Goal: Transaction & Acquisition: Book appointment/travel/reservation

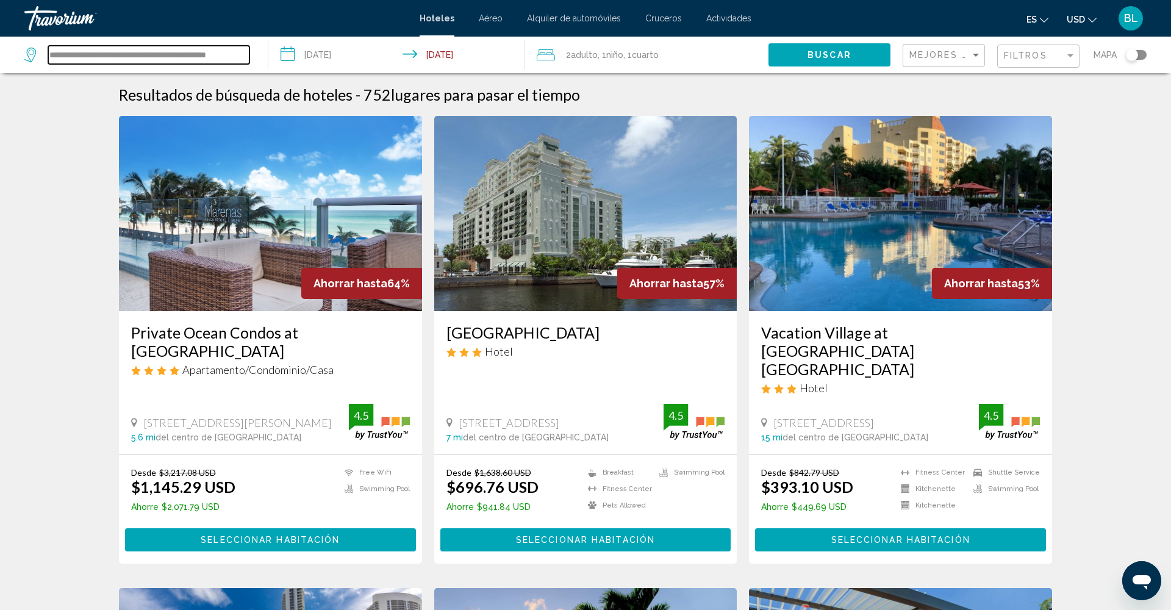
click at [181, 56] on input "**********" at bounding box center [148, 55] width 201 height 18
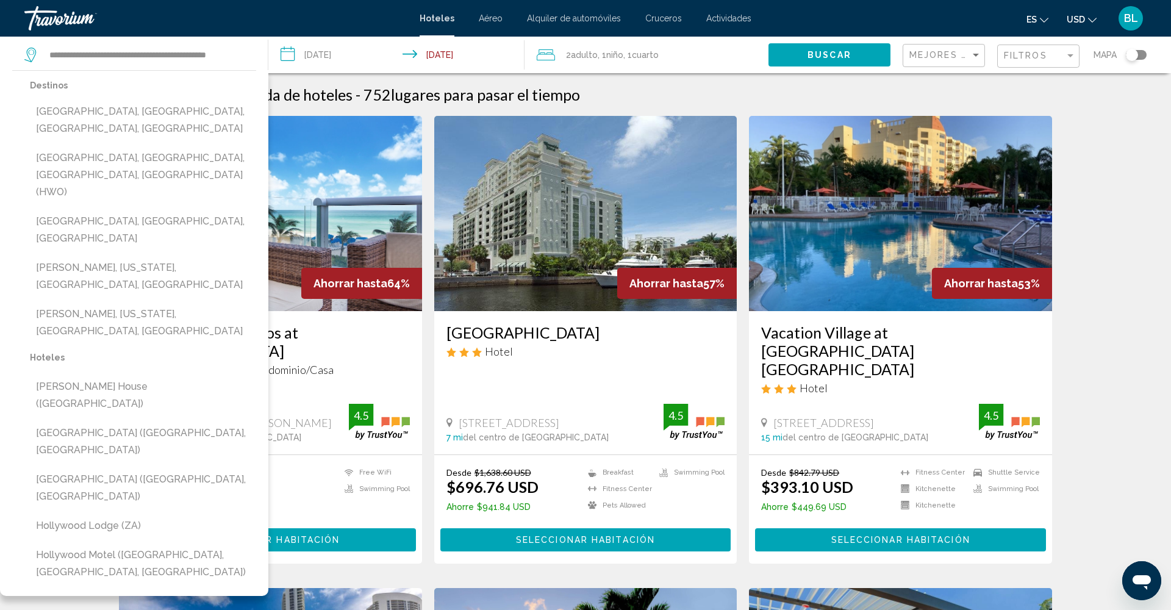
click at [336, 243] on img "Main content" at bounding box center [270, 213] width 303 height 195
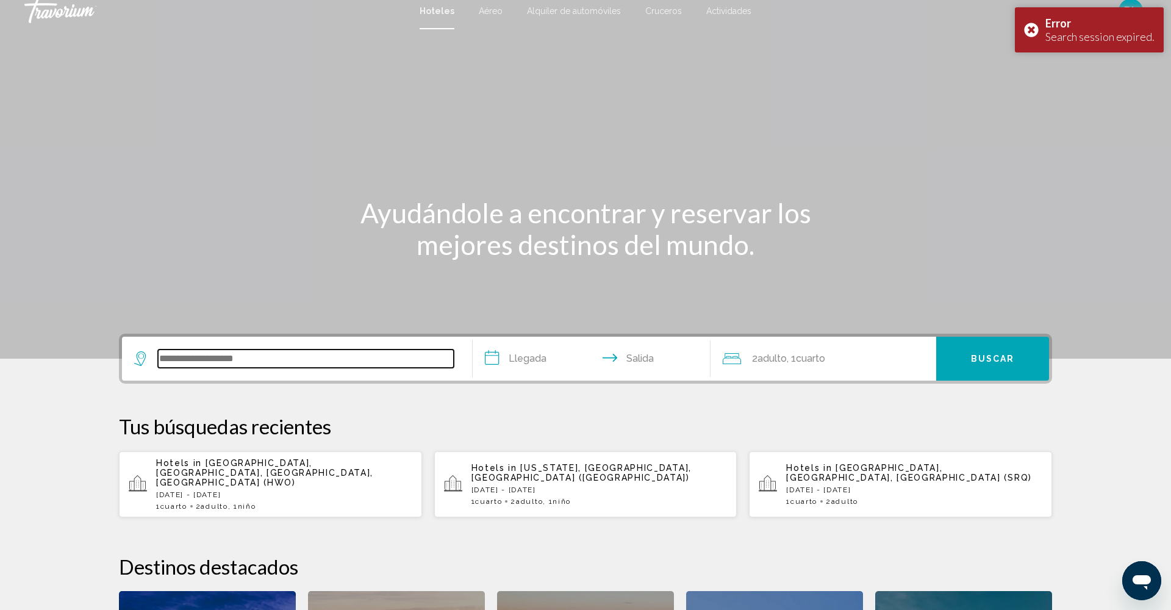
click at [313, 367] on input "Search widget" at bounding box center [306, 359] width 296 height 18
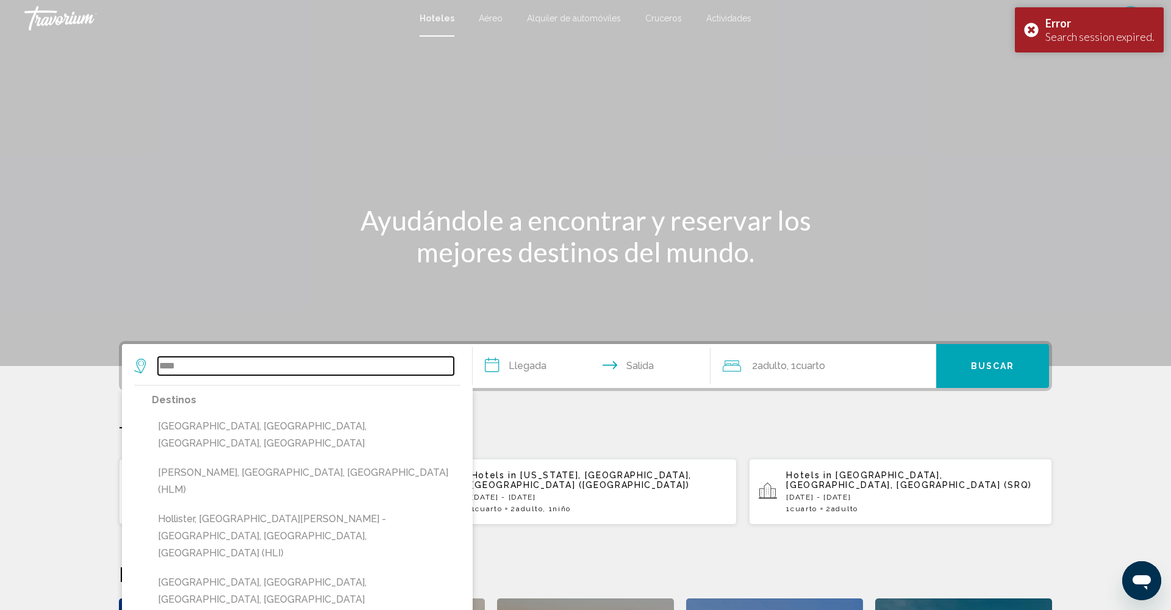
scroll to position [0, 1]
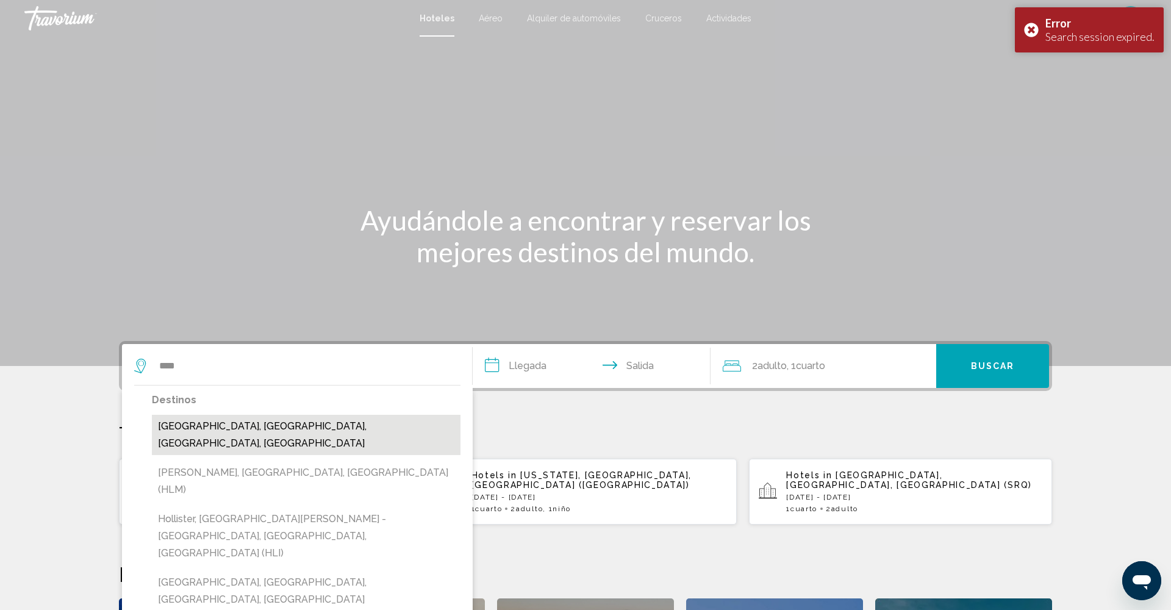
click at [212, 425] on button "[GEOGRAPHIC_DATA], [GEOGRAPHIC_DATA], [GEOGRAPHIC_DATA], [GEOGRAPHIC_DATA]" at bounding box center [306, 435] width 309 height 40
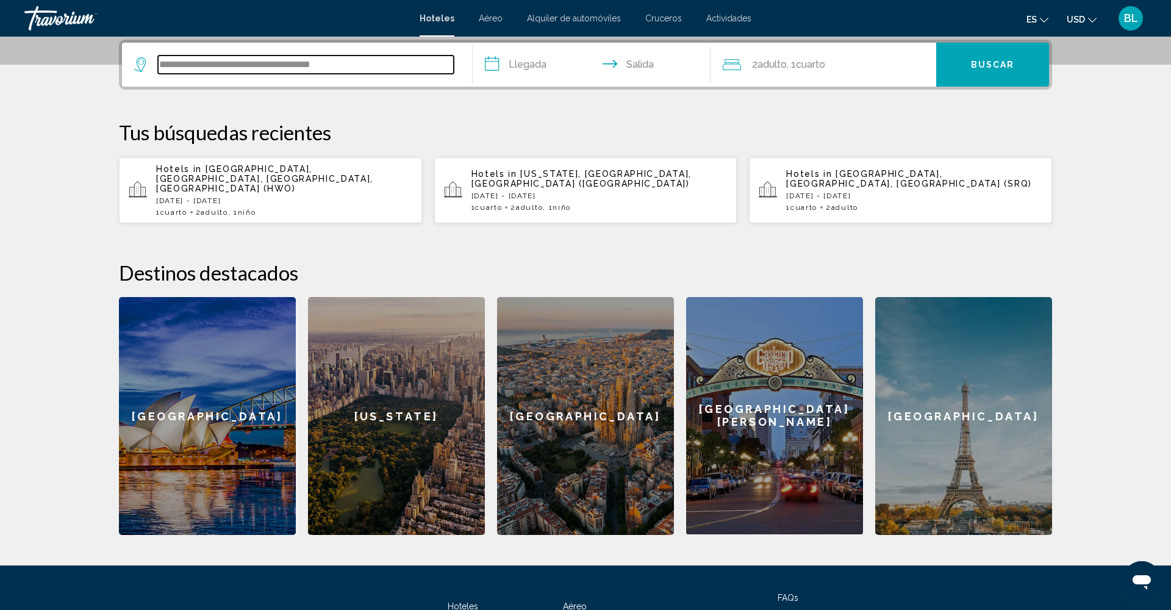
scroll to position [300, 0]
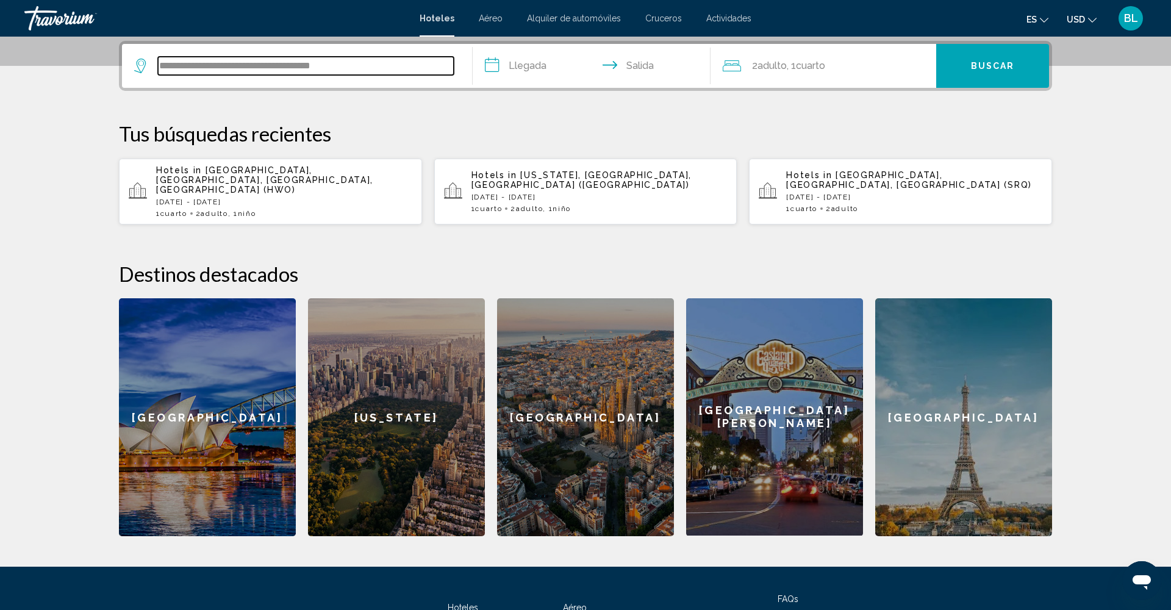
drag, startPoint x: 358, startPoint y: 65, endPoint x: 207, endPoint y: 57, distance: 150.9
click at [207, 58] on input "**********" at bounding box center [306, 66] width 296 height 18
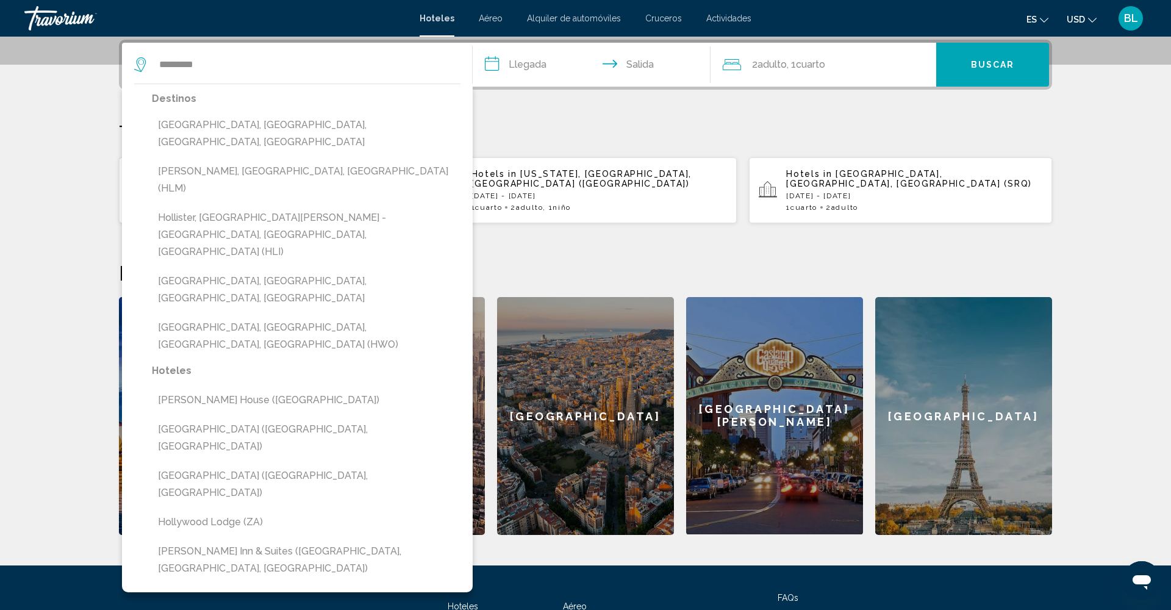
drag, startPoint x: 254, startPoint y: 154, endPoint x: 128, endPoint y: 116, distance: 132.4
click at [128, 117] on div "[GEOGRAPHIC_DATA], [GEOGRAPHIC_DATA], [GEOGRAPHIC_DATA], [GEOGRAPHIC_DATA][PERS…" at bounding box center [297, 338] width 351 height 509
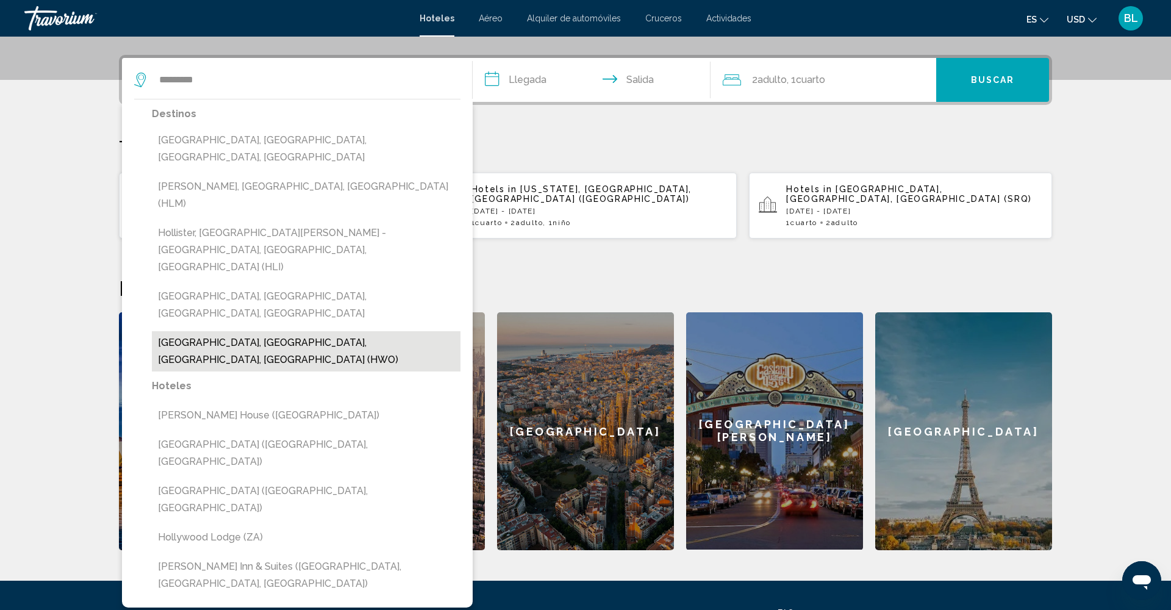
click at [266, 331] on button "[GEOGRAPHIC_DATA], [GEOGRAPHIC_DATA], [GEOGRAPHIC_DATA], [GEOGRAPHIC_DATA] (HWO)" at bounding box center [306, 351] width 309 height 40
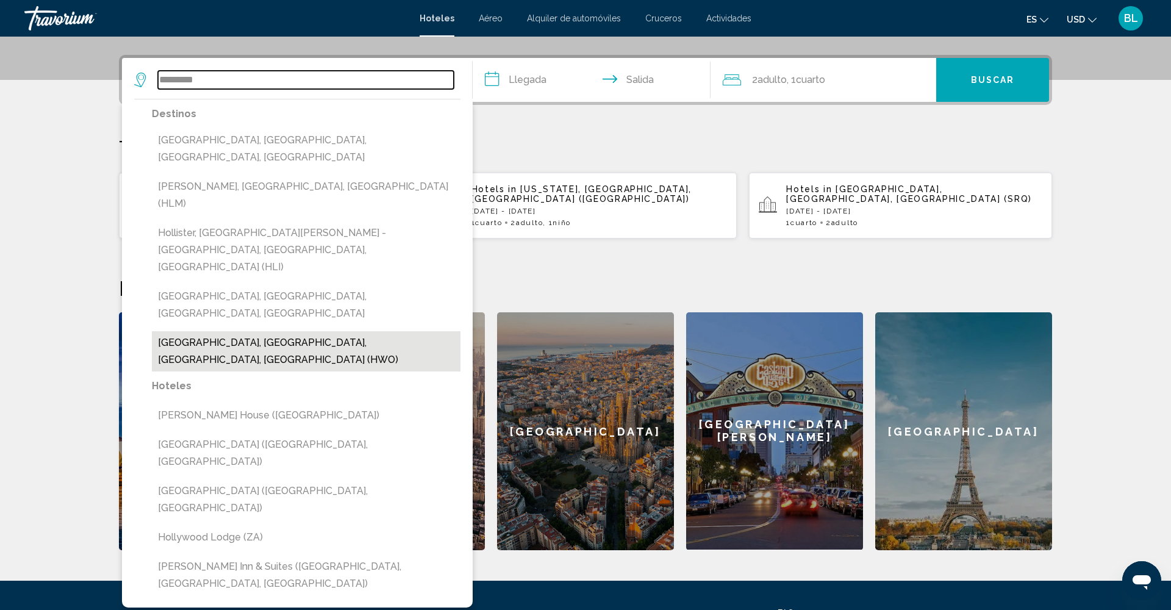
type input "**********"
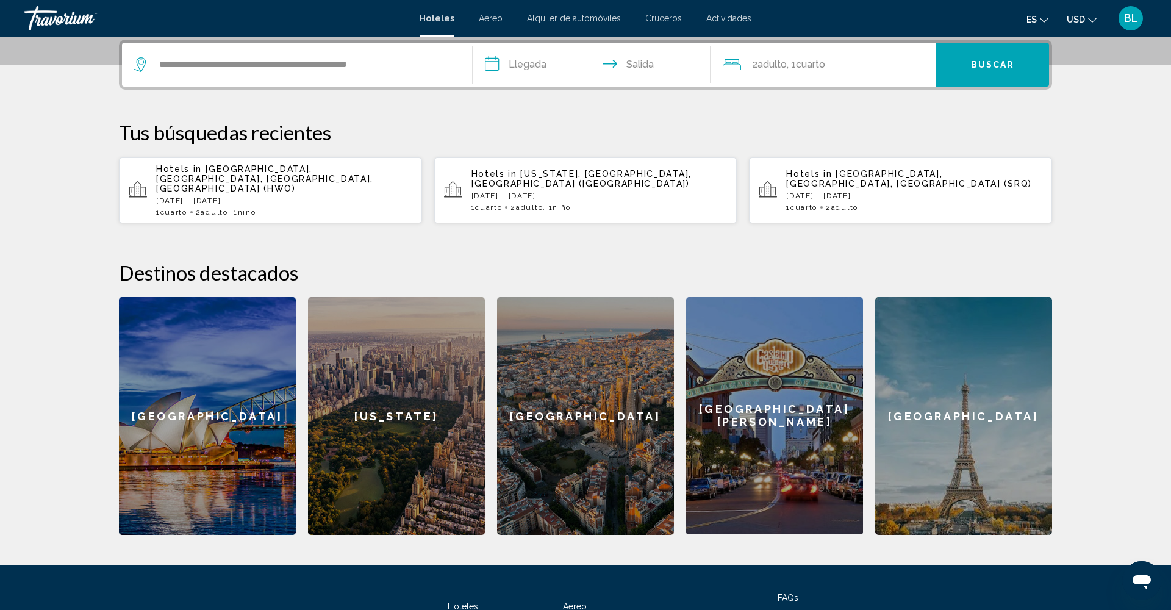
click at [516, 62] on input "**********" at bounding box center [594, 67] width 243 height 48
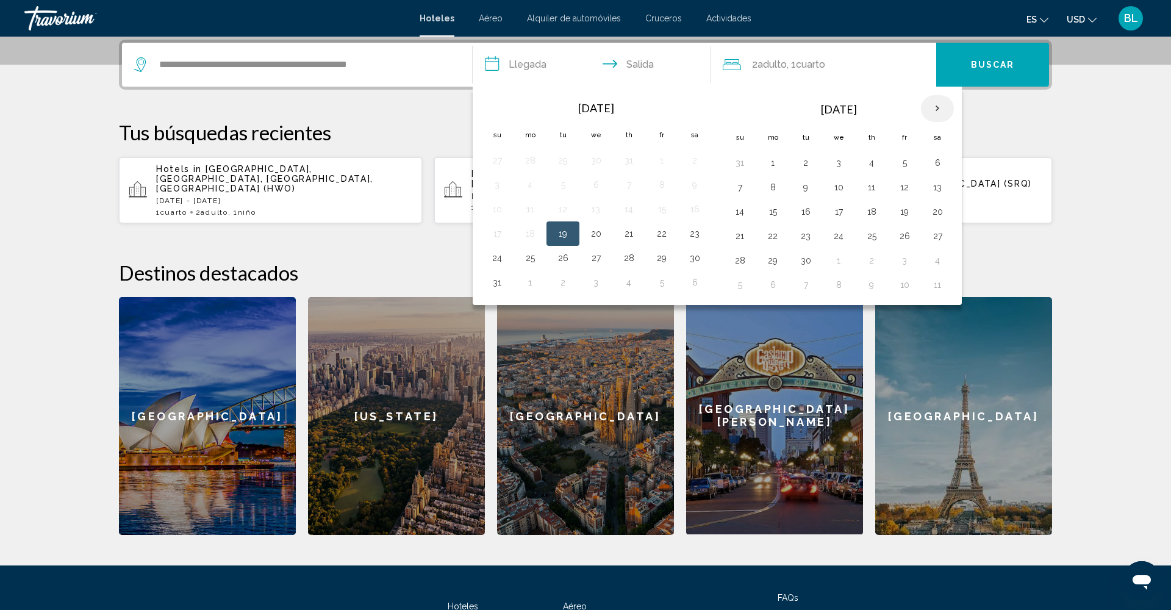
click at [941, 107] on th "Next month" at bounding box center [937, 108] width 33 height 27
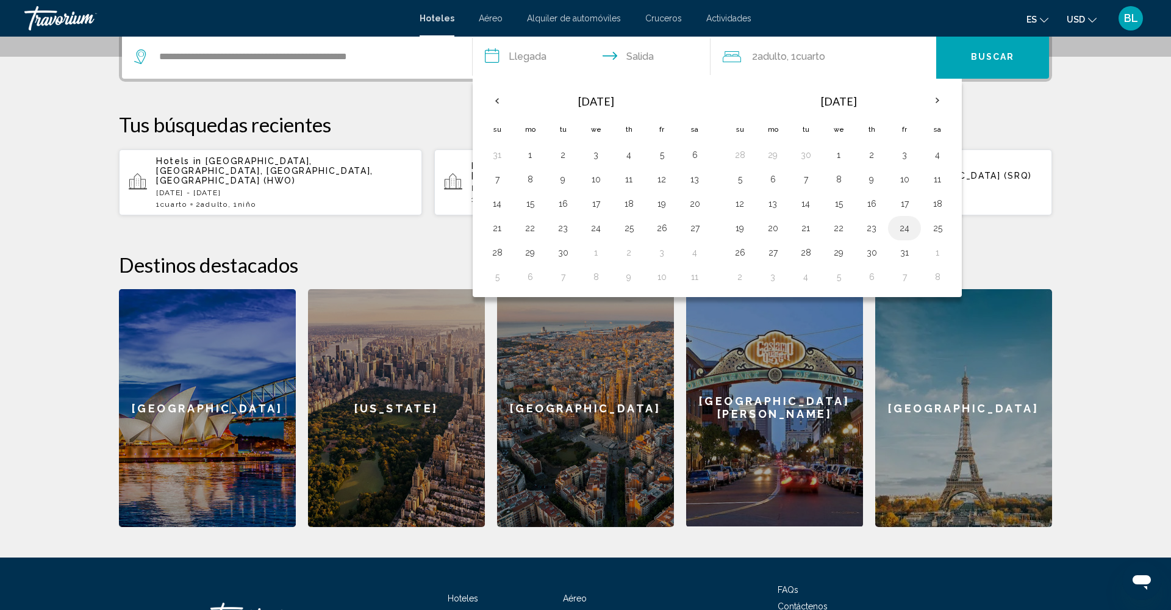
scroll to position [312, 0]
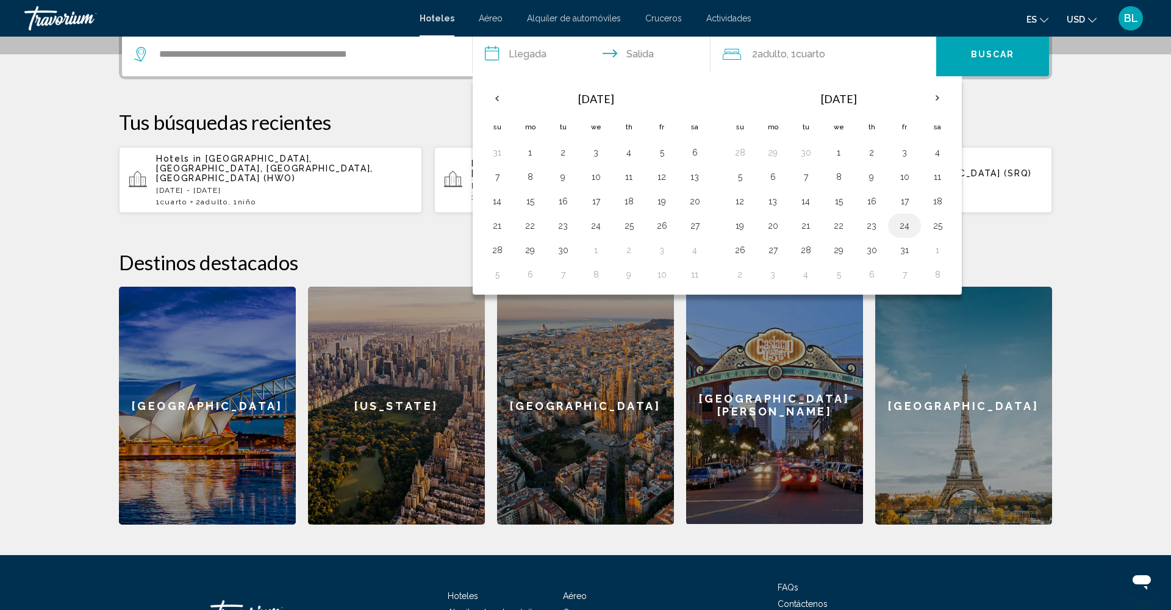
click at [911, 229] on button "24" at bounding box center [905, 225] width 20 height 17
click at [832, 252] on button "29" at bounding box center [839, 250] width 20 height 17
type input "**********"
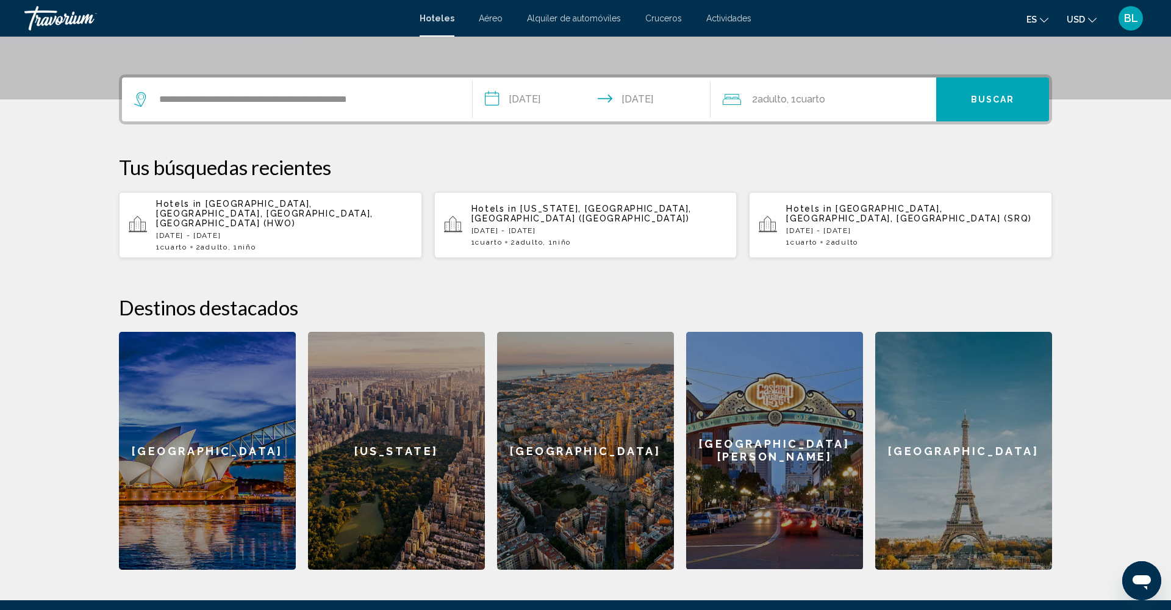
scroll to position [265, 0]
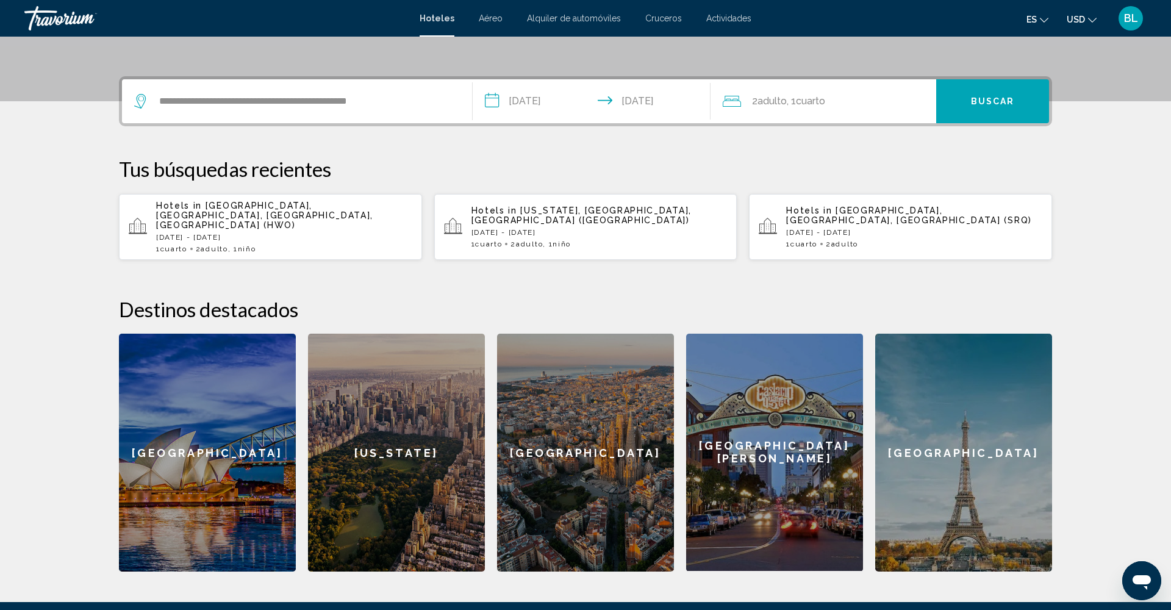
click at [839, 101] on div "2 Adulto Adulto , 1 Cuarto habitaciones" at bounding box center [830, 101] width 214 height 17
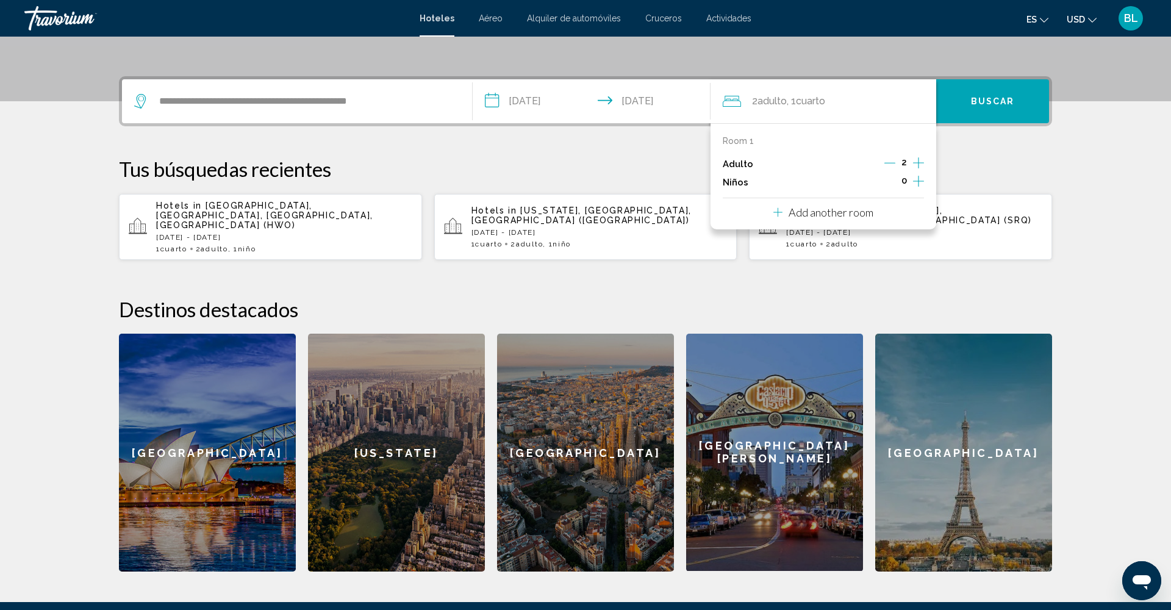
scroll to position [301, 0]
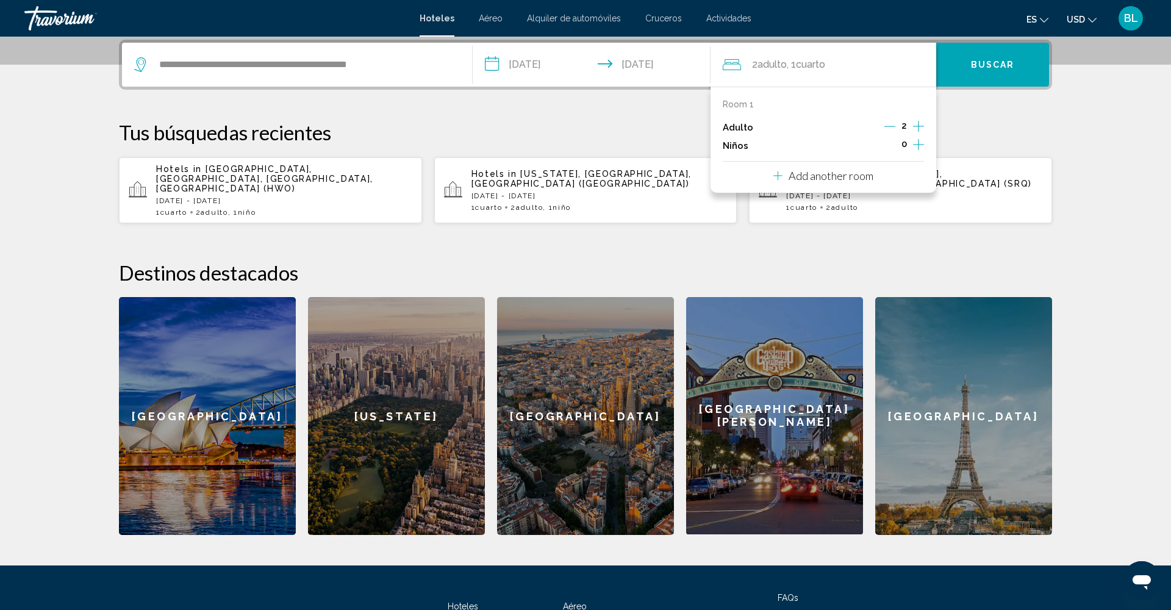
click at [918, 146] on icon "Increment children" at bounding box center [918, 144] width 11 height 15
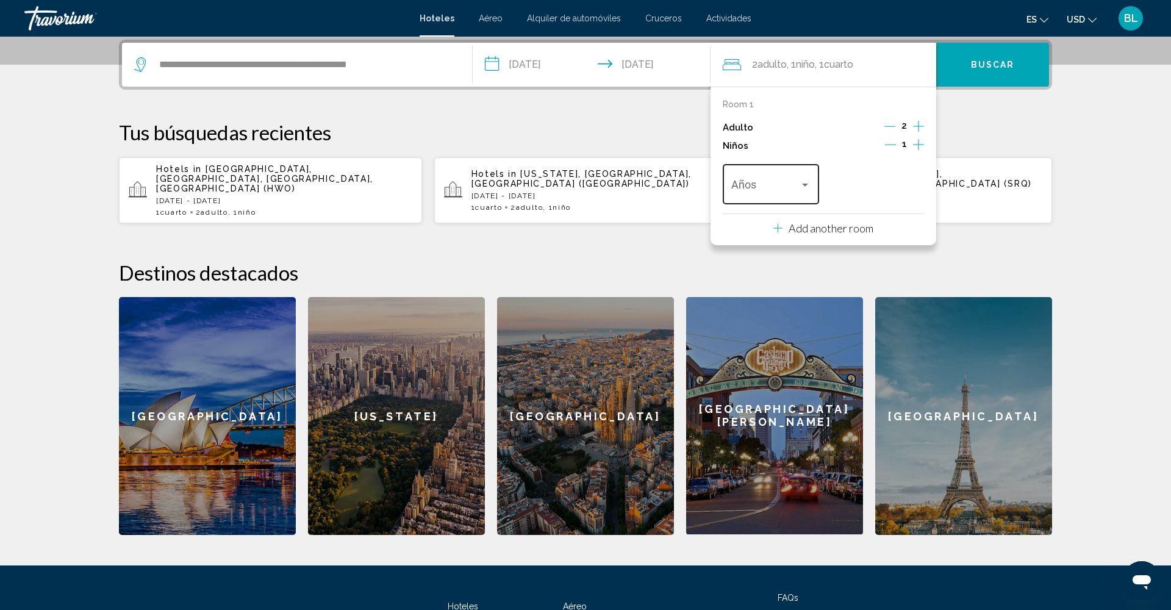
click at [789, 190] on span "Travelers: 2 adults, 1 child" at bounding box center [766, 187] width 69 height 12
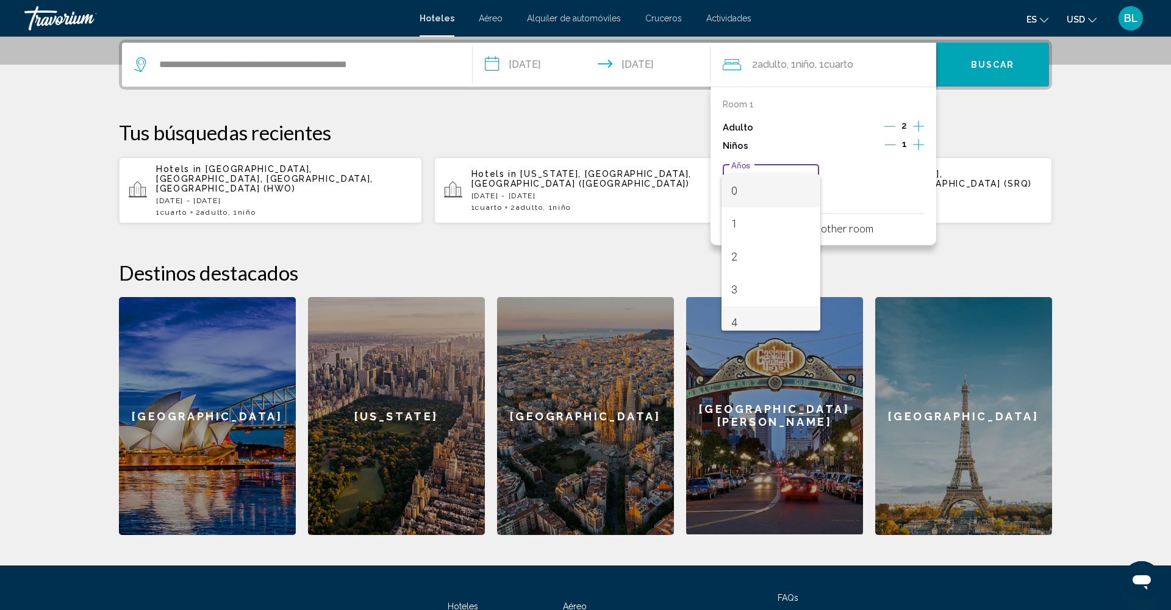
click at [765, 329] on span "4" at bounding box center [772, 322] width 80 height 33
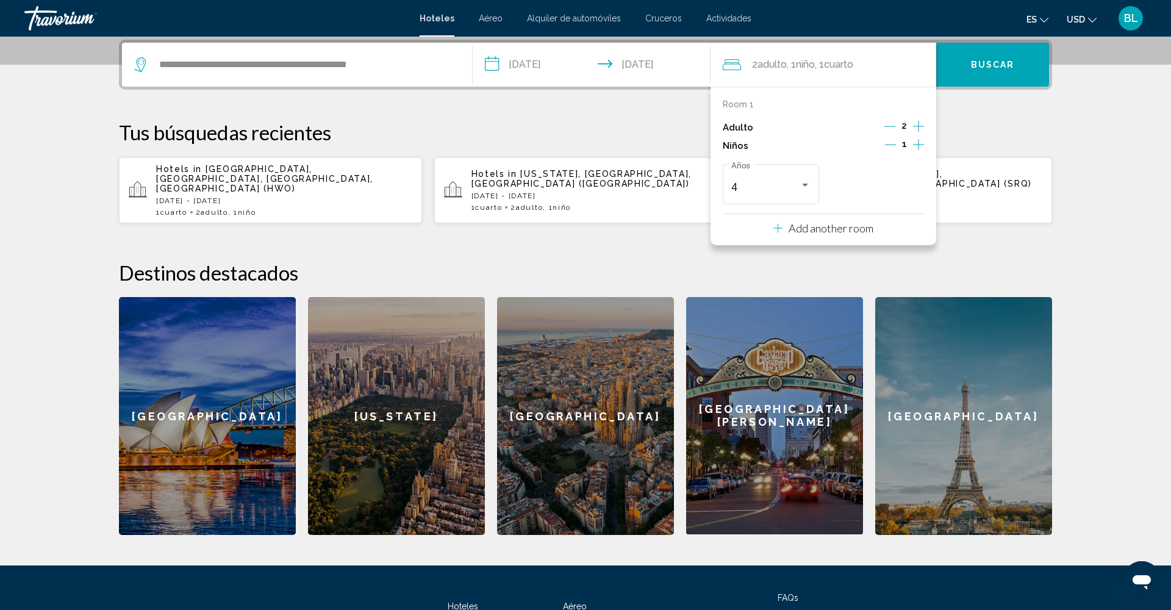
click at [994, 70] on span "Buscar" at bounding box center [993, 65] width 44 height 10
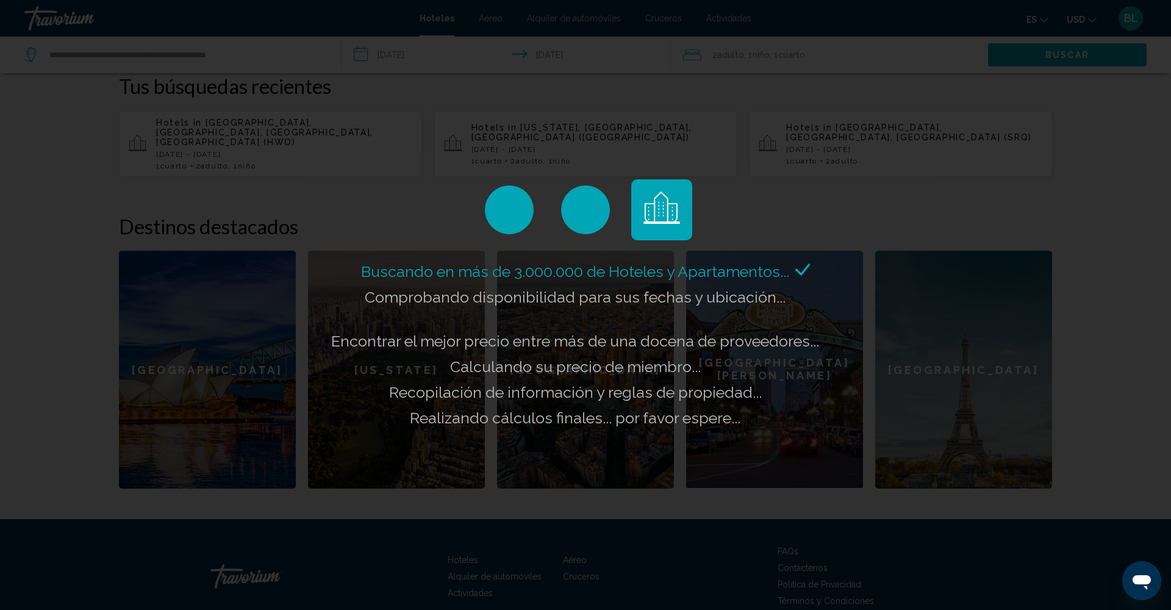
scroll to position [352, 0]
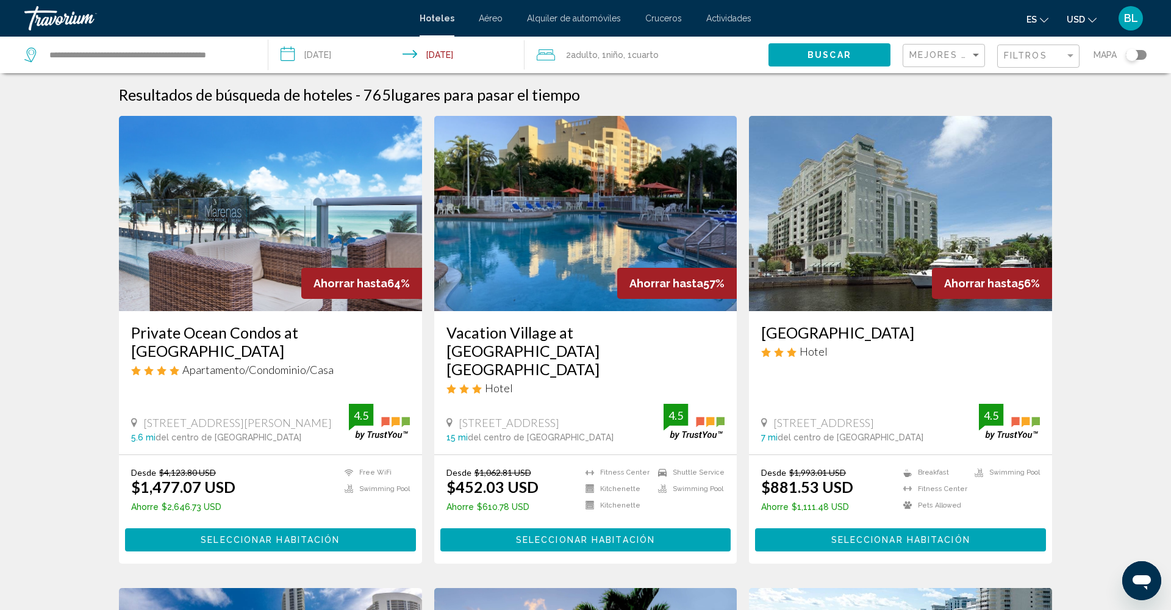
click at [251, 52] on div "**********" at bounding box center [139, 55] width 231 height 37
click at [248, 55] on input "**********" at bounding box center [148, 55] width 201 height 18
drag, startPoint x: 248, startPoint y: 55, endPoint x: 219, endPoint y: 57, distance: 29.4
click at [219, 57] on input "**********" at bounding box center [148, 55] width 201 height 18
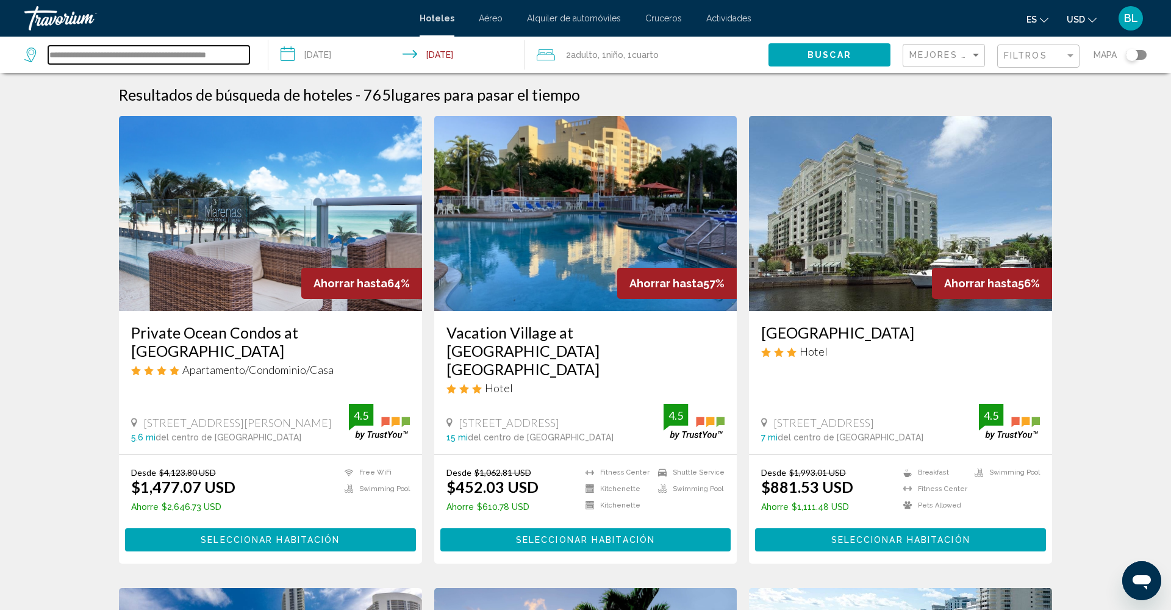
drag, startPoint x: 213, startPoint y: 54, endPoint x: 41, endPoint y: 45, distance: 171.7
click at [43, 45] on div "**********" at bounding box center [139, 55] width 231 height 37
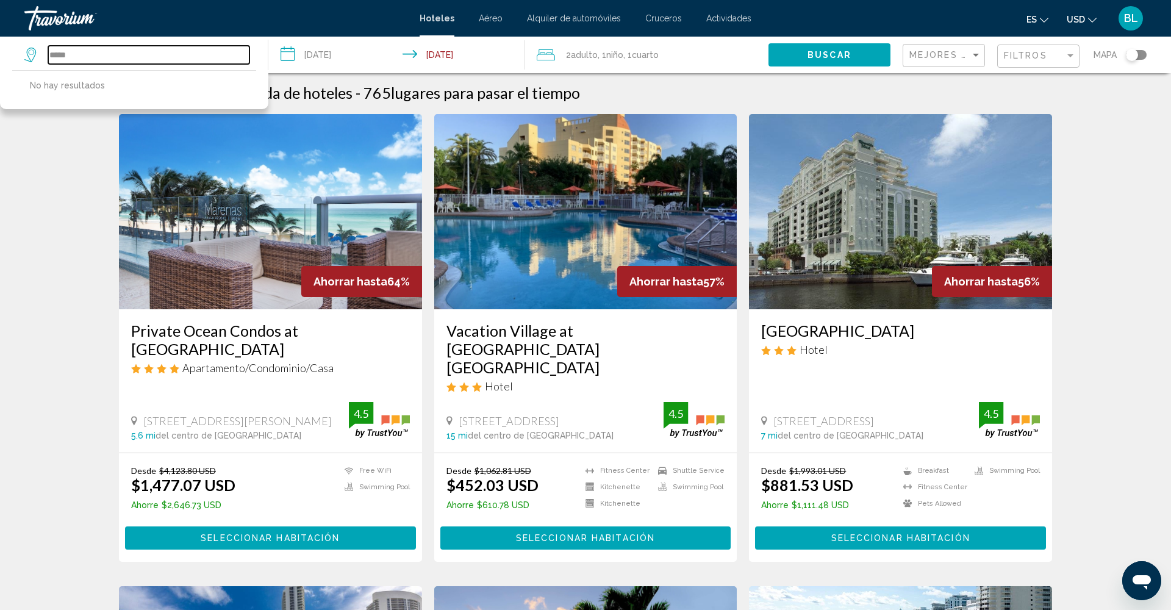
scroll to position [1, 0]
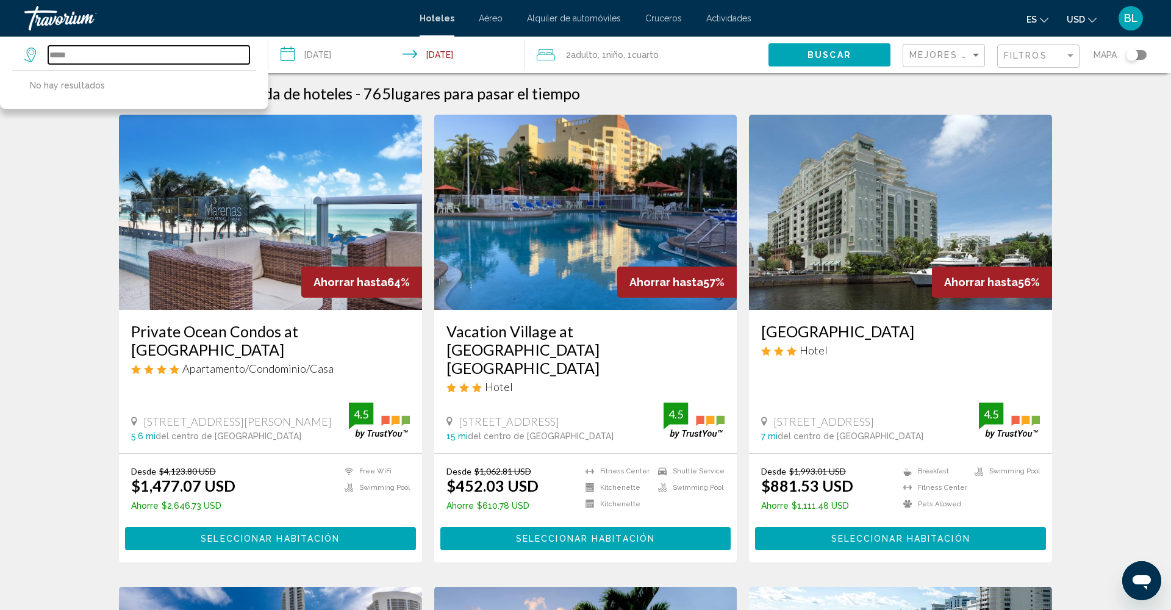
drag, startPoint x: 87, startPoint y: 57, endPoint x: 50, endPoint y: 56, distance: 36.6
click at [51, 56] on input "*****" at bounding box center [148, 55] width 201 height 18
type input "*"
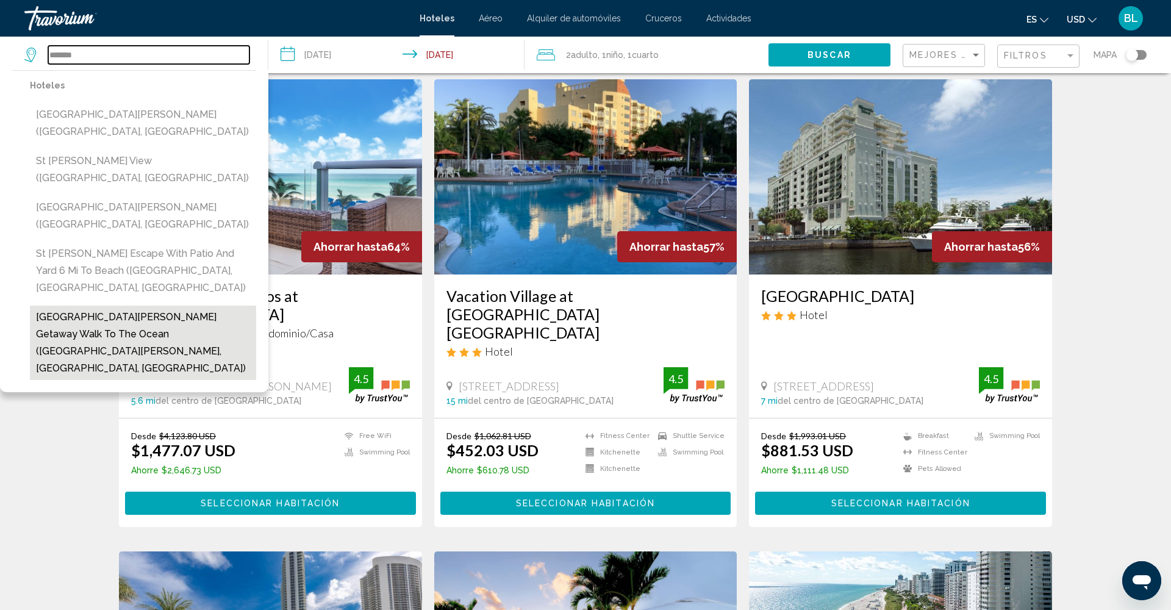
scroll to position [37, 0]
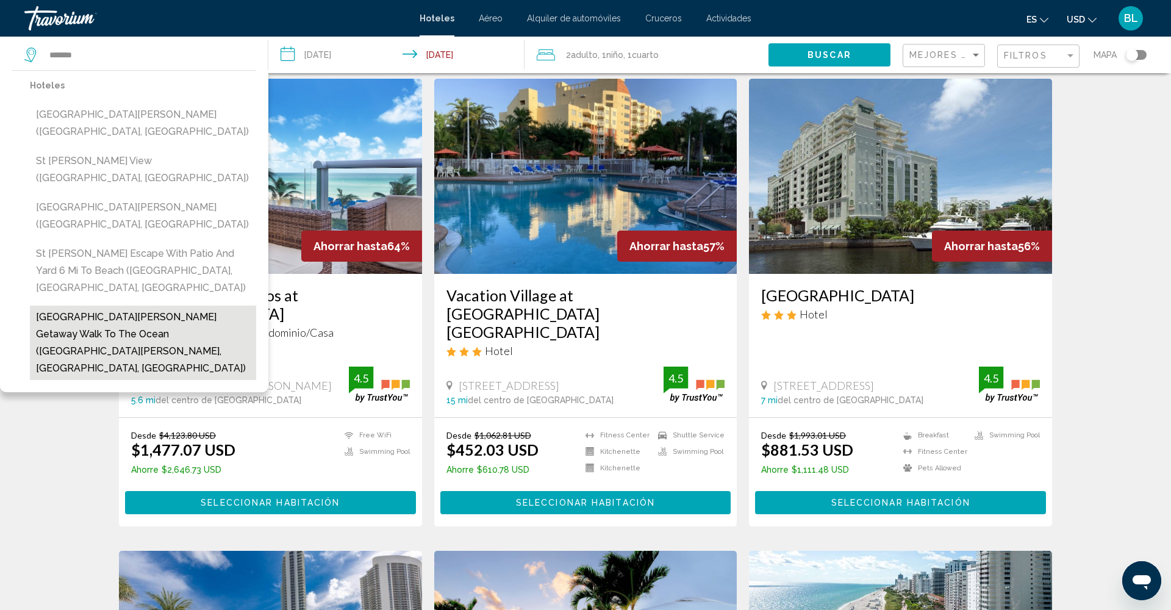
click at [139, 306] on button "[GEOGRAPHIC_DATA][PERSON_NAME] Getaway Walk to the Ocean ([GEOGRAPHIC_DATA][PER…" at bounding box center [143, 343] width 226 height 74
type input "**********"
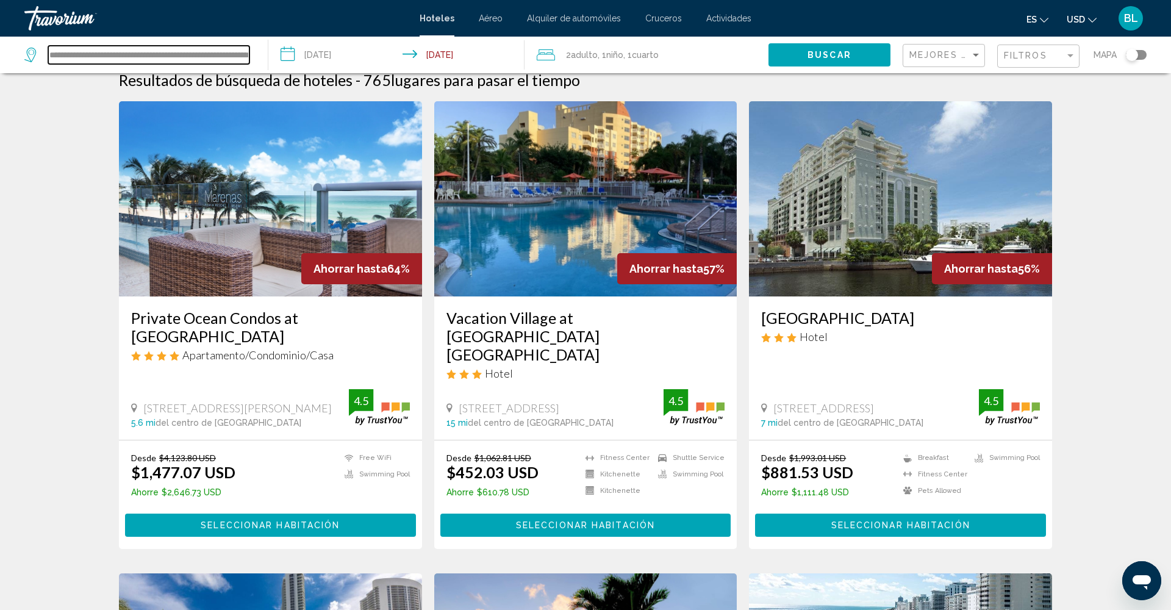
scroll to position [12, 0]
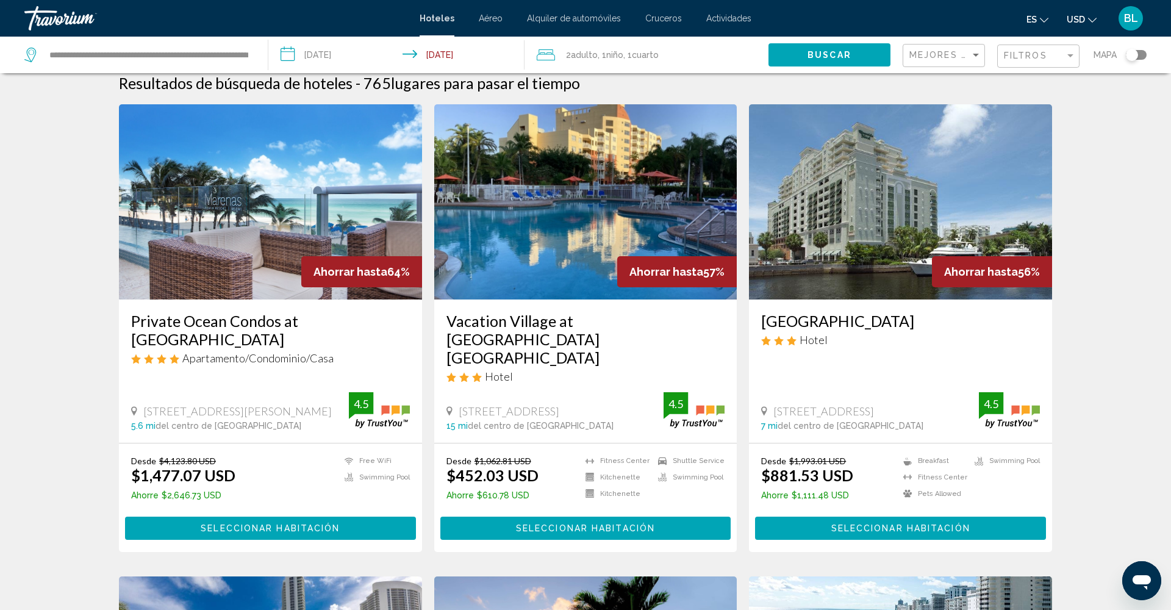
click at [832, 52] on span "Buscar" at bounding box center [830, 56] width 44 height 10
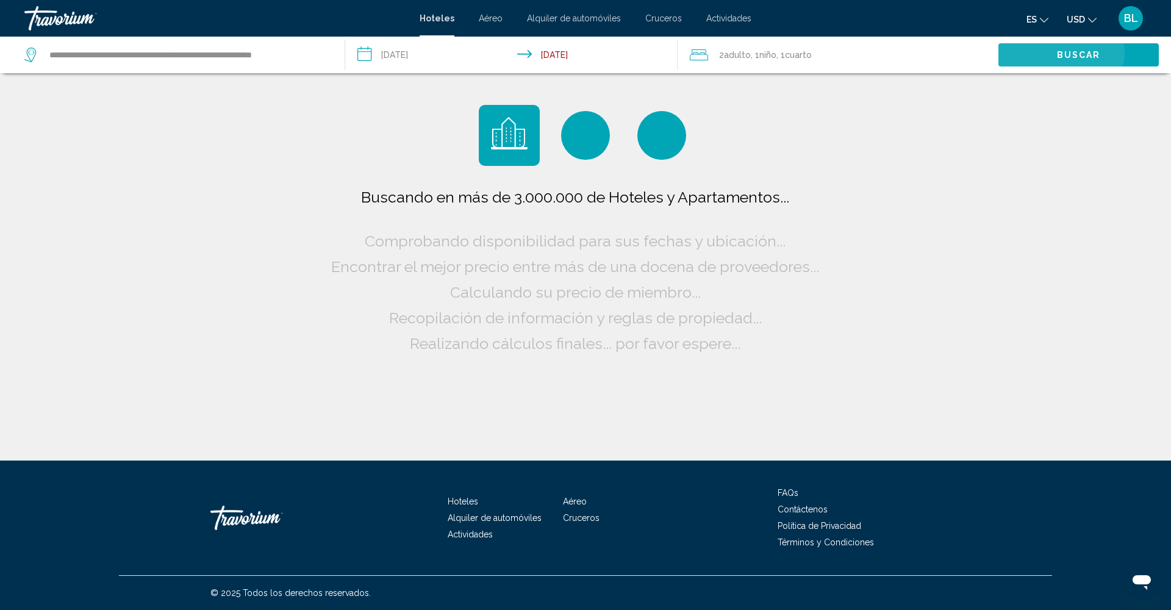
scroll to position [0, 0]
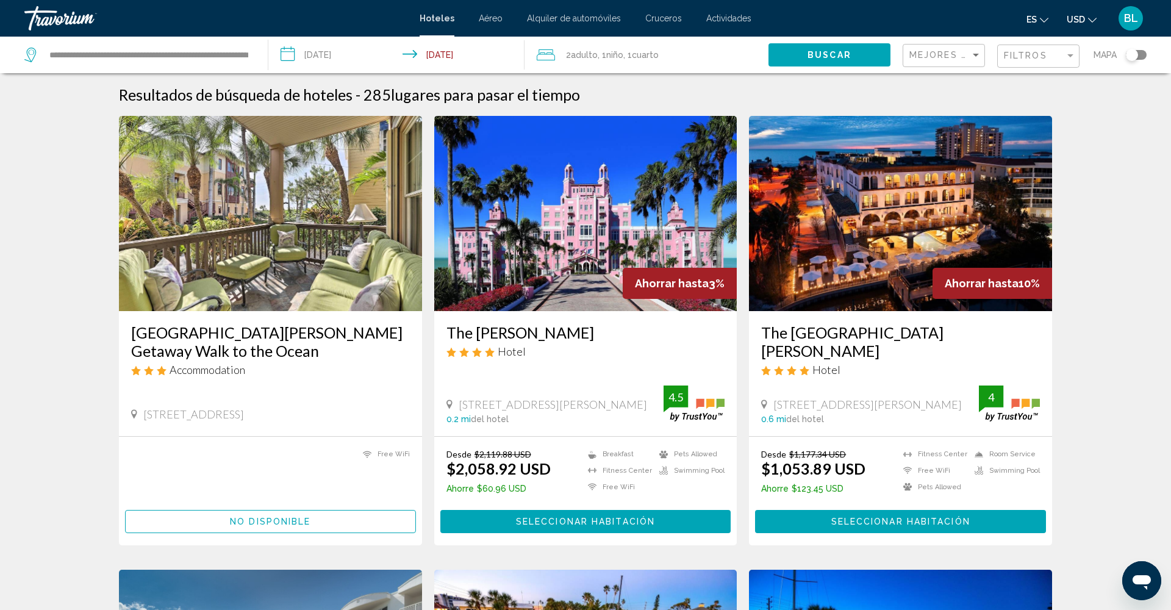
click at [1030, 50] on div "Filtros" at bounding box center [1040, 56] width 72 height 23
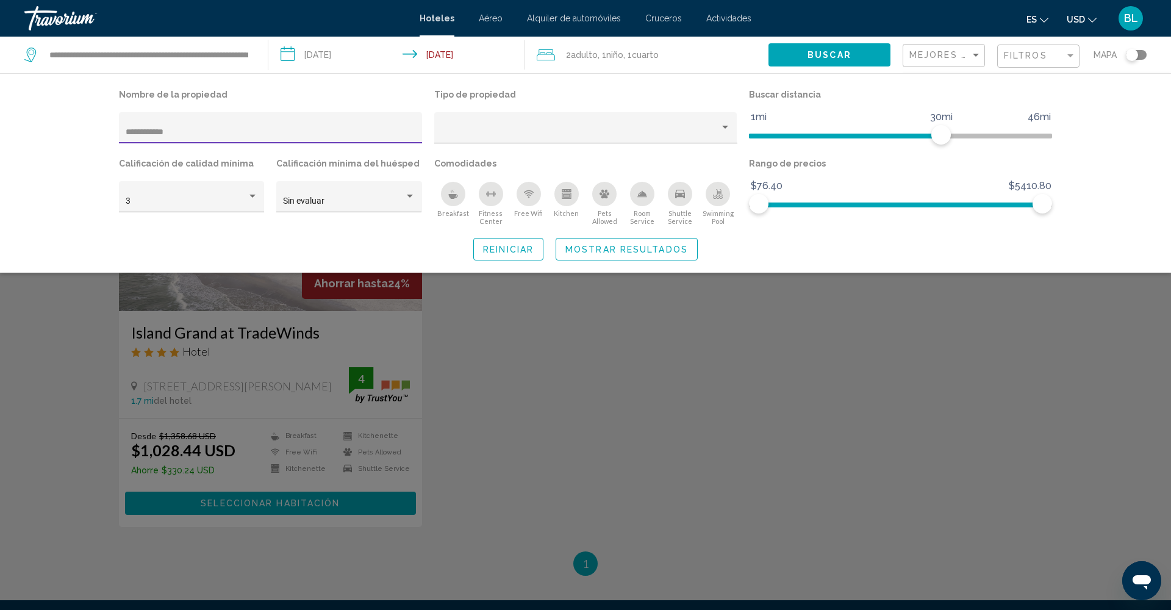
type input "**********"
click at [645, 246] on span "Mostrar resultados" at bounding box center [627, 249] width 123 height 10
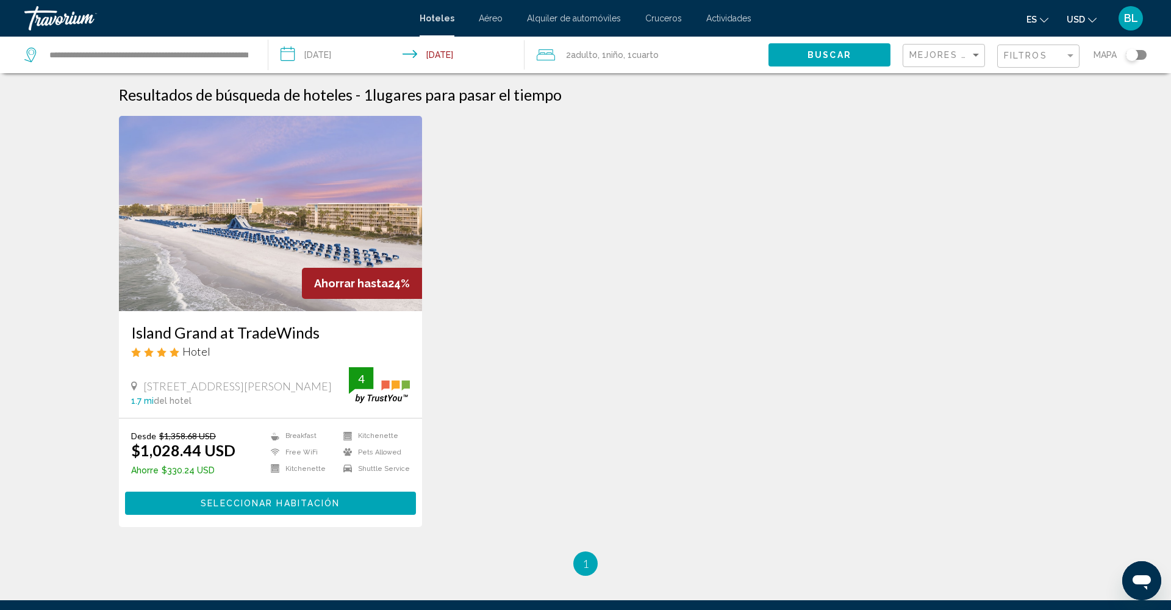
click at [292, 250] on img "Main content" at bounding box center [270, 213] width 303 height 195
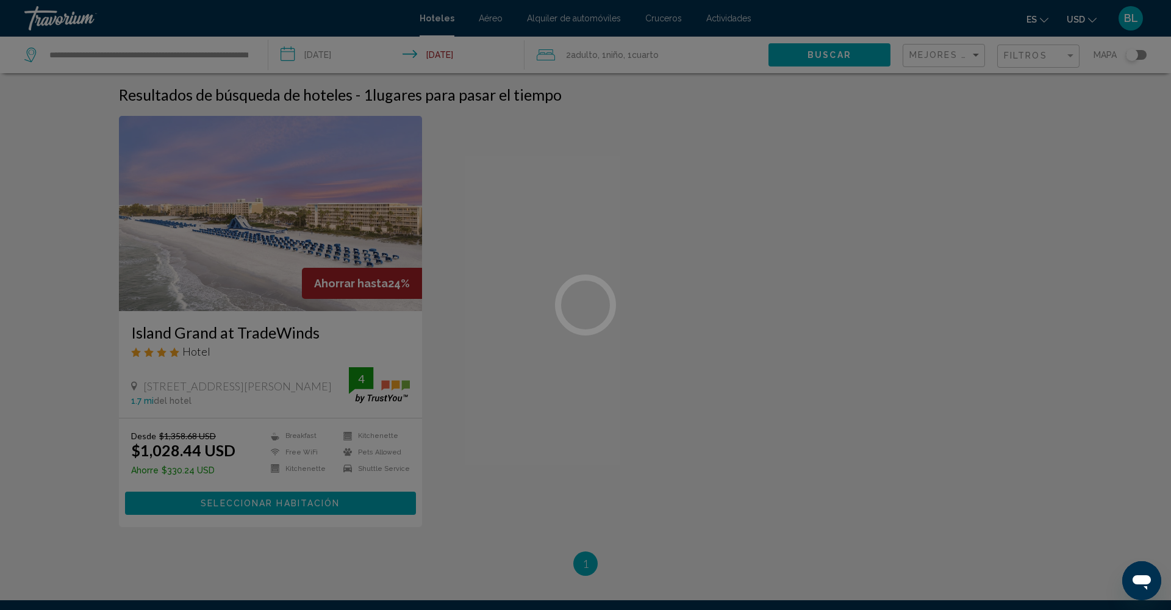
scroll to position [1, 0]
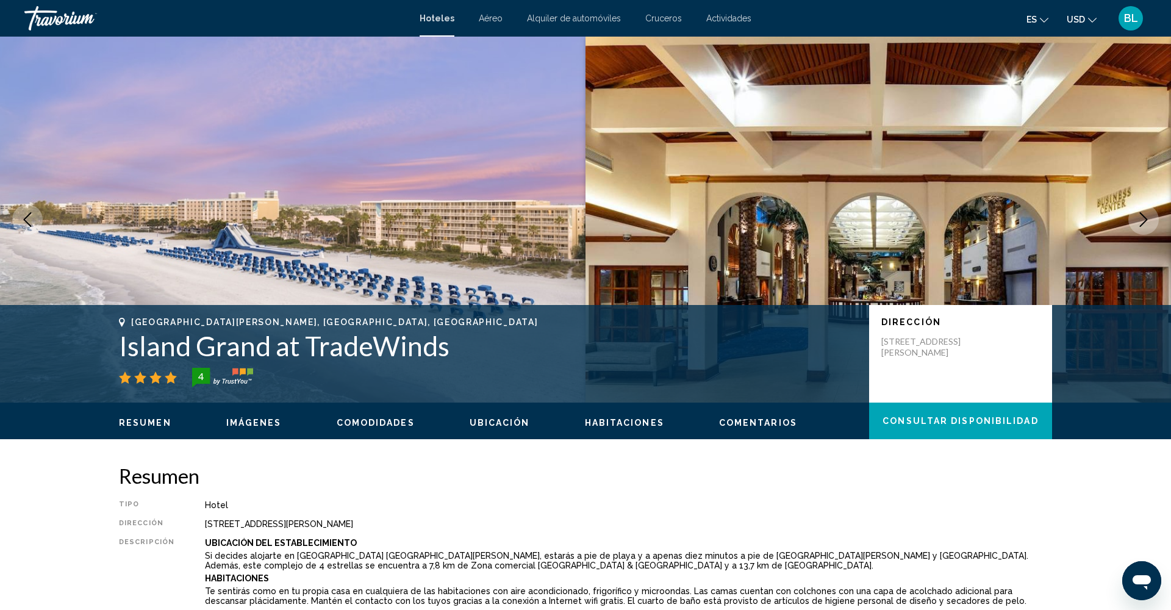
scroll to position [1, 0]
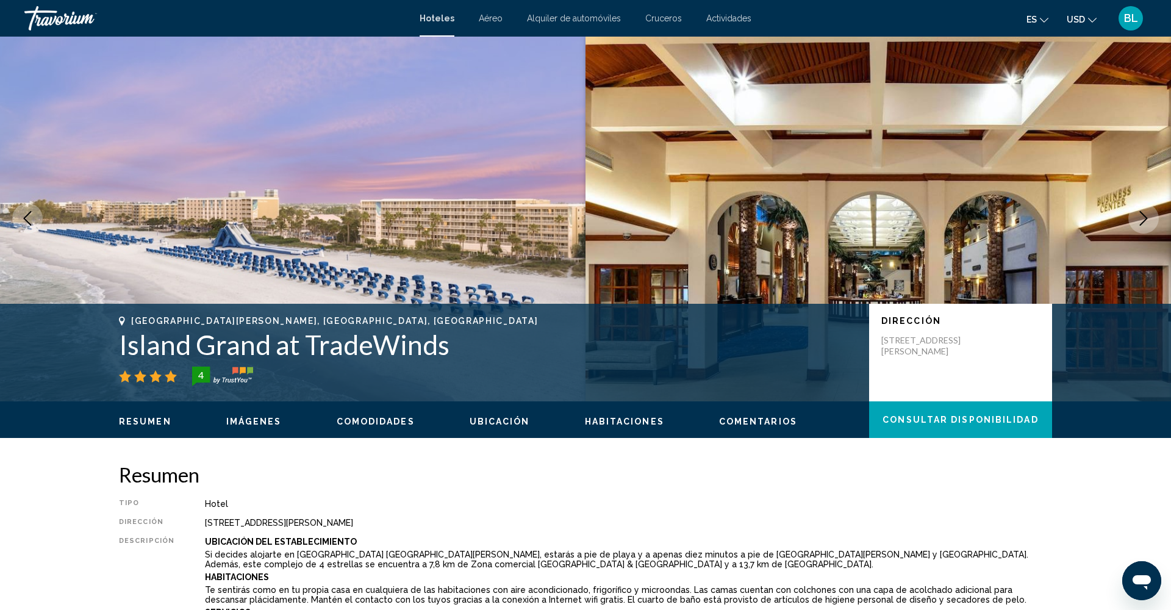
click at [268, 430] on div "Resumen Imágenes Comodidades Ubicación Habitaciones Comentarios Consultar dispo…" at bounding box center [586, 420] width 982 height 38
click at [267, 424] on span "Imágenes" at bounding box center [254, 422] width 56 height 10
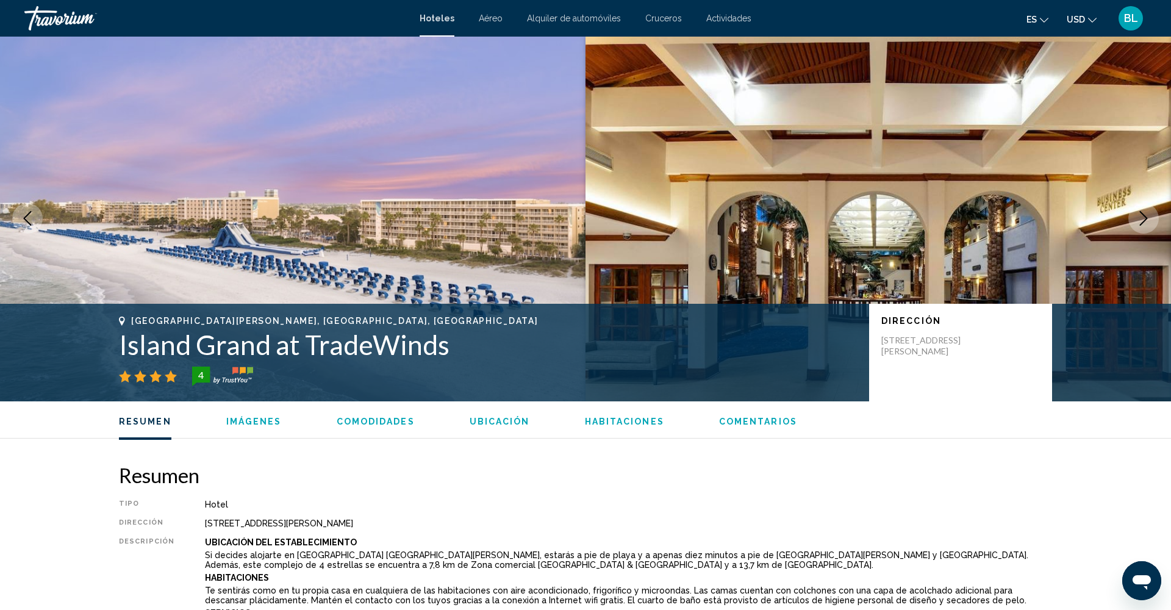
scroll to position [596, 0]
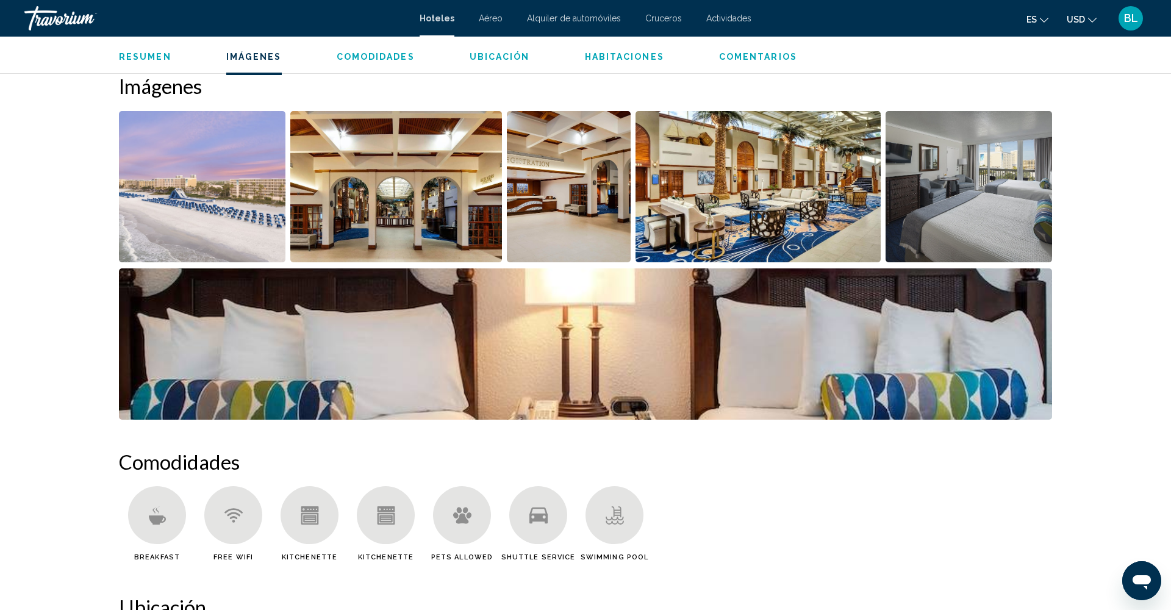
click at [252, 230] on img "Open full-screen image slider" at bounding box center [202, 186] width 167 height 151
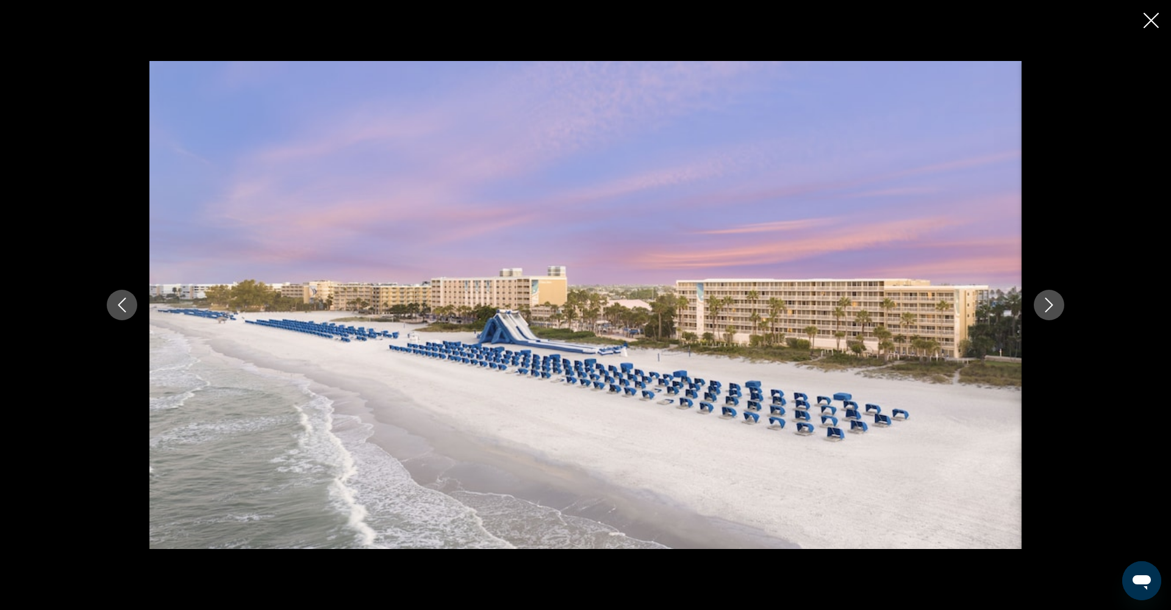
click at [1052, 303] on icon "Next image" at bounding box center [1049, 305] width 15 height 15
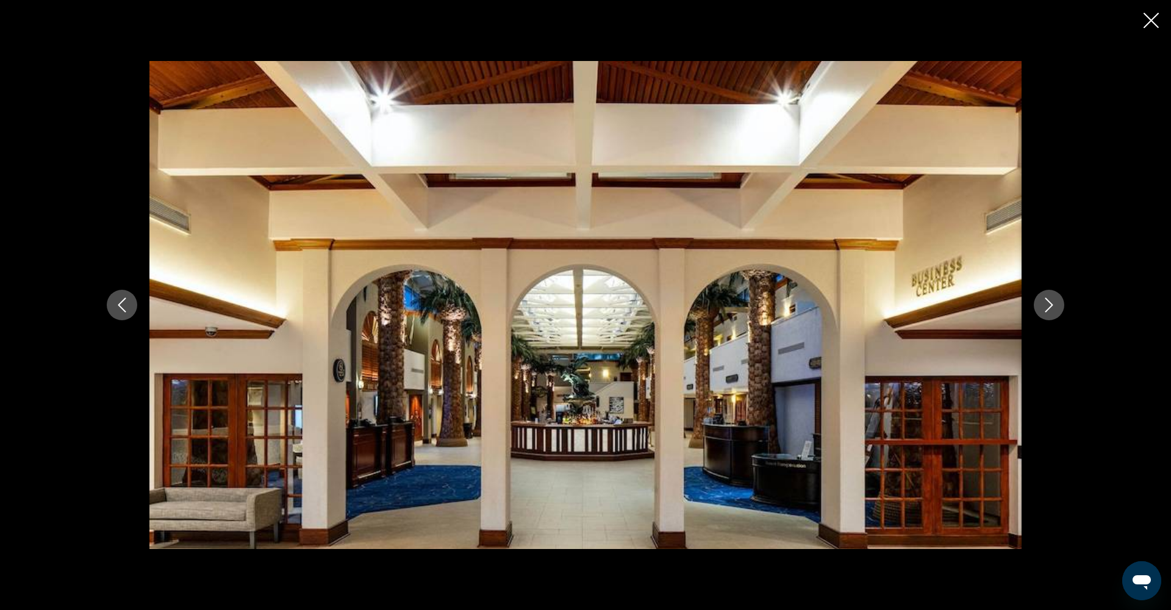
click at [1052, 304] on icon "Next image" at bounding box center [1050, 305] width 8 height 15
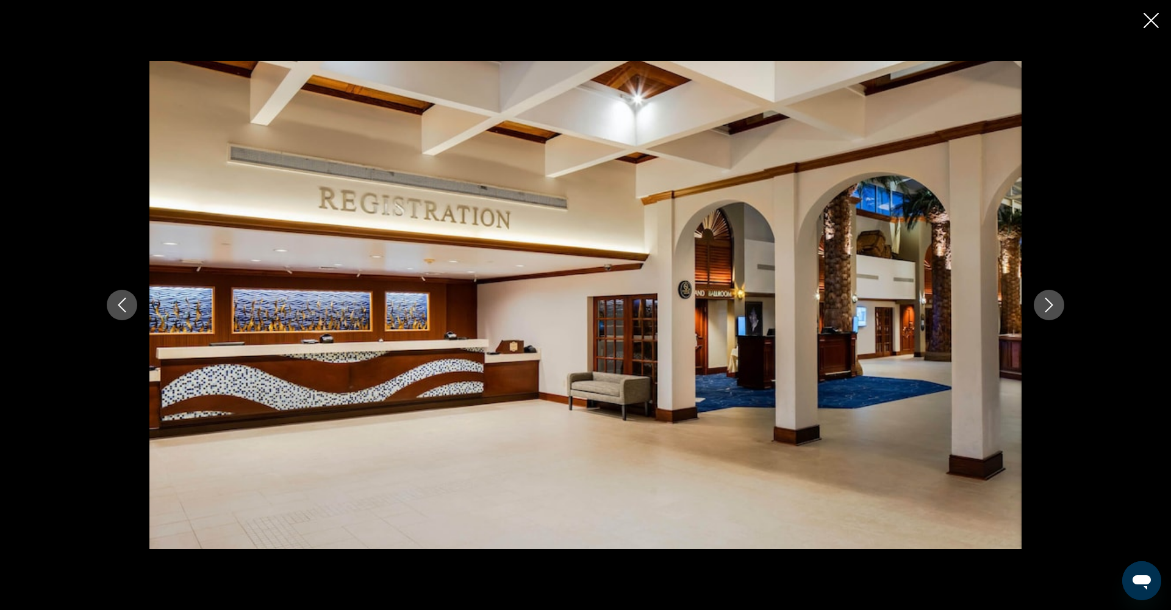
click at [1052, 304] on icon "Next image" at bounding box center [1050, 305] width 8 height 15
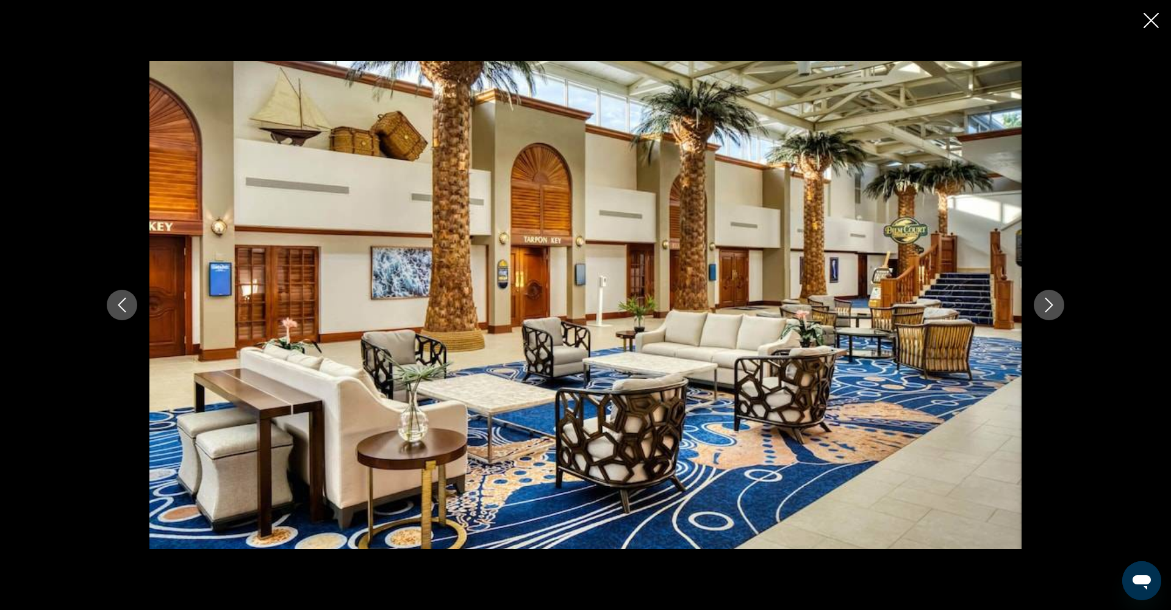
click at [1052, 304] on icon "Next image" at bounding box center [1050, 305] width 8 height 15
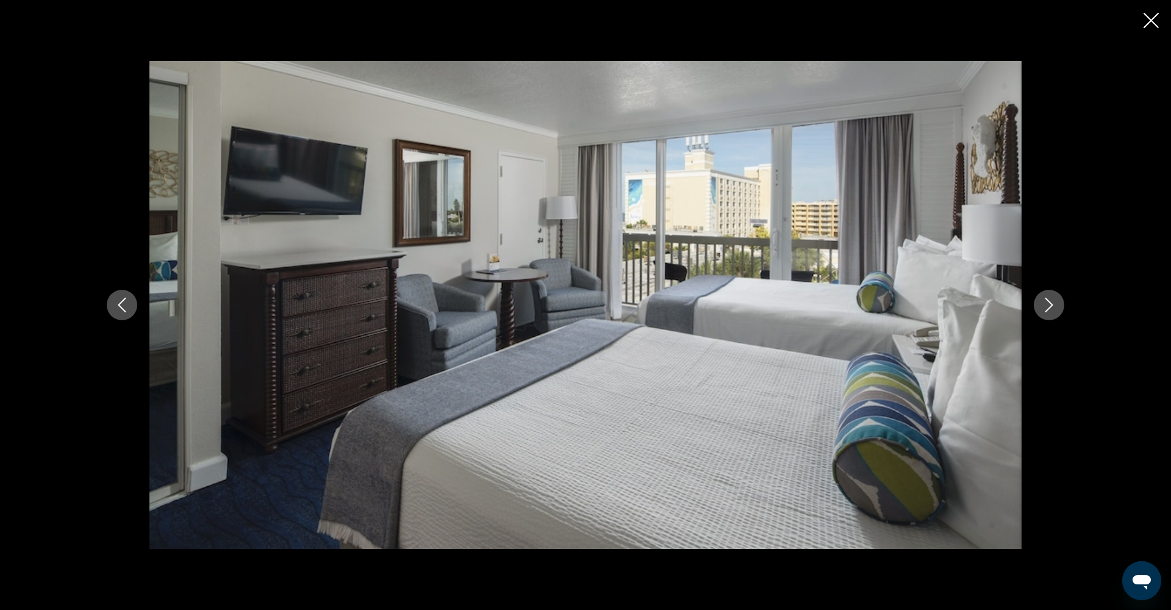
click at [1052, 304] on icon "Next image" at bounding box center [1050, 305] width 8 height 15
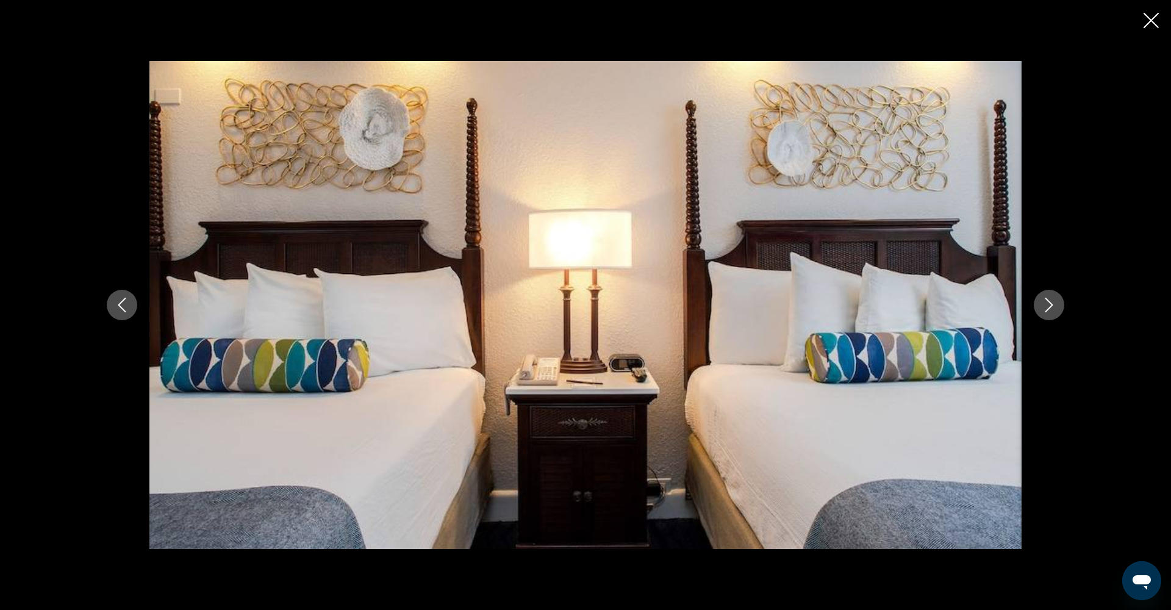
click at [1052, 304] on icon "Next image" at bounding box center [1050, 305] width 8 height 15
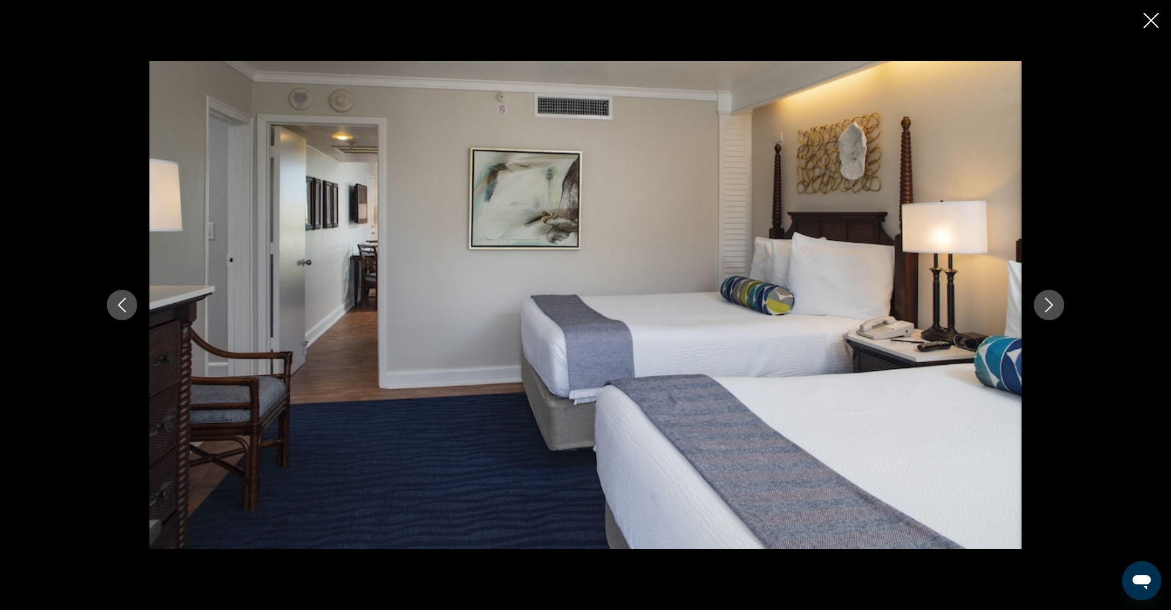
click at [1052, 304] on icon "Next image" at bounding box center [1050, 305] width 8 height 15
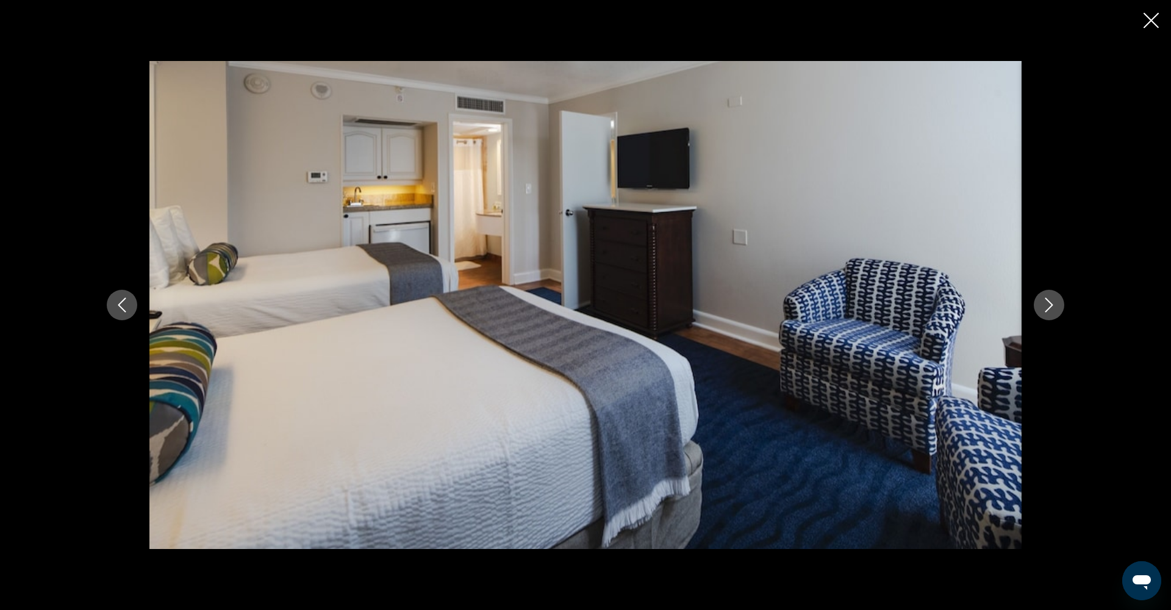
click at [1052, 304] on icon "Next image" at bounding box center [1050, 305] width 8 height 15
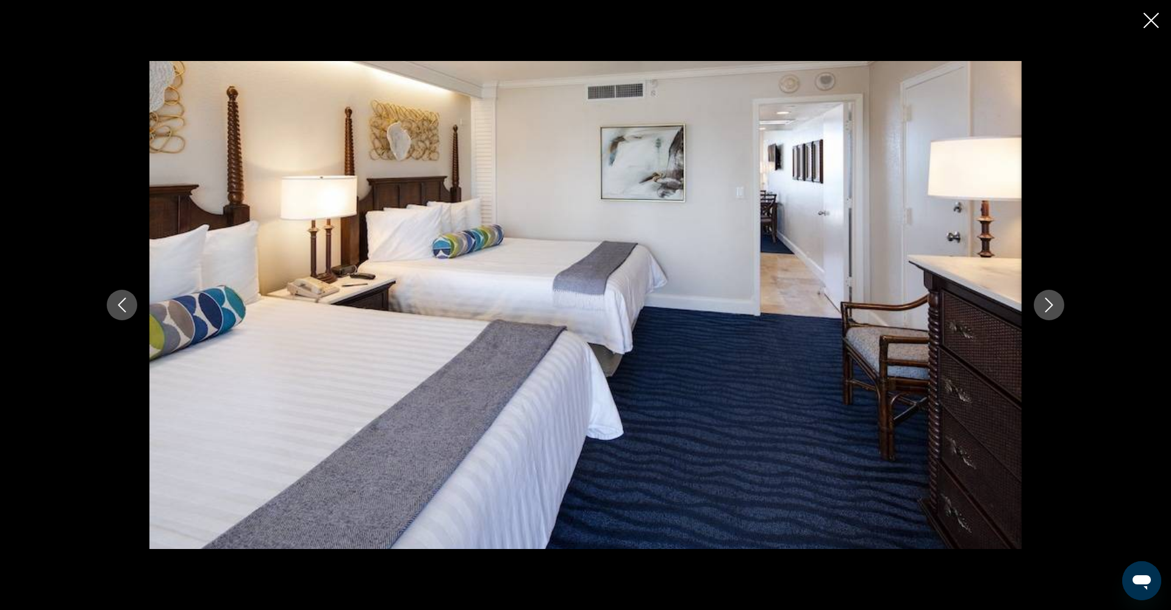
click at [1052, 304] on icon "Next image" at bounding box center [1050, 305] width 8 height 15
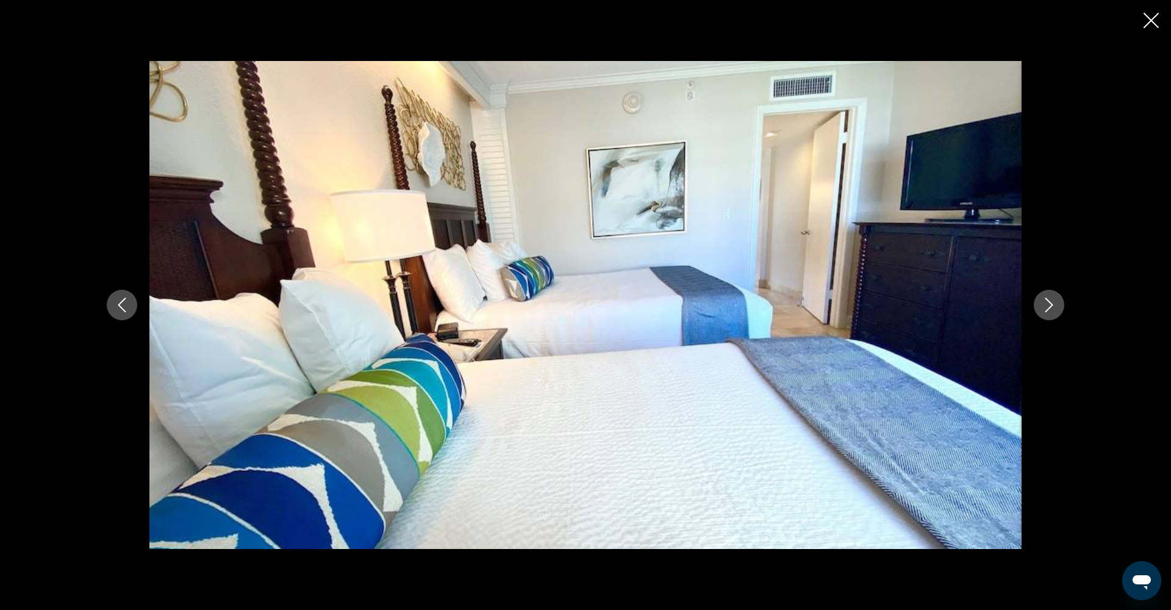
click at [1148, 24] on icon "Close slideshow" at bounding box center [1151, 20] width 15 height 15
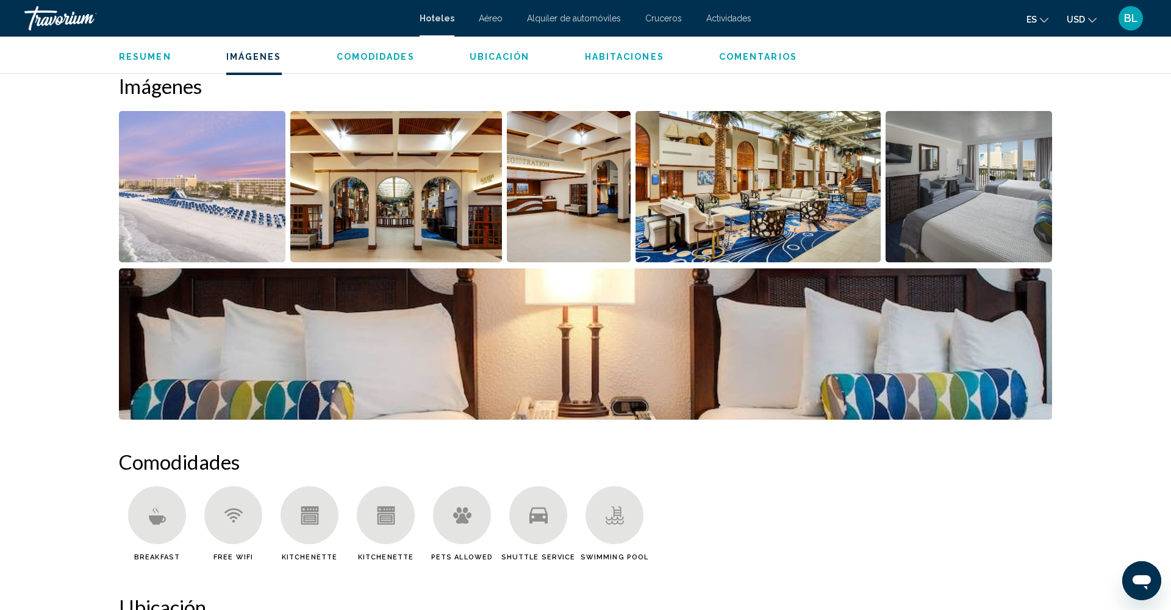
click at [137, 61] on span "Resumen" at bounding box center [145, 57] width 52 height 10
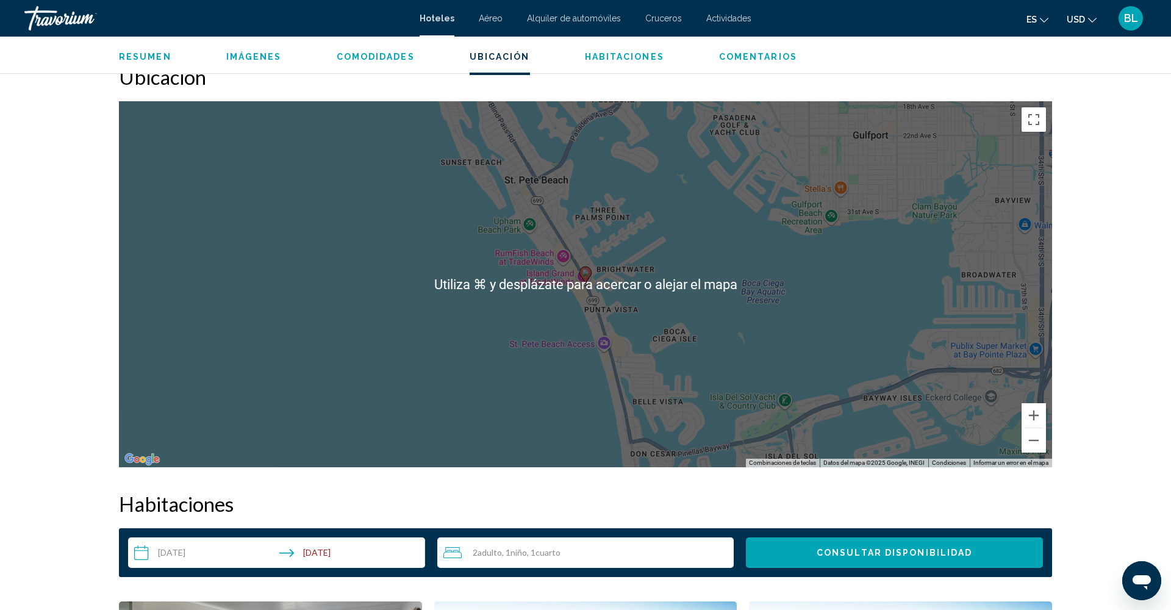
scroll to position [1127, 0]
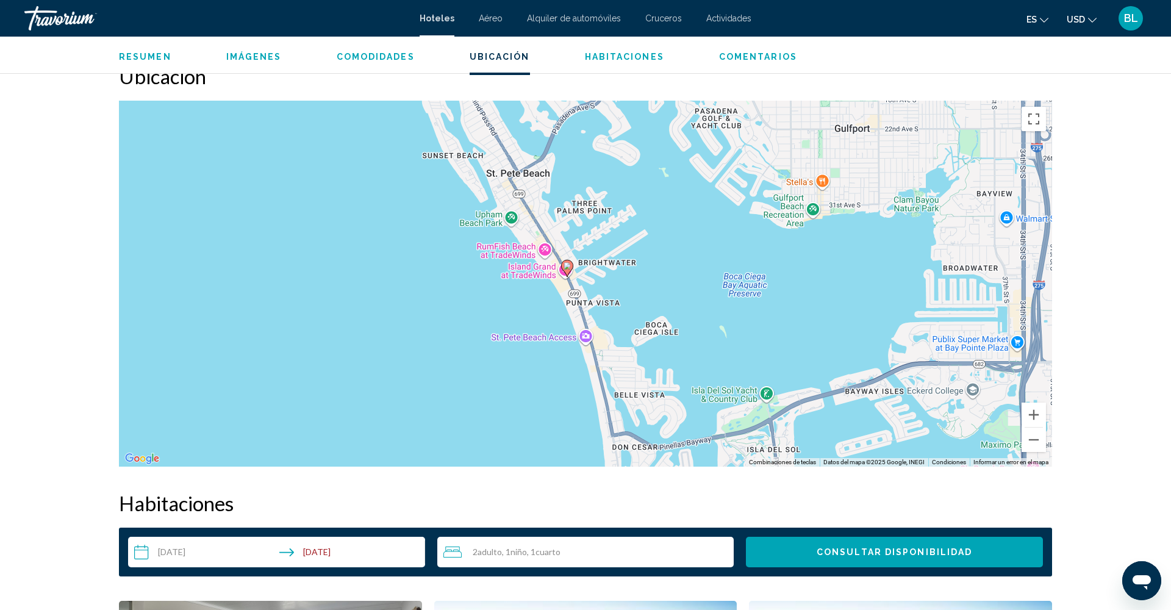
drag, startPoint x: 528, startPoint y: 333, endPoint x: 511, endPoint y: 326, distance: 18.1
click at [511, 326] on div "Para activar la función de arrastrar con el teclado, presiona Alt + Intro. Una …" at bounding box center [585, 284] width 933 height 366
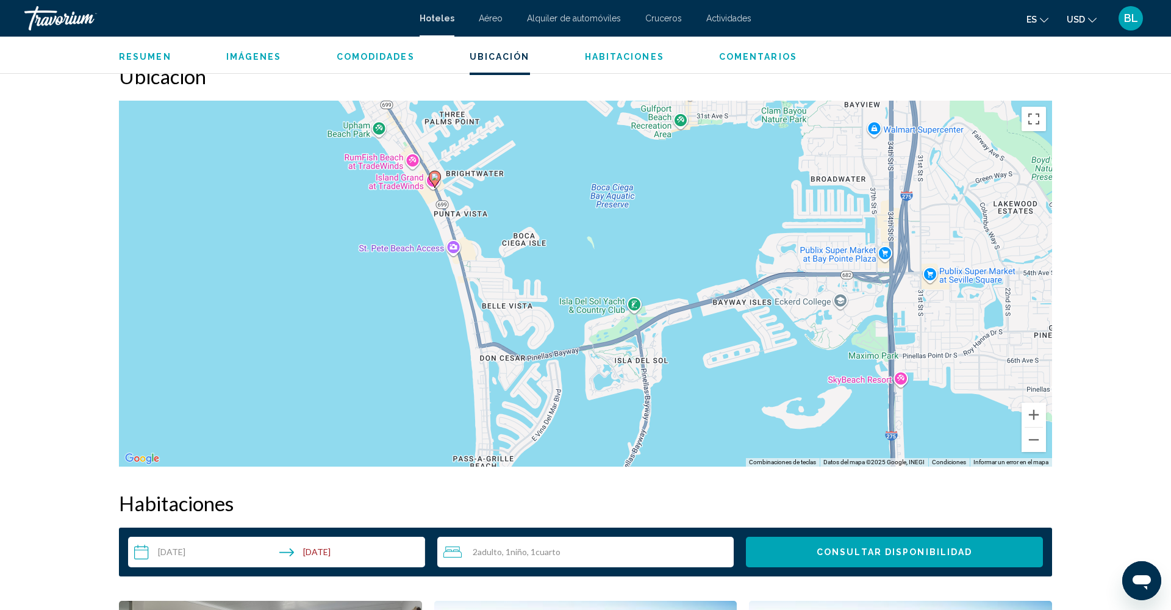
drag, startPoint x: 630, startPoint y: 343, endPoint x: 495, endPoint y: 254, distance: 161.1
click at [495, 254] on div "Para activar la función de arrastrar con el teclado, presiona Alt + Intro. Una …" at bounding box center [585, 284] width 933 height 366
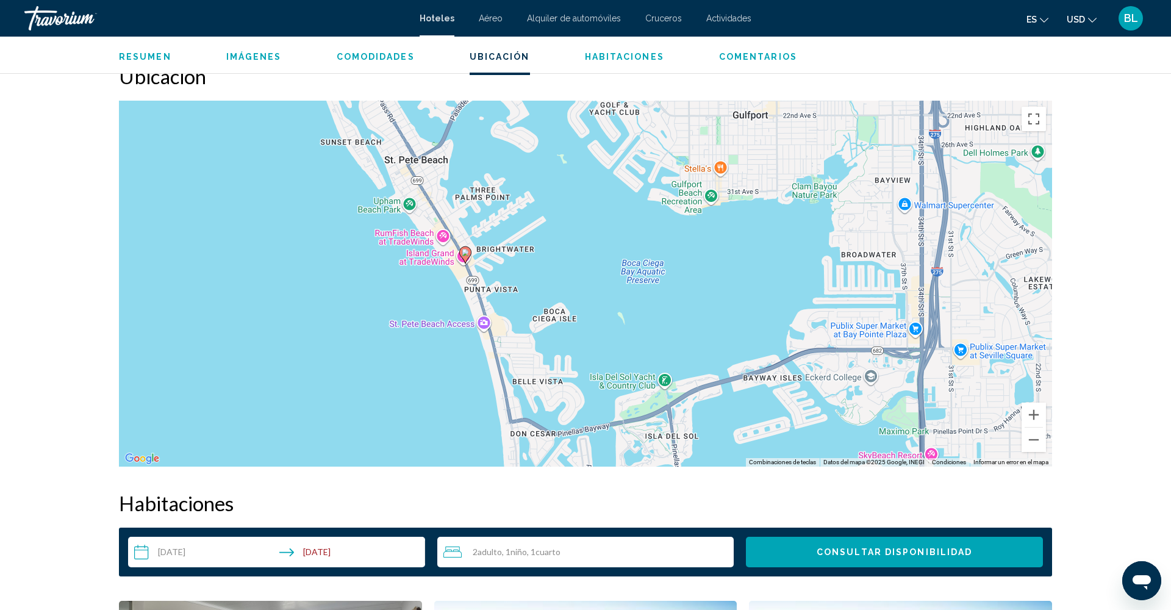
drag, startPoint x: 503, startPoint y: 379, endPoint x: 536, endPoint y: 458, distance: 84.5
click at [536, 458] on div "Para activar la función de arrastrar con el teclado, presiona Alt + Intro. Una …" at bounding box center [585, 284] width 933 height 366
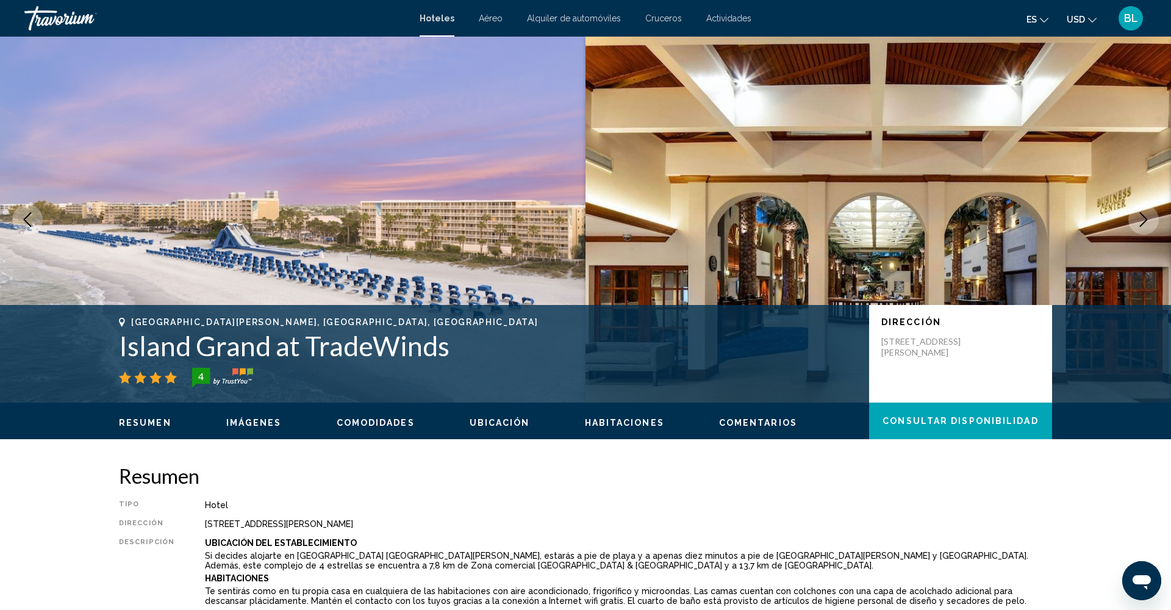
scroll to position [0, 0]
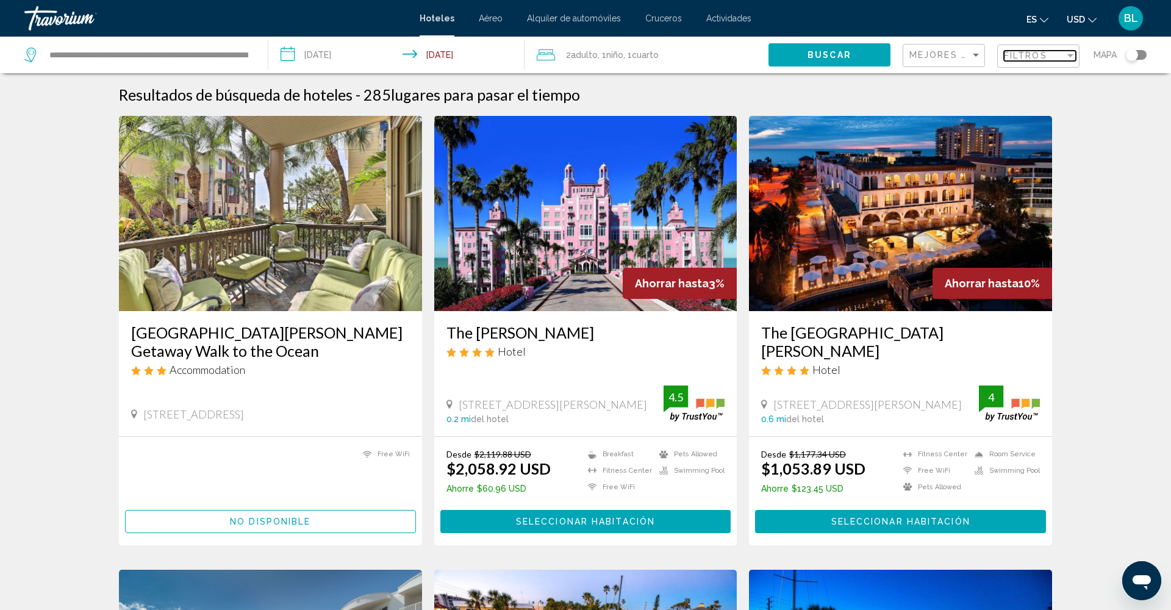
click at [1043, 60] on span "Filtros" at bounding box center [1025, 56] width 43 height 10
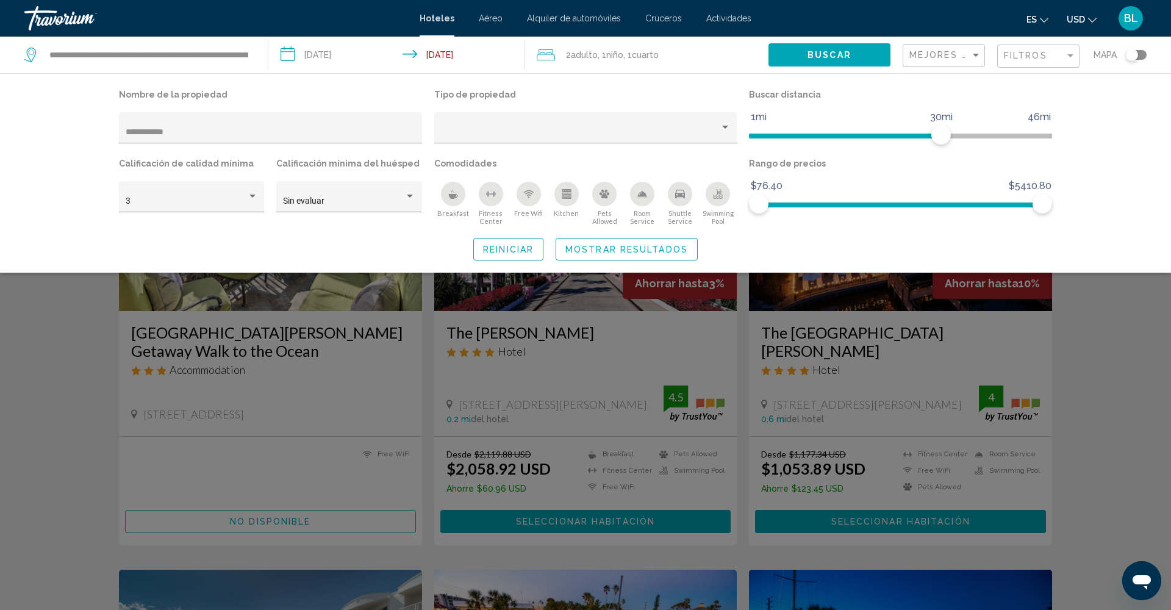
drag, startPoint x: 198, startPoint y: 135, endPoint x: 103, endPoint y: 131, distance: 94.7
click at [103, 131] on div "**********" at bounding box center [586, 173] width 982 height 174
click at [147, 202] on div "3" at bounding box center [186, 201] width 121 height 10
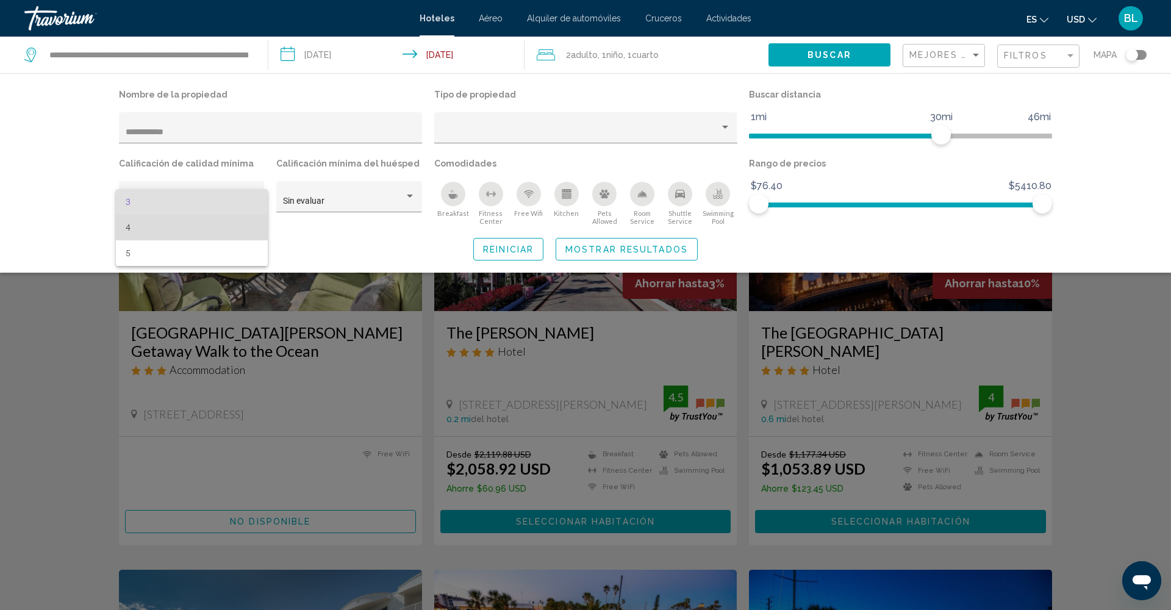
click at [154, 231] on span "4" at bounding box center [192, 228] width 132 height 26
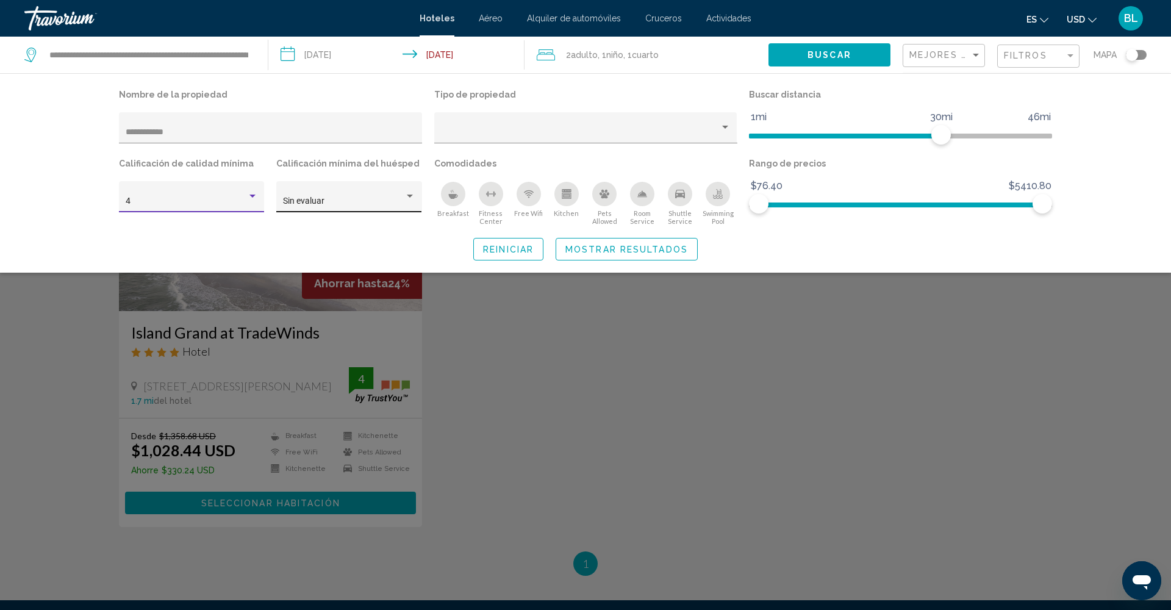
click at [298, 203] on span "Sin evaluar" at bounding box center [303, 201] width 41 height 10
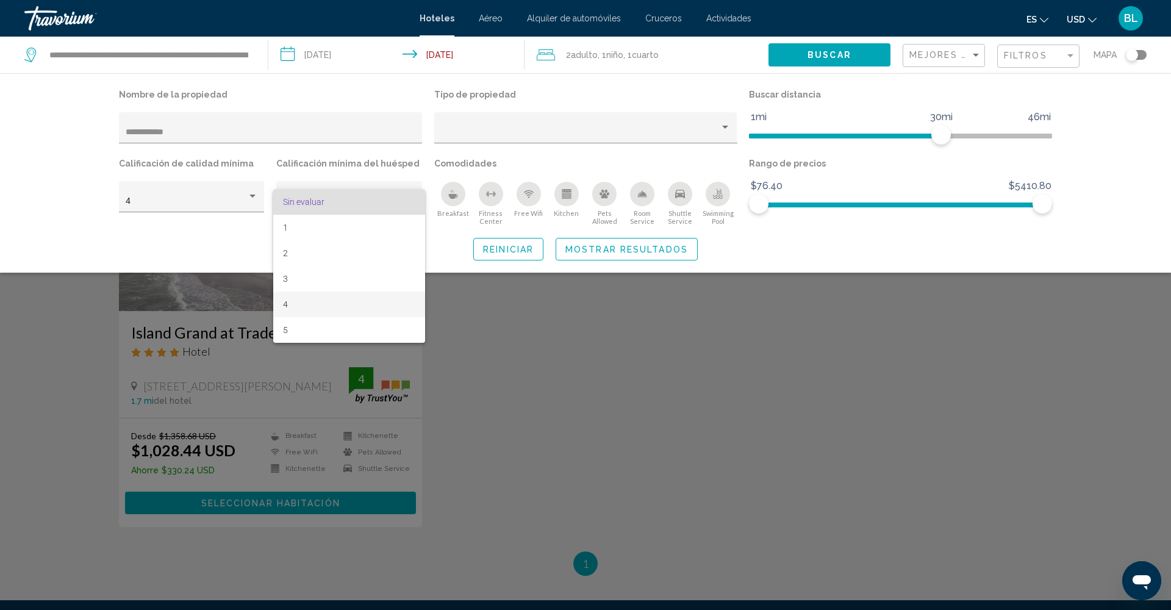
click at [315, 308] on span "4" at bounding box center [349, 305] width 132 height 26
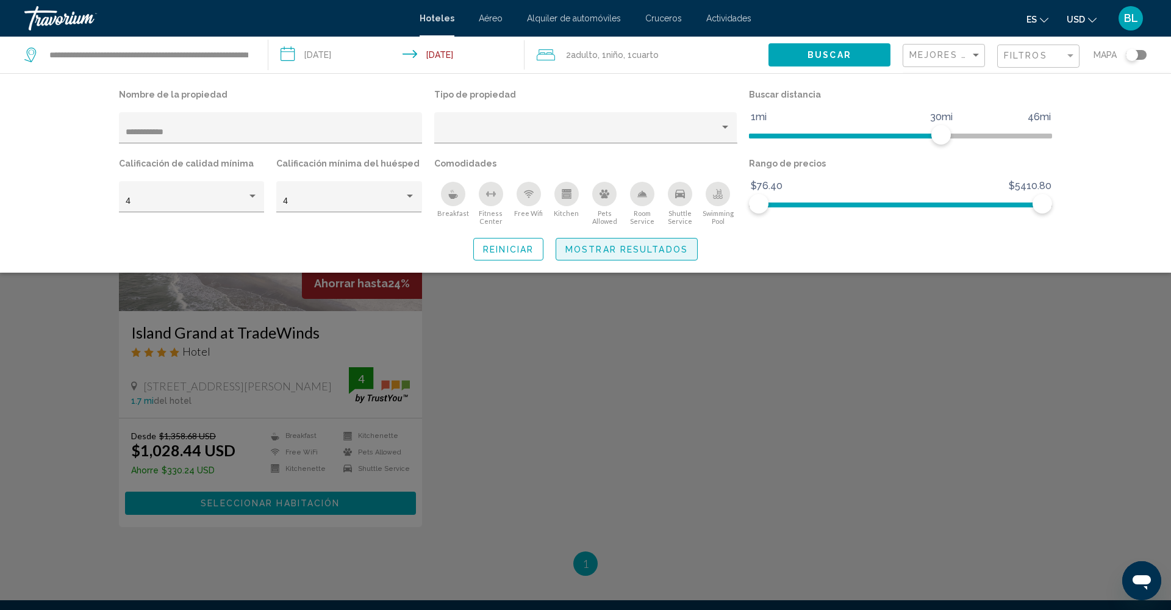
click at [628, 257] on button "Mostrar resultados" at bounding box center [627, 249] width 142 height 23
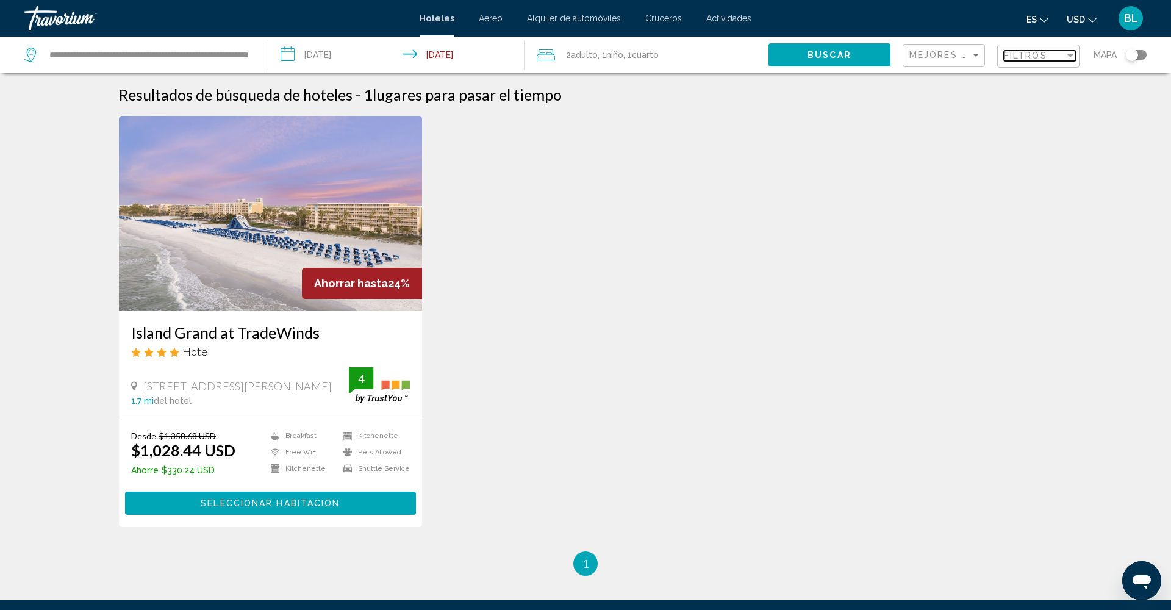
click at [1022, 56] on span "Filtros" at bounding box center [1025, 56] width 43 height 10
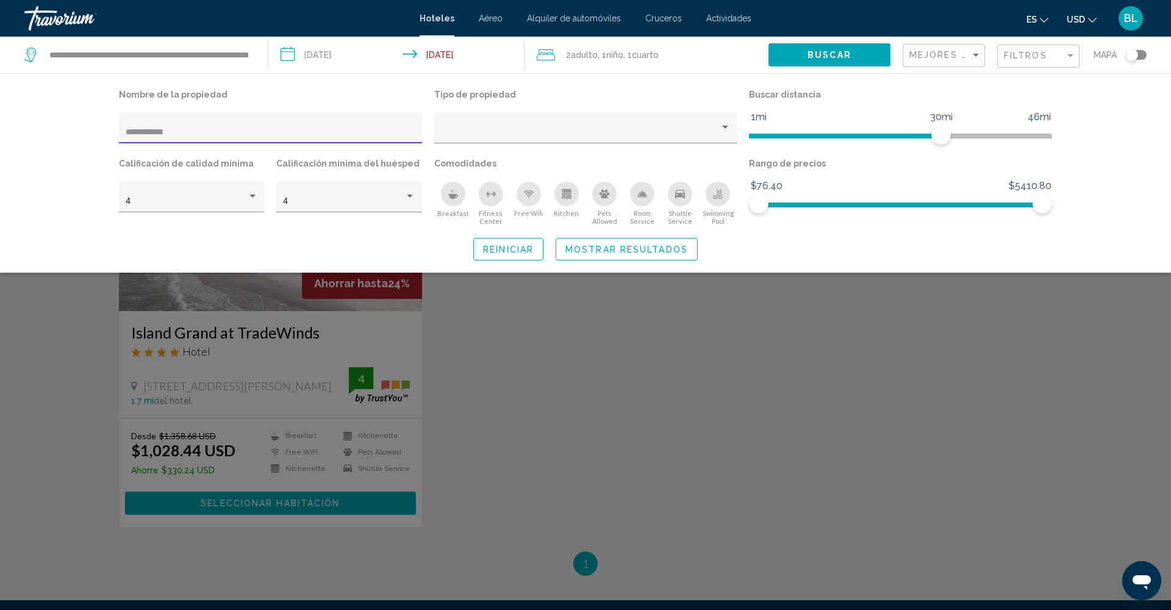
drag, startPoint x: 193, startPoint y: 134, endPoint x: 97, endPoint y: 124, distance: 96.3
click at [97, 124] on div "**********" at bounding box center [586, 173] width 982 height 174
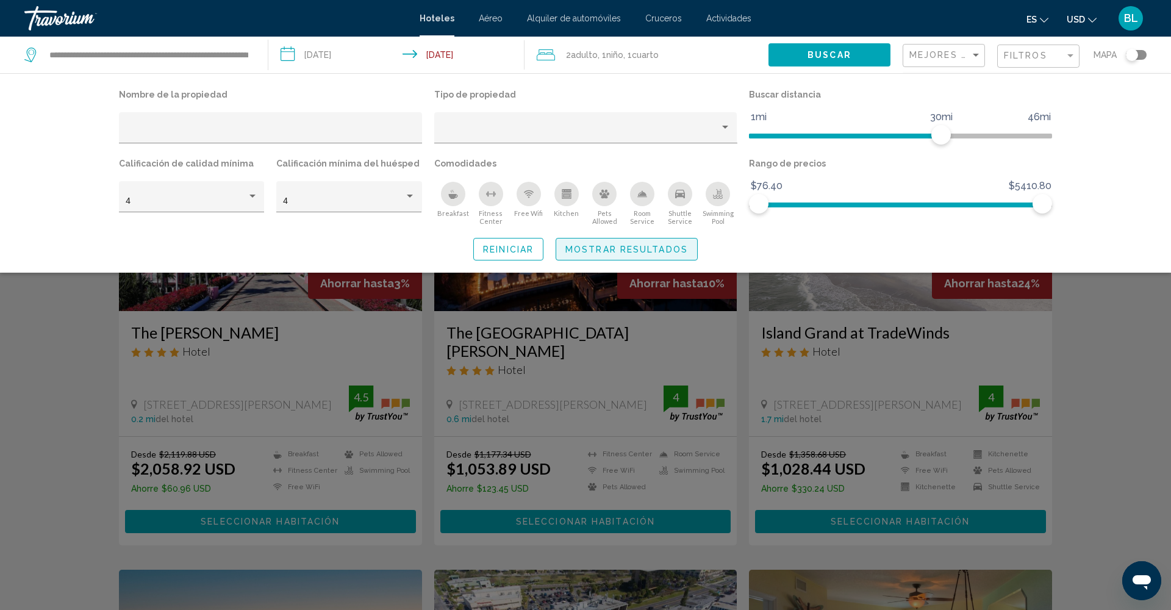
click at [621, 249] on span "Mostrar resultados" at bounding box center [627, 250] width 123 height 10
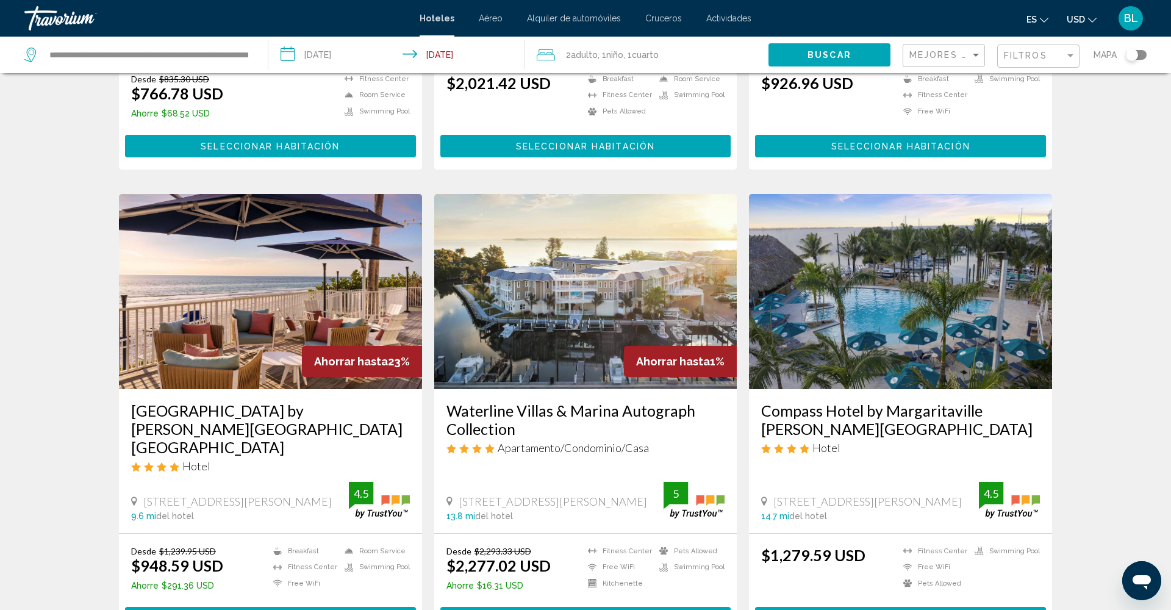
scroll to position [1289, 0]
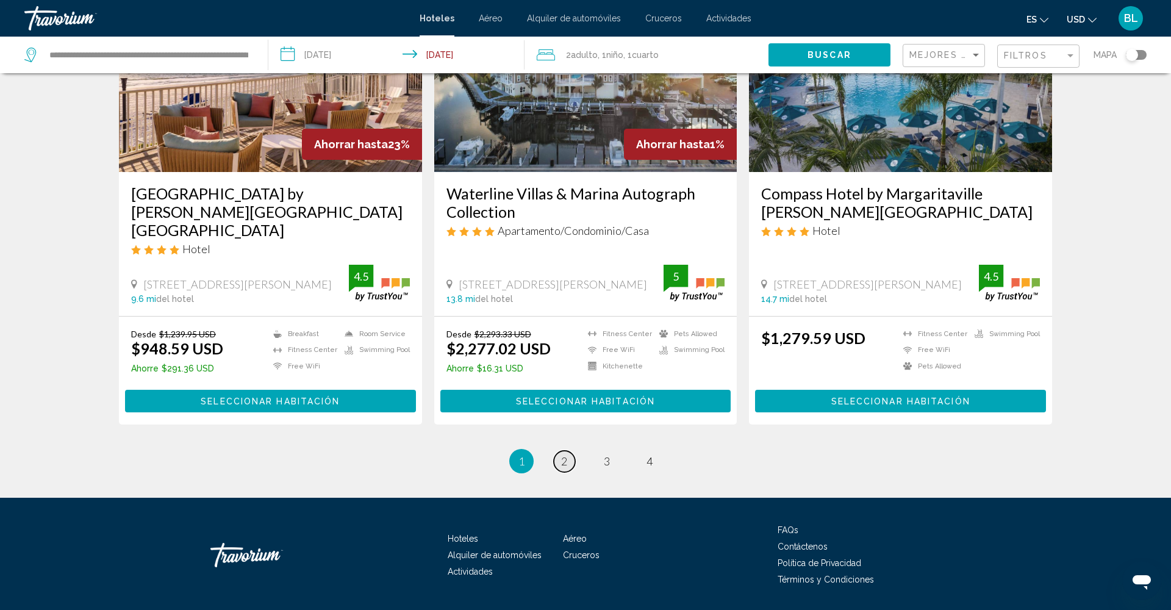
click at [561, 455] on span "2" at bounding box center [564, 461] width 6 height 13
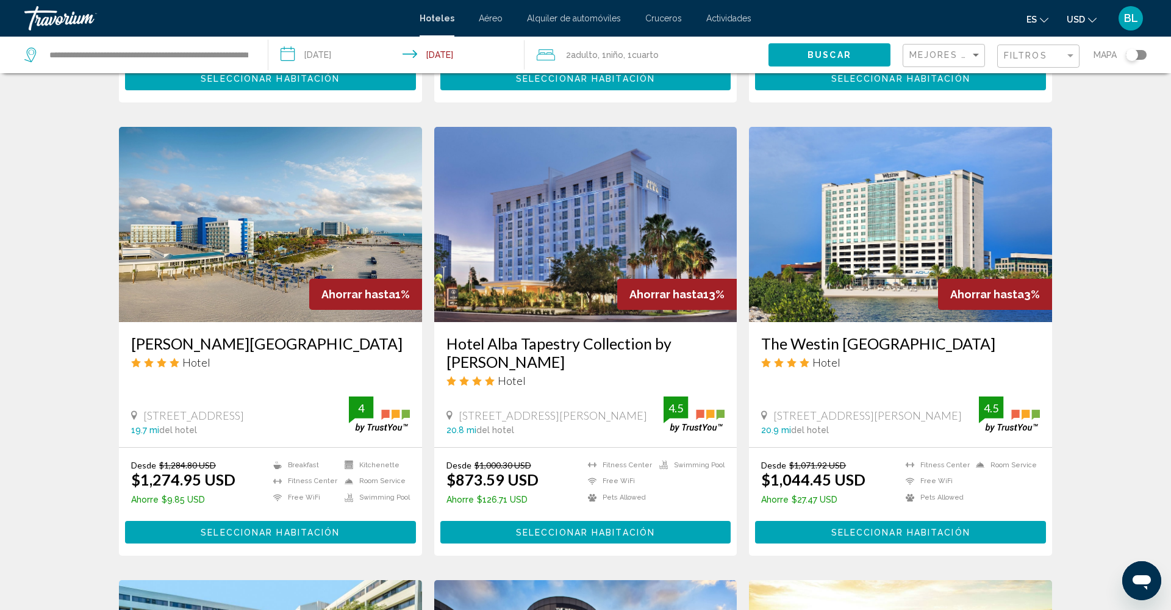
scroll to position [884, 0]
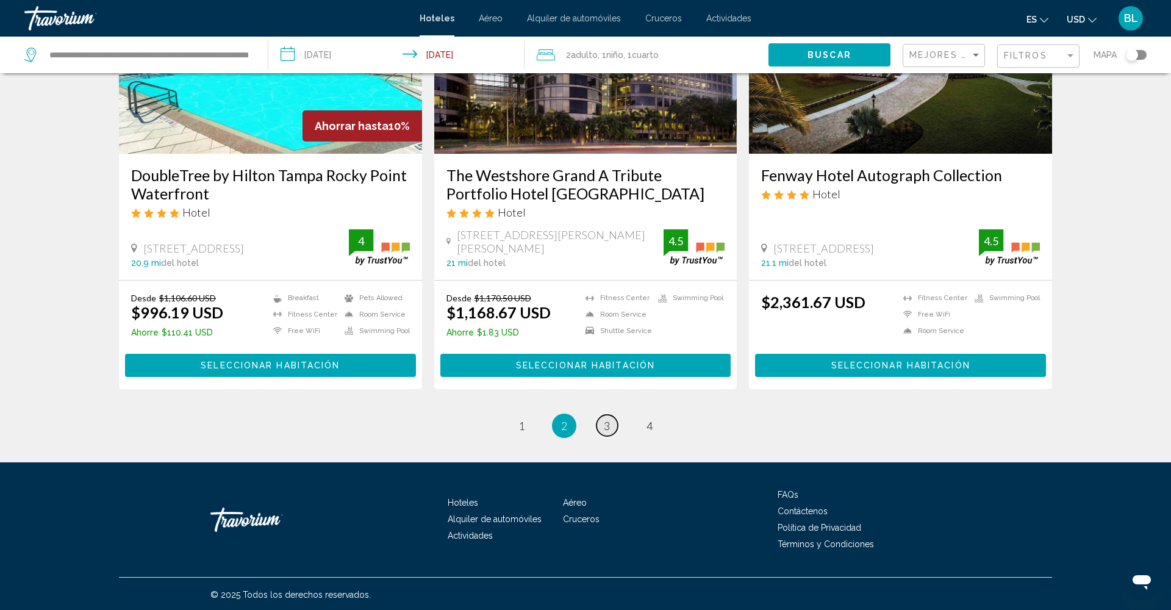
click at [599, 422] on link "page 3" at bounding box center [607, 425] width 21 height 21
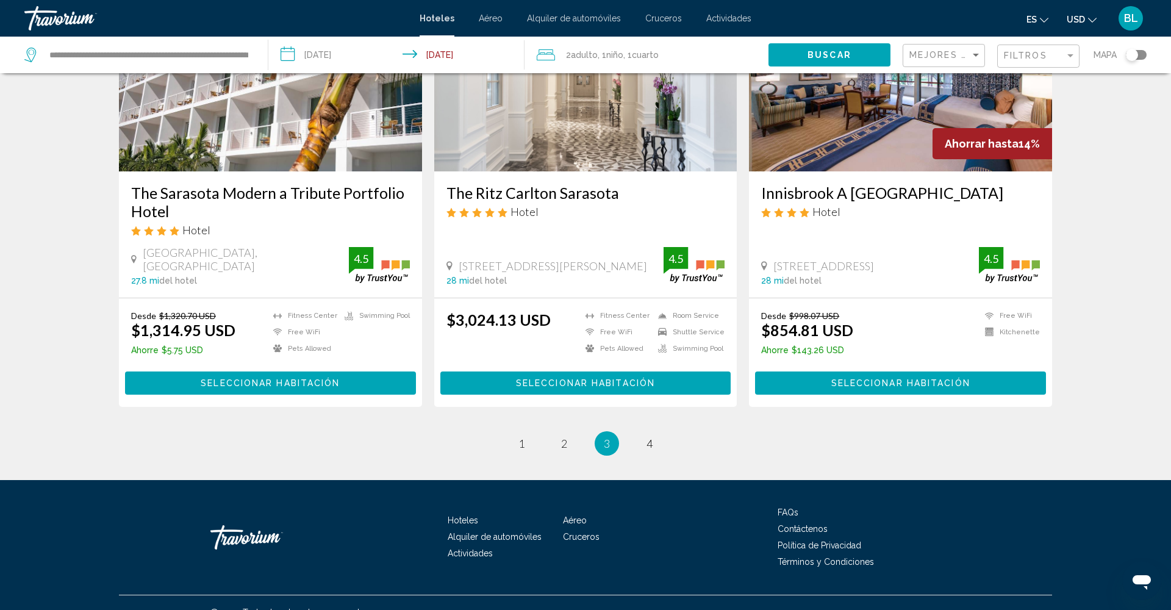
scroll to position [1500, 0]
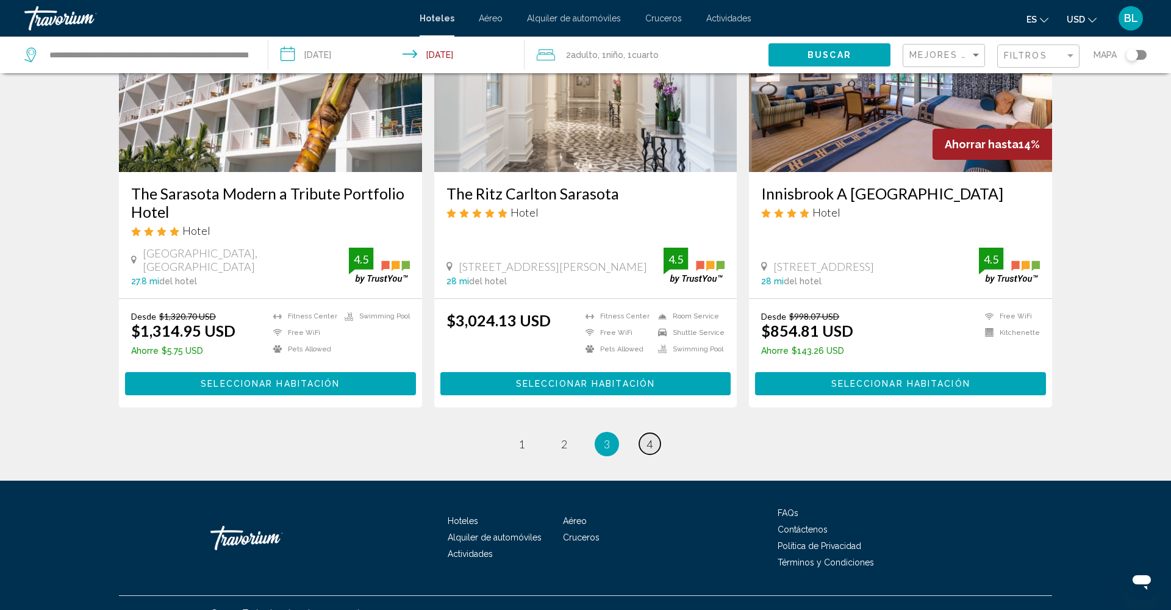
click at [644, 433] on link "page 4" at bounding box center [649, 443] width 21 height 21
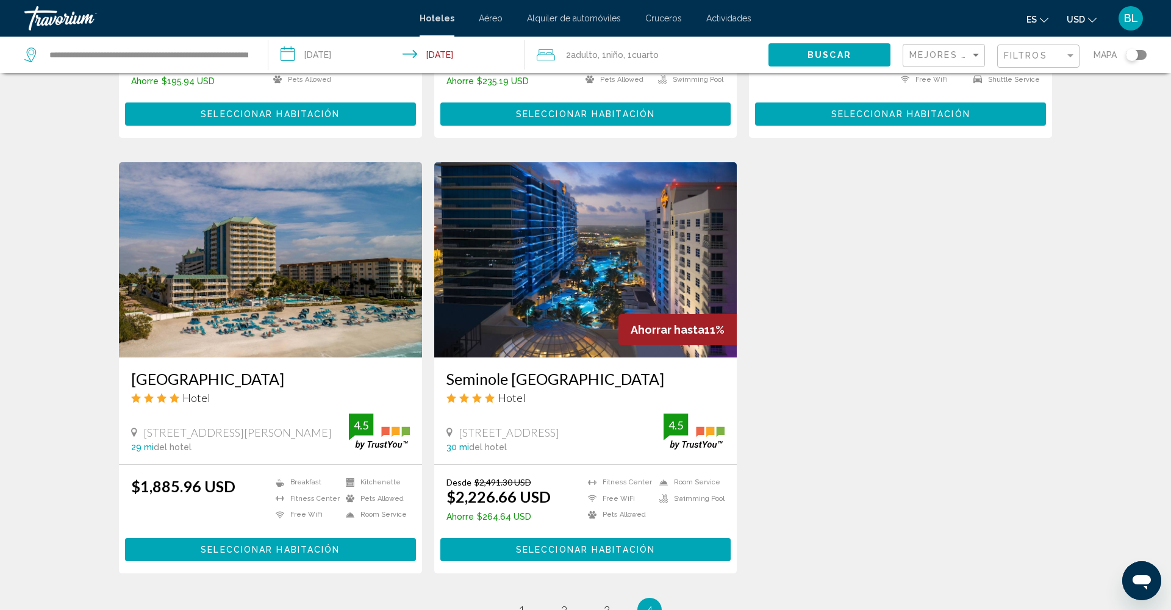
scroll to position [390, 0]
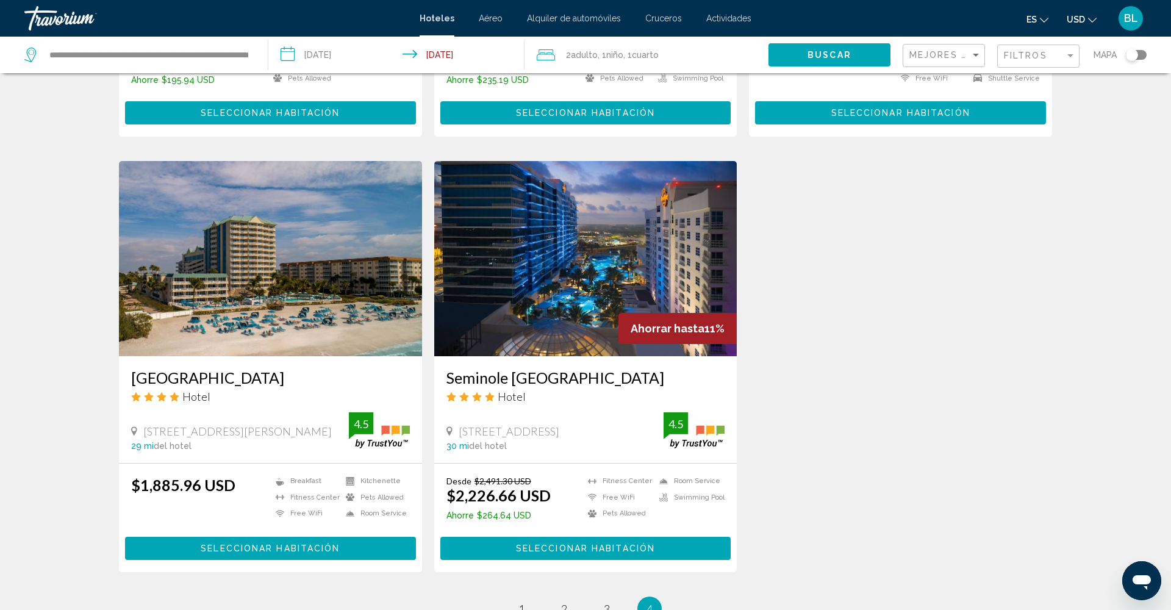
click at [580, 315] on img "Main content" at bounding box center [585, 258] width 303 height 195
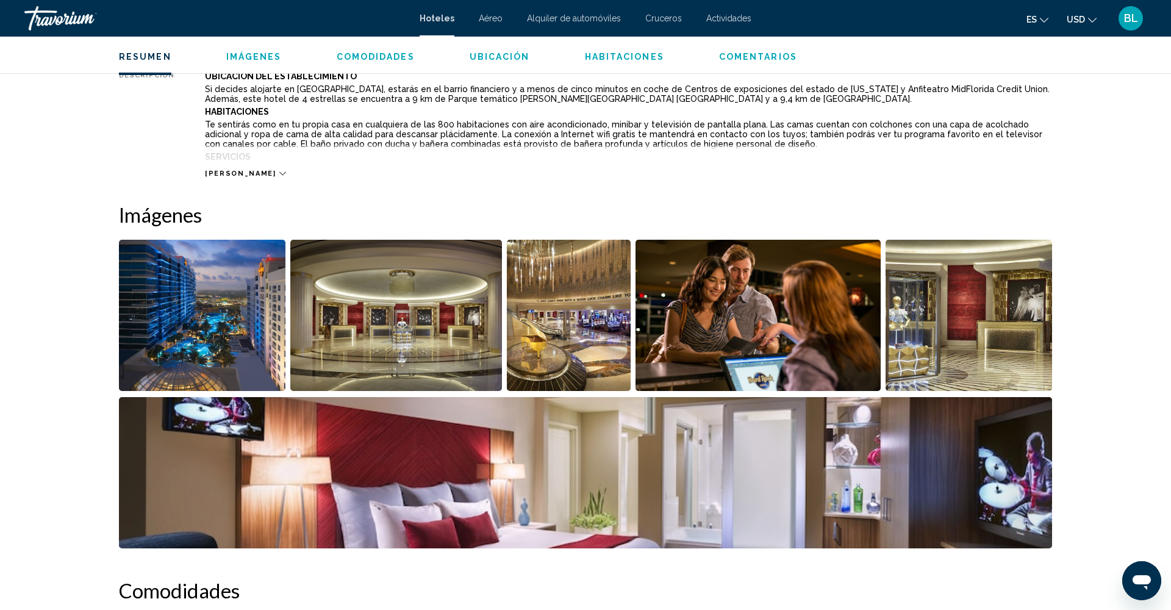
scroll to position [486, 0]
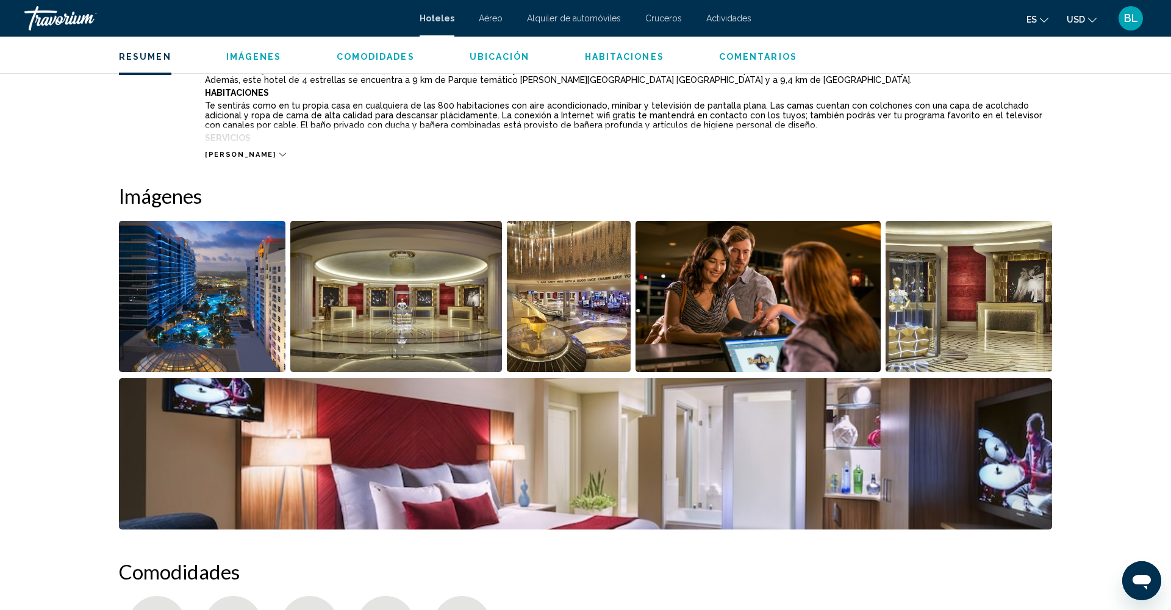
click at [238, 299] on img "Open full-screen image slider" at bounding box center [202, 296] width 167 height 151
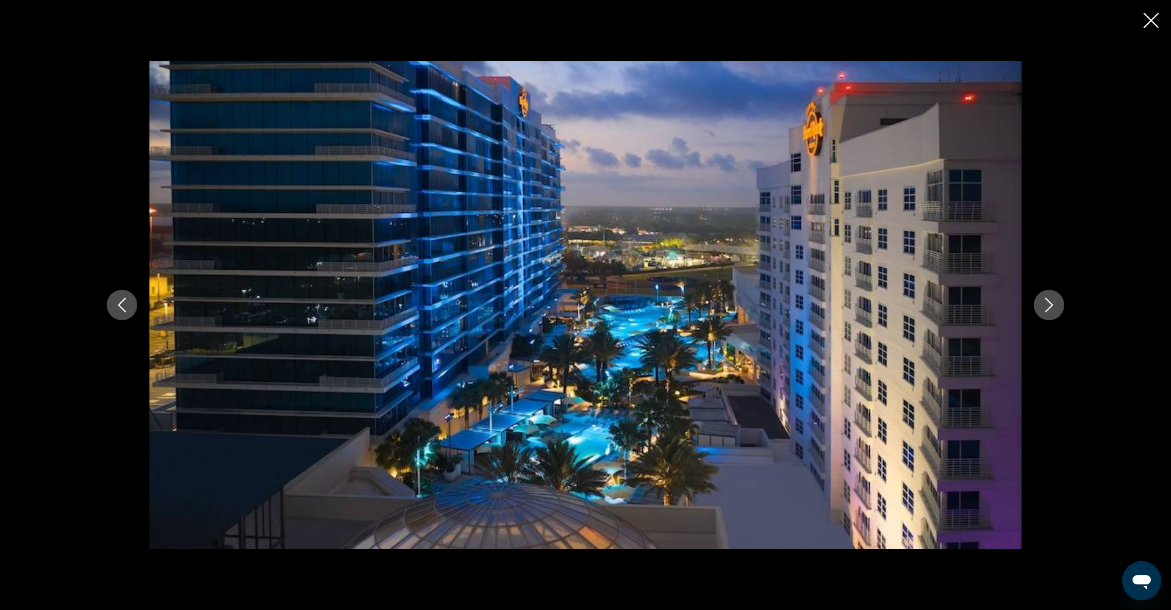
click at [1048, 309] on icon "Next image" at bounding box center [1050, 305] width 8 height 15
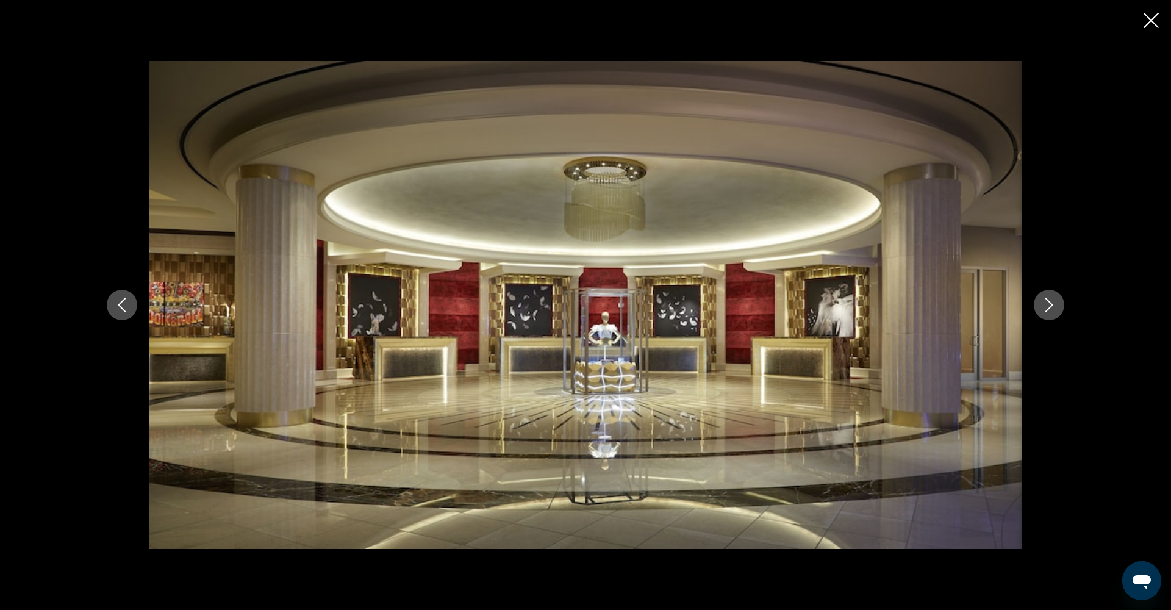
click at [1048, 309] on icon "Next image" at bounding box center [1050, 305] width 8 height 15
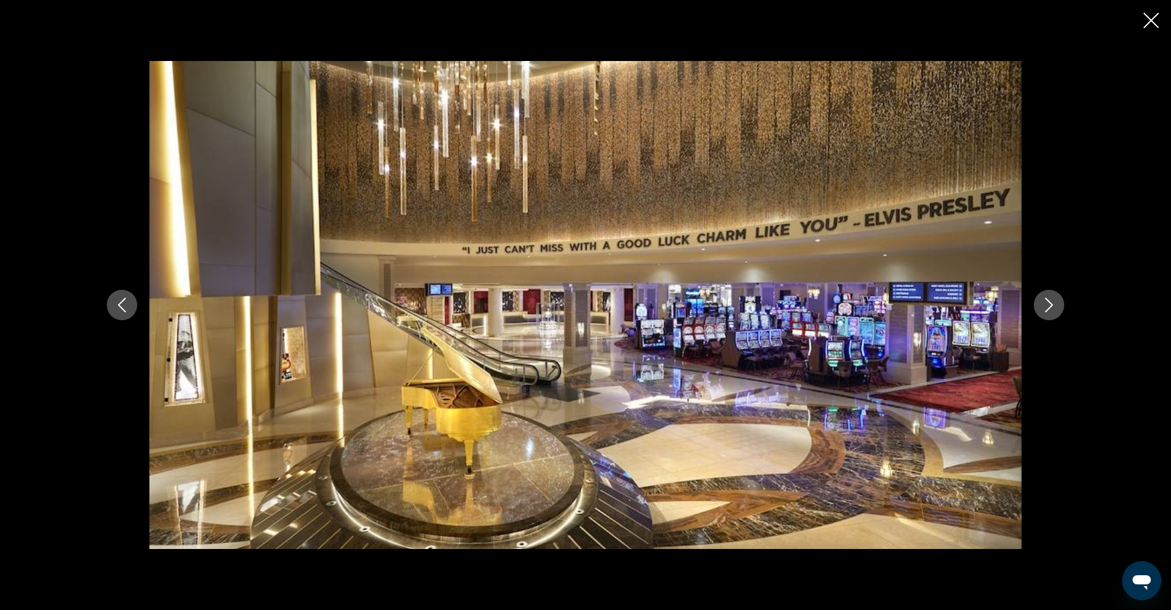
click at [1048, 309] on icon "Next image" at bounding box center [1050, 305] width 8 height 15
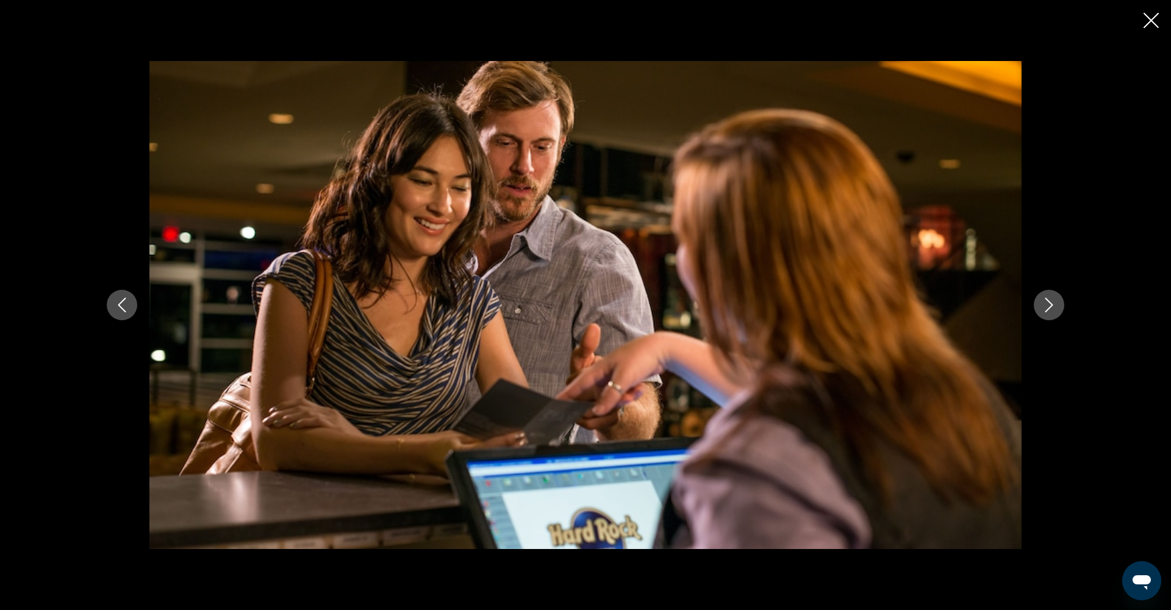
click at [1048, 309] on icon "Next image" at bounding box center [1050, 305] width 8 height 15
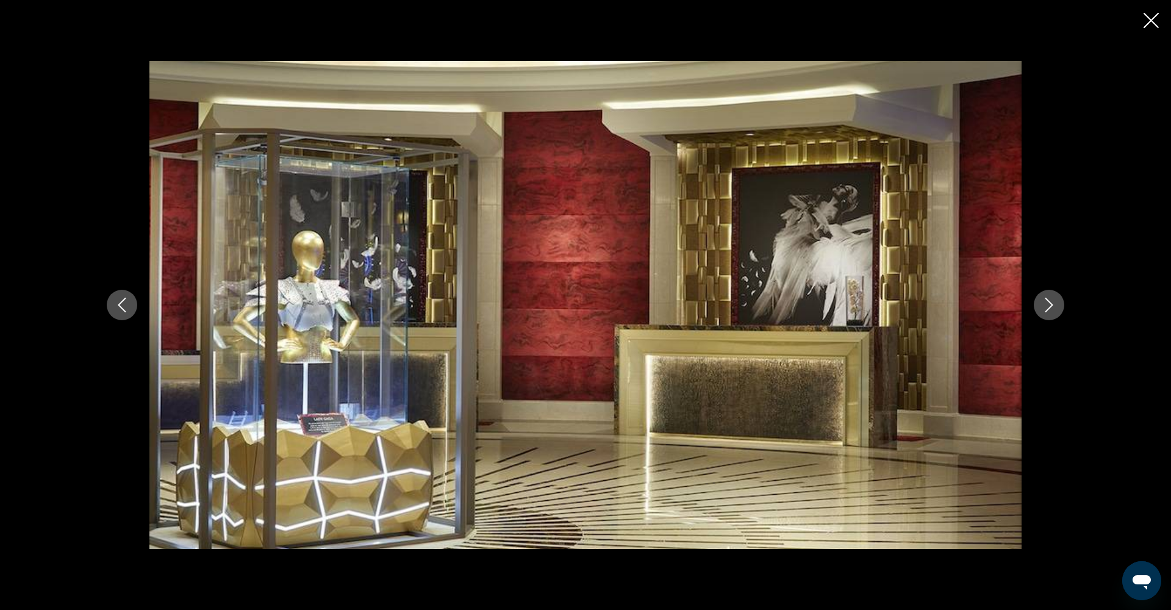
click at [1048, 309] on icon "Next image" at bounding box center [1050, 305] width 8 height 15
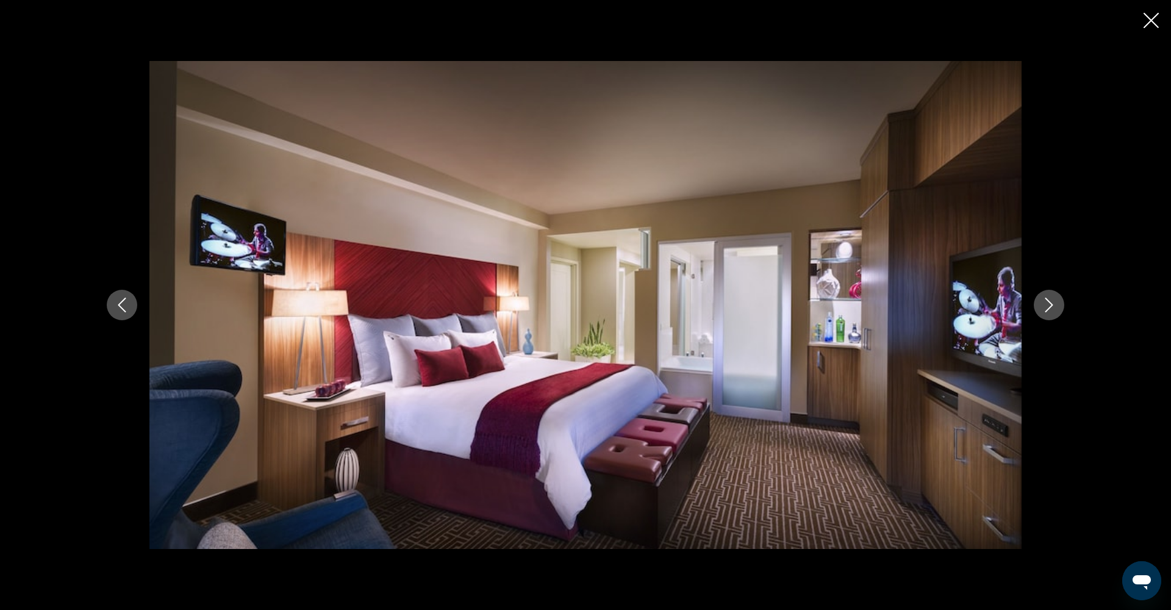
click at [1048, 309] on icon "Next image" at bounding box center [1050, 305] width 8 height 15
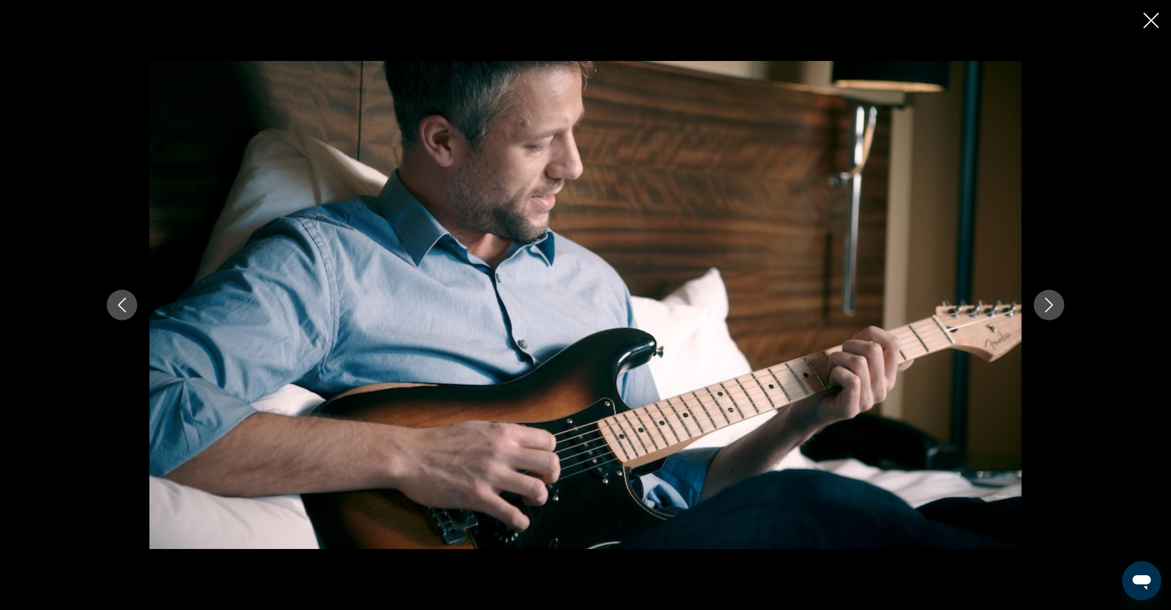
click at [1048, 309] on icon "Next image" at bounding box center [1050, 305] width 8 height 15
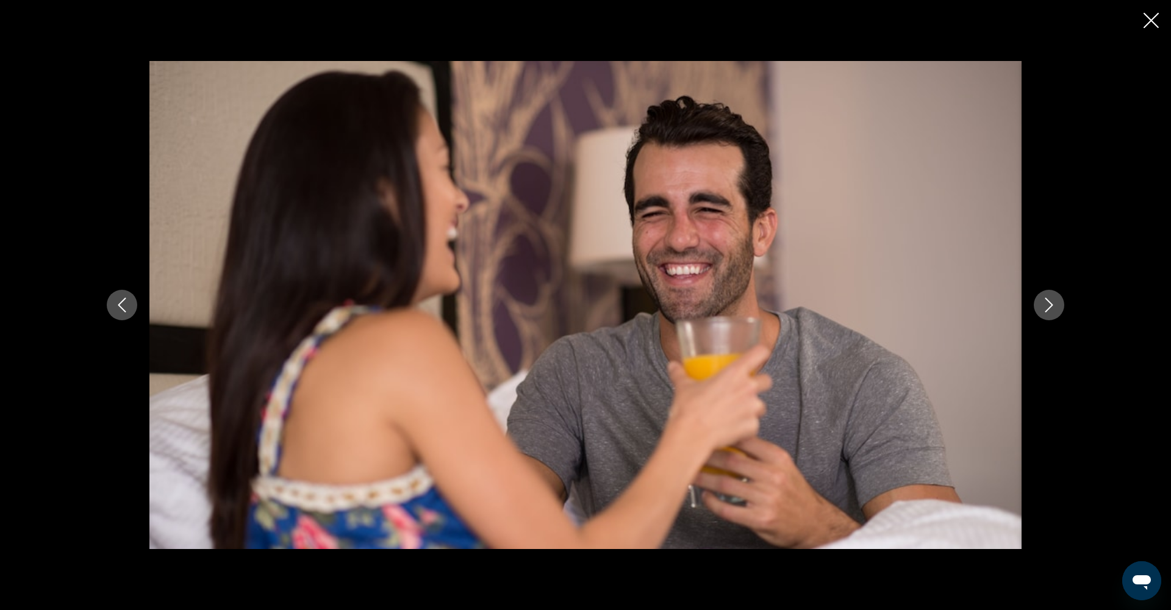
click at [1048, 309] on icon "Next image" at bounding box center [1050, 305] width 8 height 15
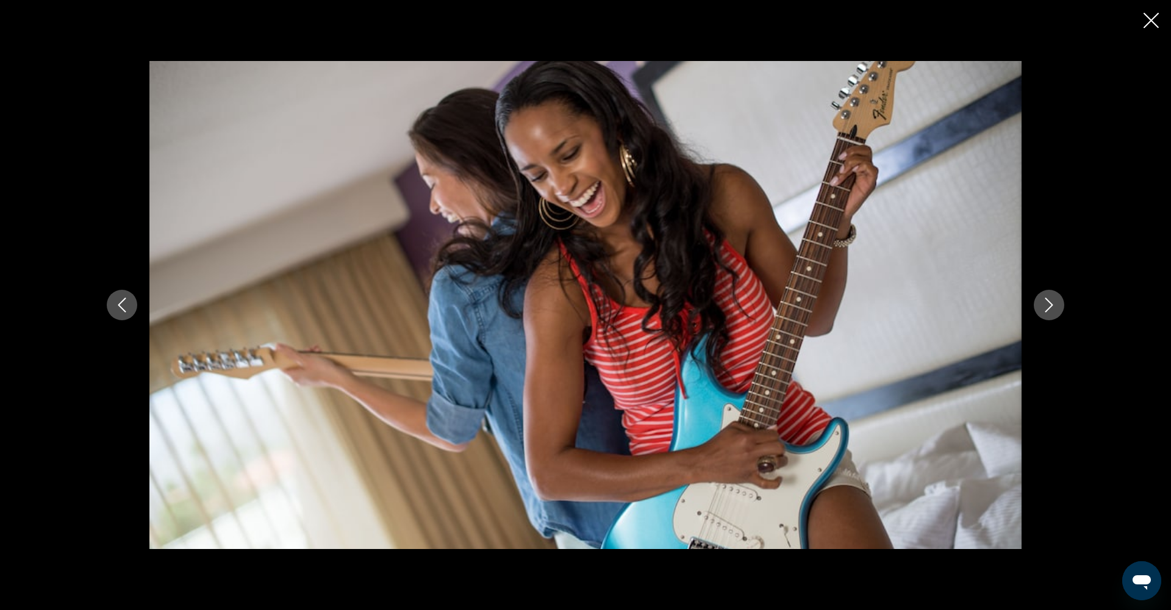
click at [1048, 309] on icon "Next image" at bounding box center [1050, 305] width 8 height 15
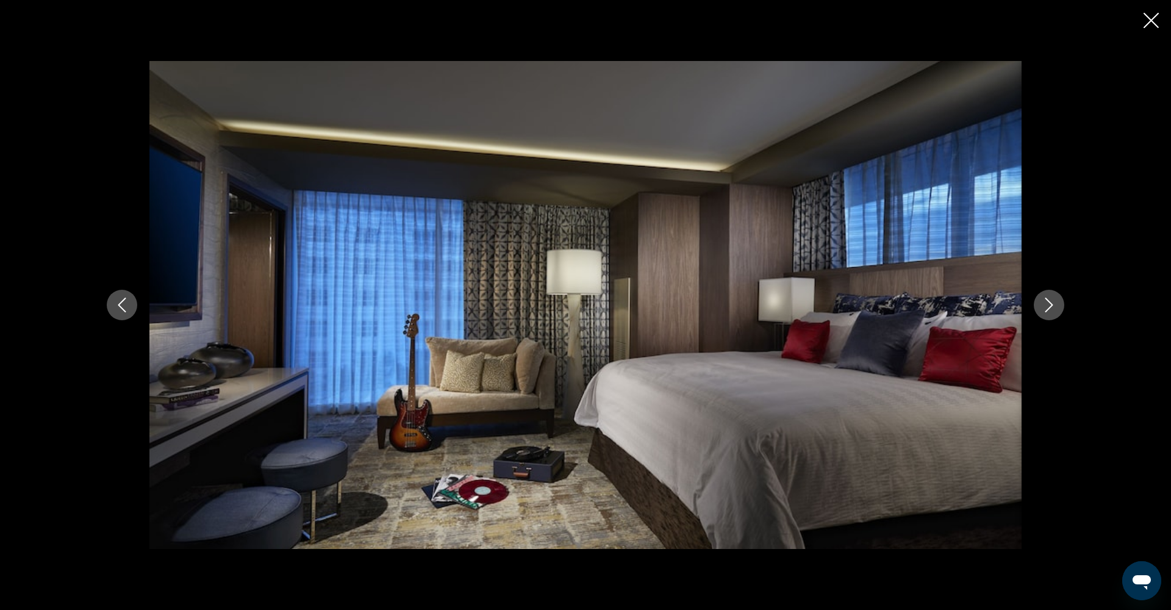
click at [1048, 309] on icon "Next image" at bounding box center [1050, 305] width 8 height 15
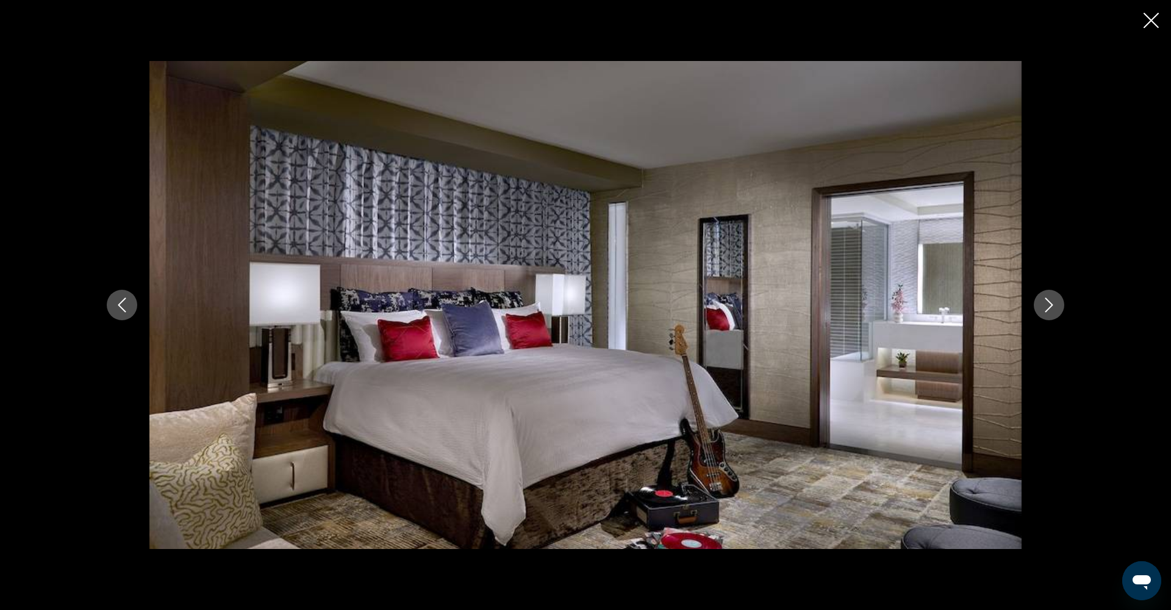
click at [1048, 309] on icon "Next image" at bounding box center [1050, 305] width 8 height 15
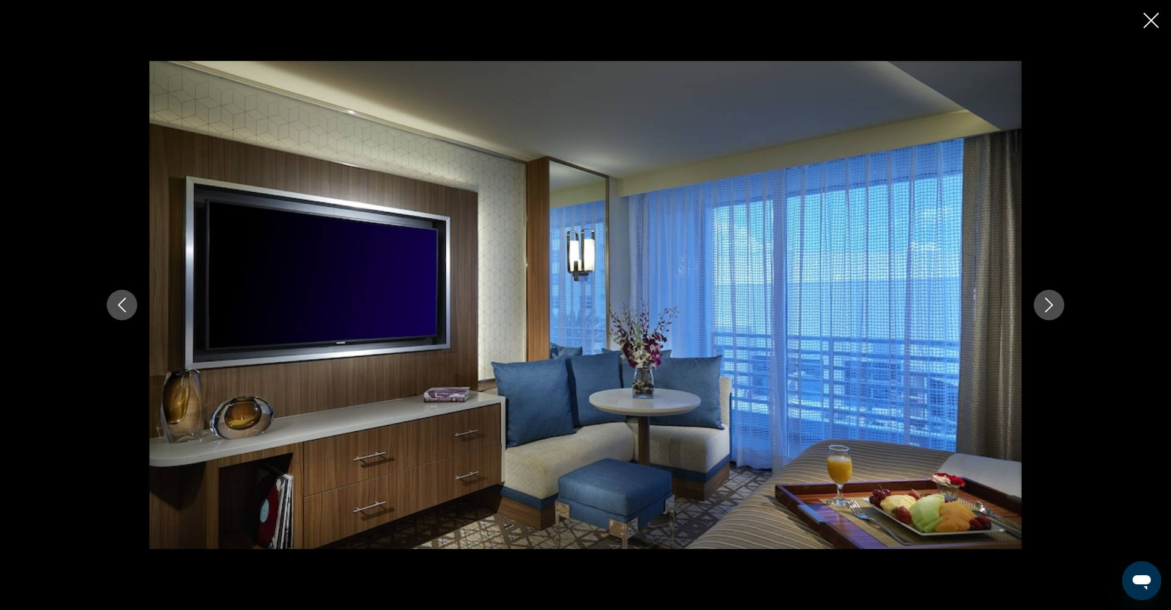
click at [1048, 309] on icon "Next image" at bounding box center [1050, 305] width 8 height 15
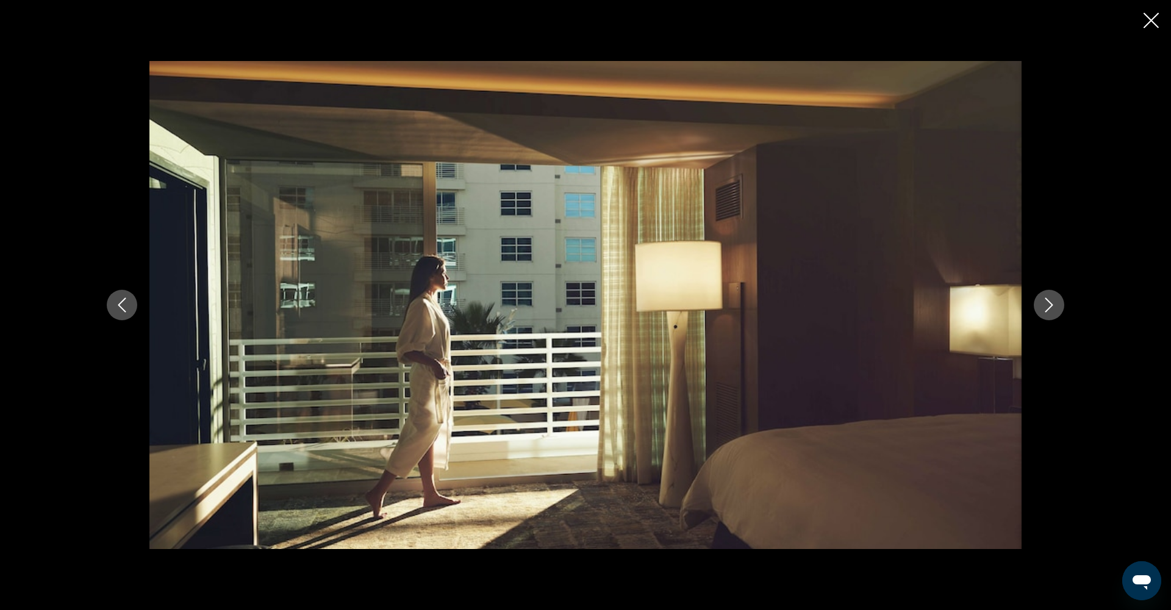
click at [1048, 309] on icon "Next image" at bounding box center [1050, 305] width 8 height 15
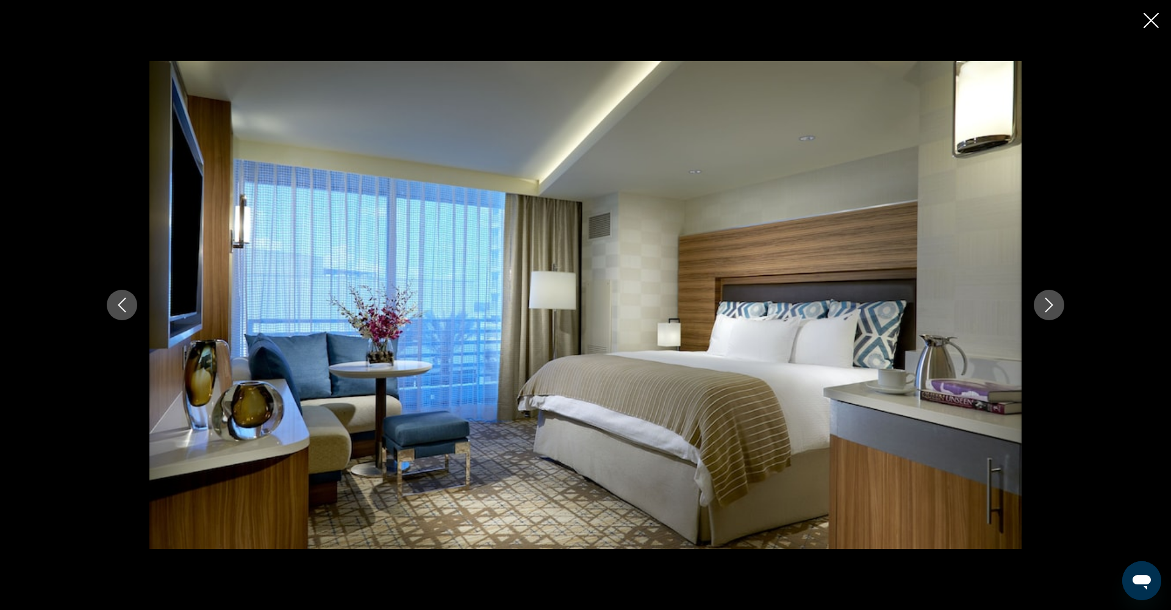
click at [1048, 309] on icon "Next image" at bounding box center [1050, 305] width 8 height 15
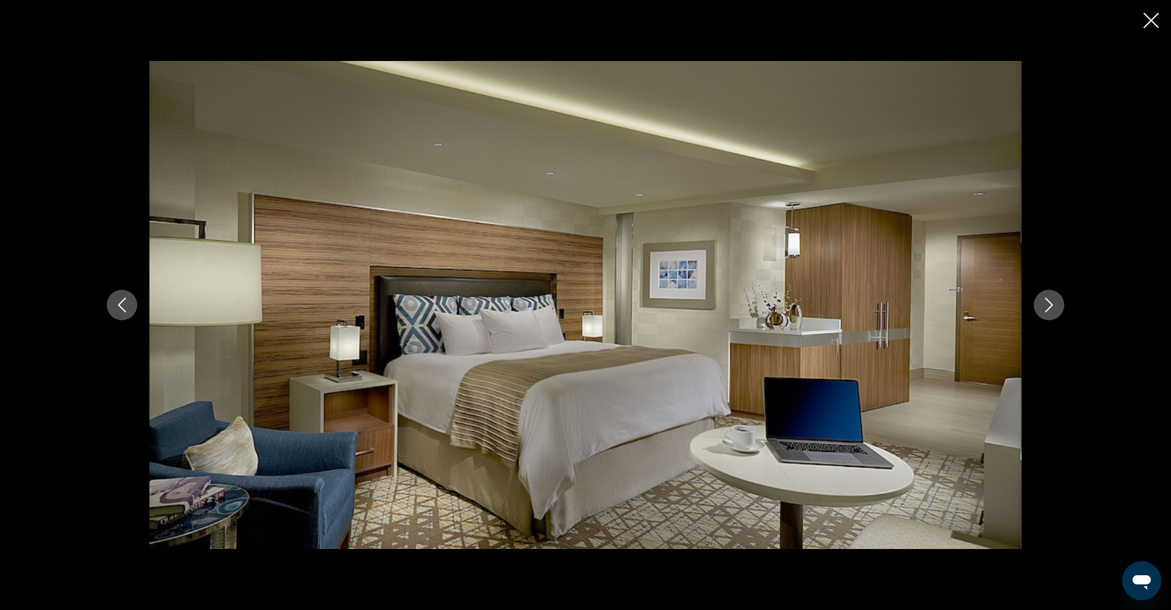
click at [1048, 309] on icon "Next image" at bounding box center [1050, 305] width 8 height 15
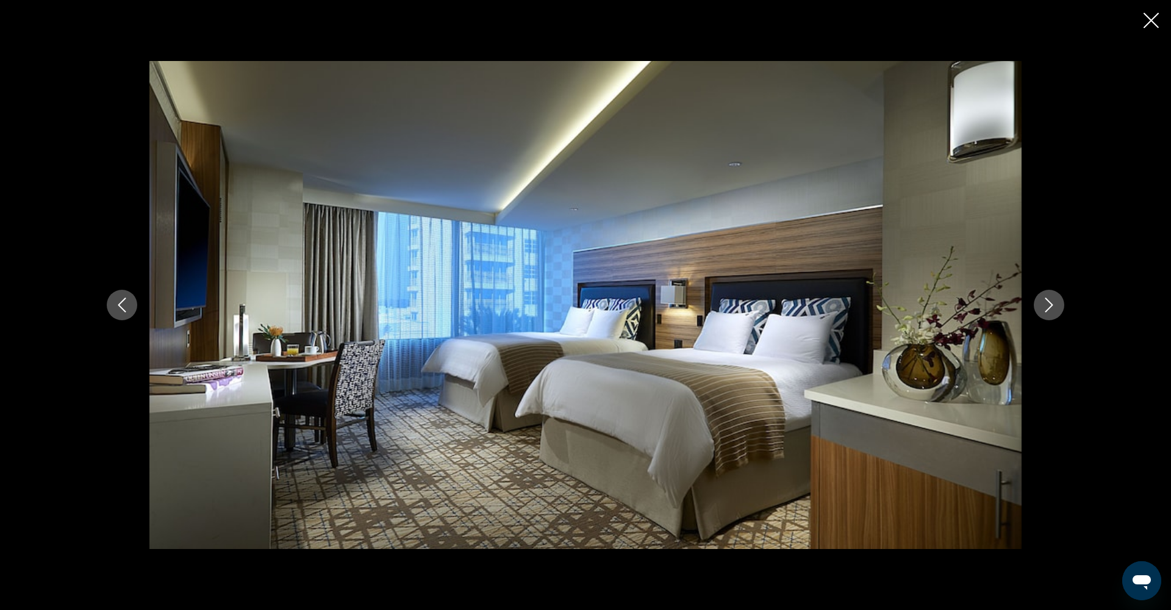
click at [1048, 309] on icon "Next image" at bounding box center [1050, 305] width 8 height 15
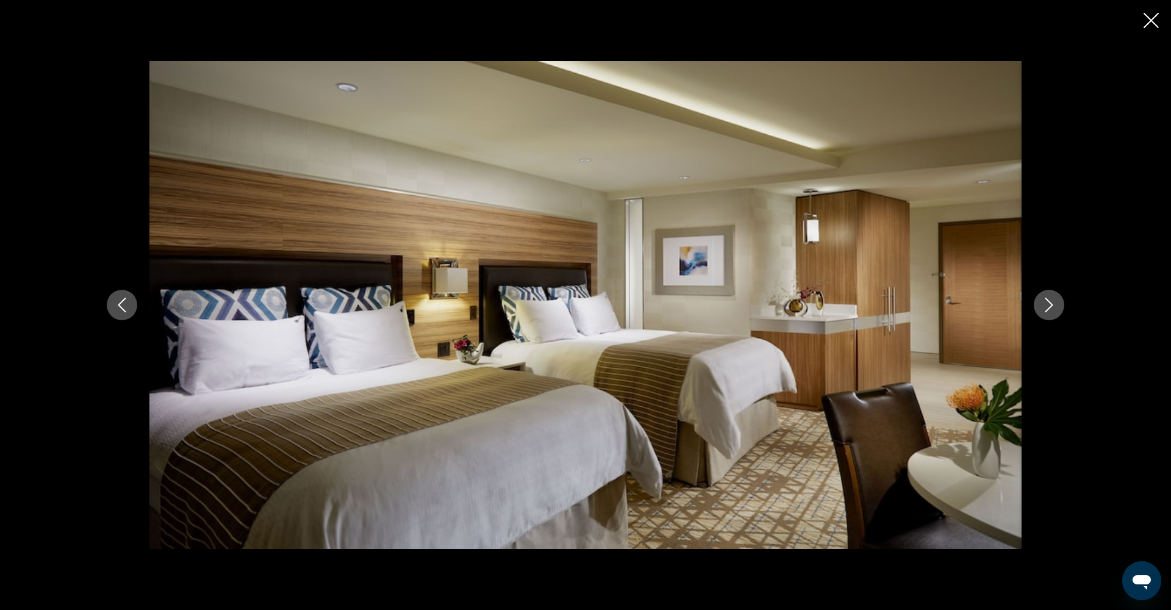
click at [1048, 309] on icon "Next image" at bounding box center [1050, 305] width 8 height 15
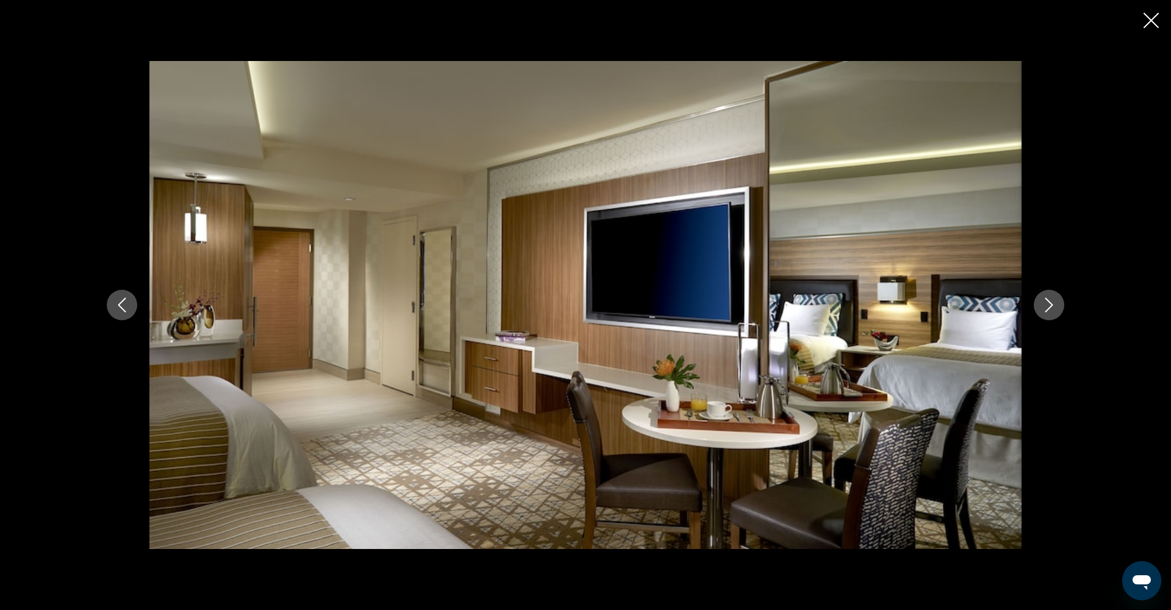
click at [1147, 26] on icon "Close slideshow" at bounding box center [1151, 20] width 15 height 15
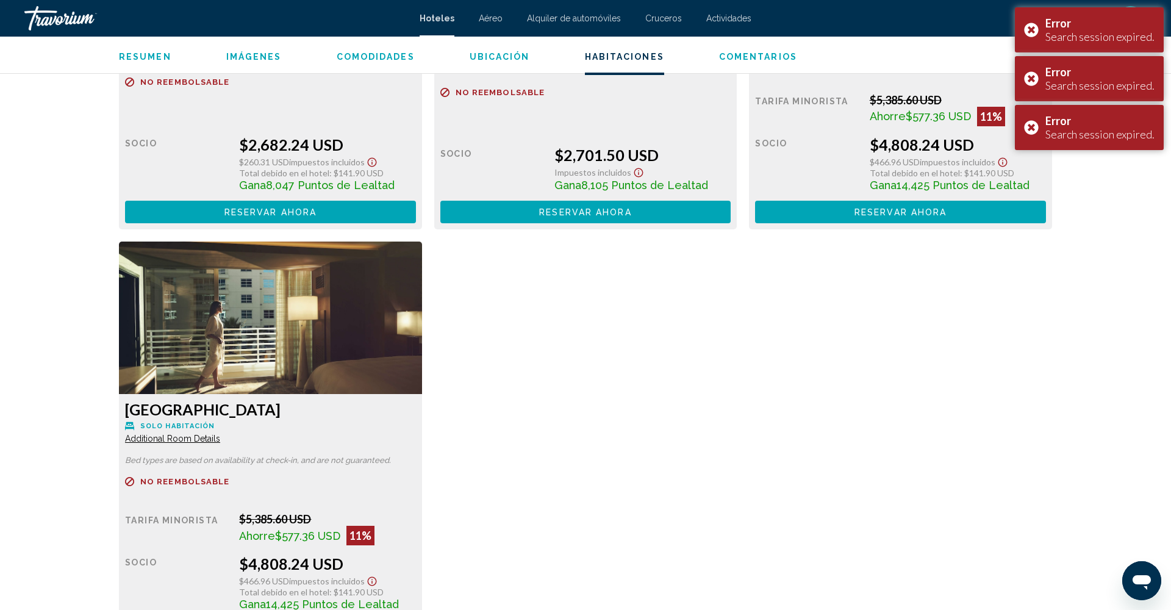
scroll to position [3791, 0]
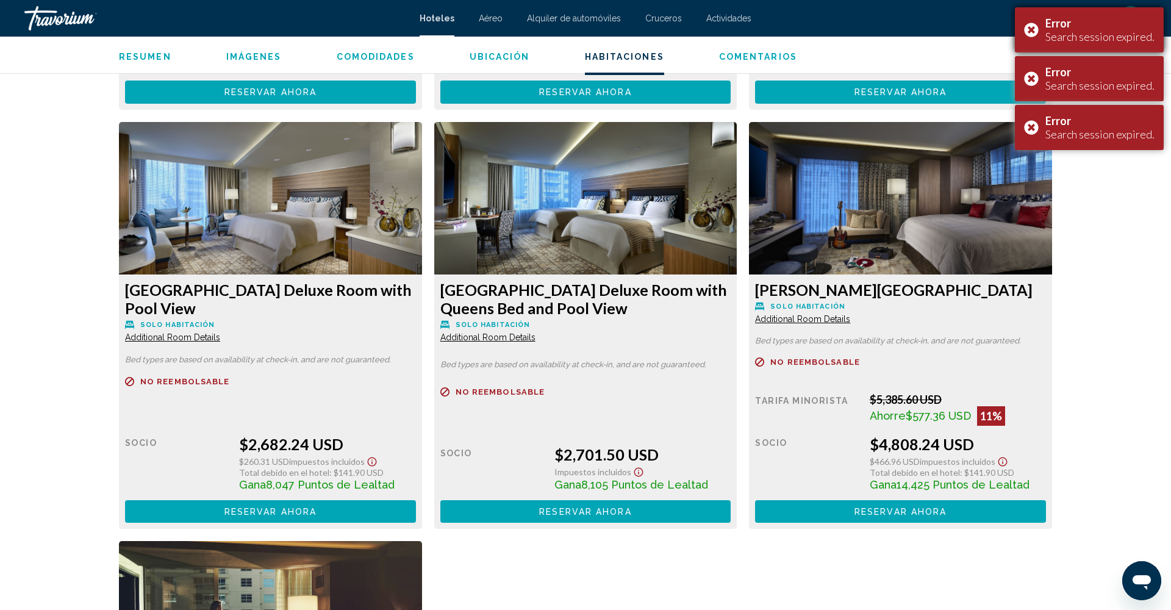
click at [1036, 32] on div "Error Search session expired." at bounding box center [1089, 29] width 149 height 45
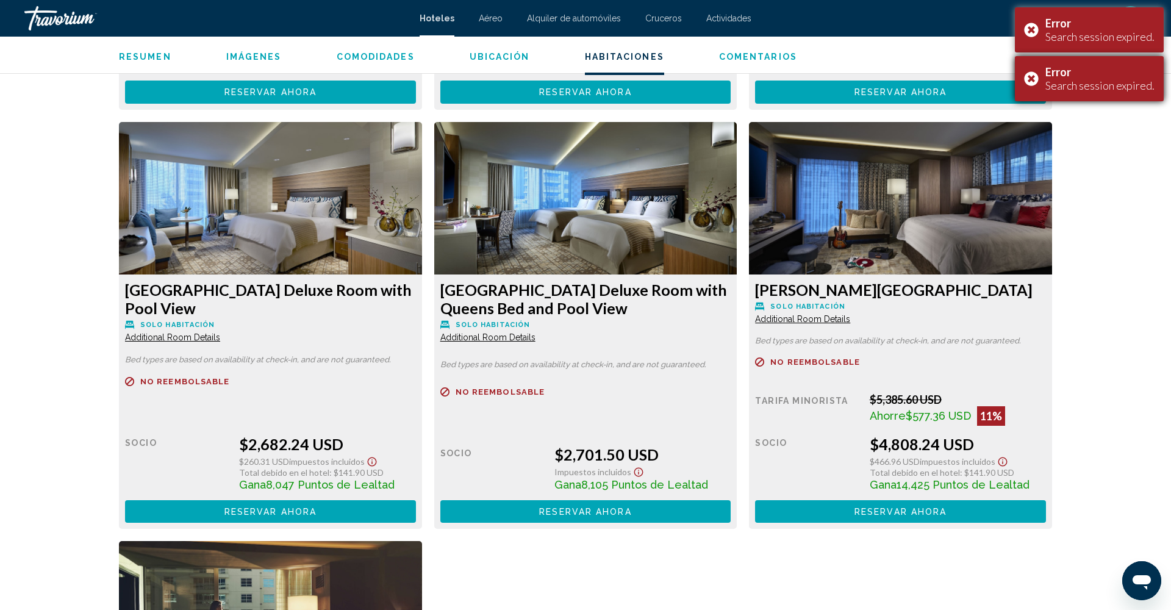
click at [1035, 81] on div "Error Search session expired." at bounding box center [1089, 78] width 149 height 45
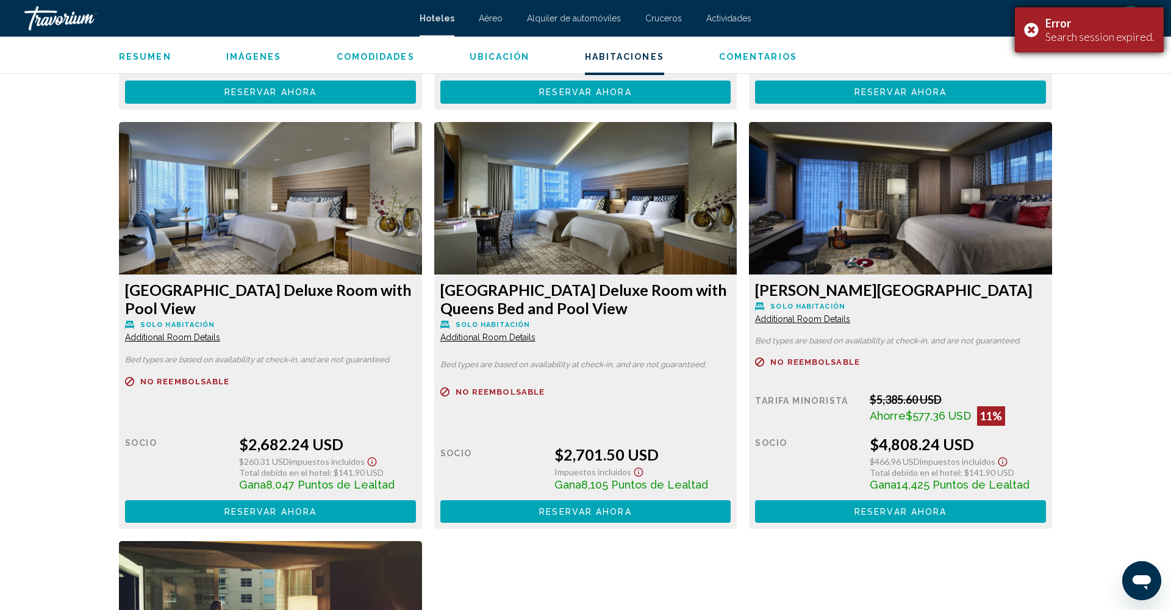
click at [1037, 23] on div "Error Search session expired." at bounding box center [1089, 29] width 149 height 45
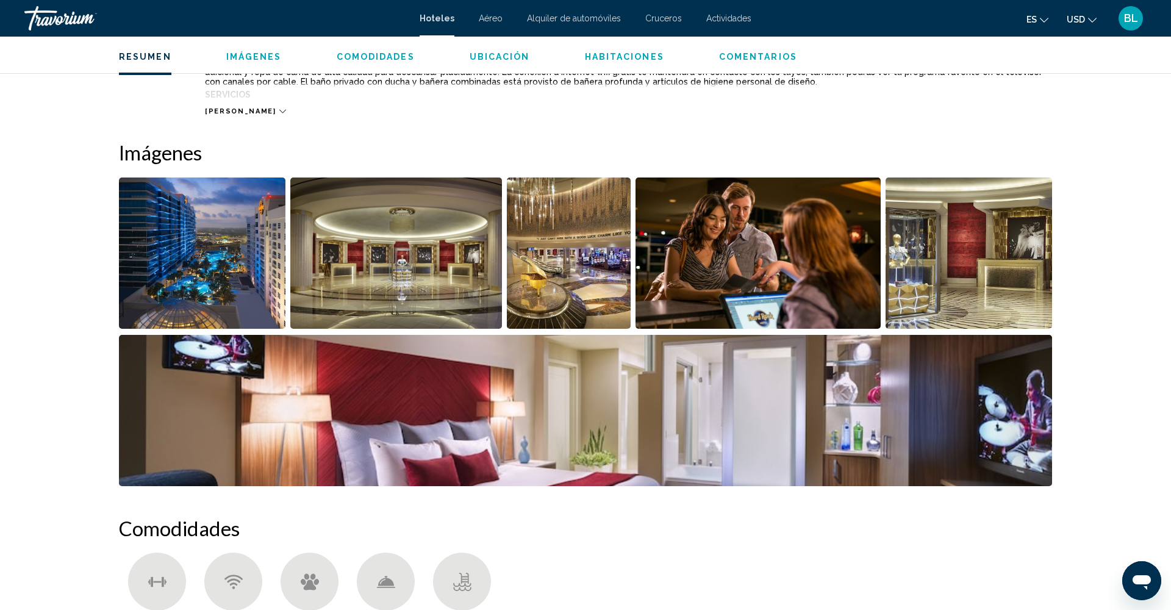
scroll to position [530, 1]
click at [235, 249] on img "Open full-screen image slider" at bounding box center [202, 253] width 167 height 151
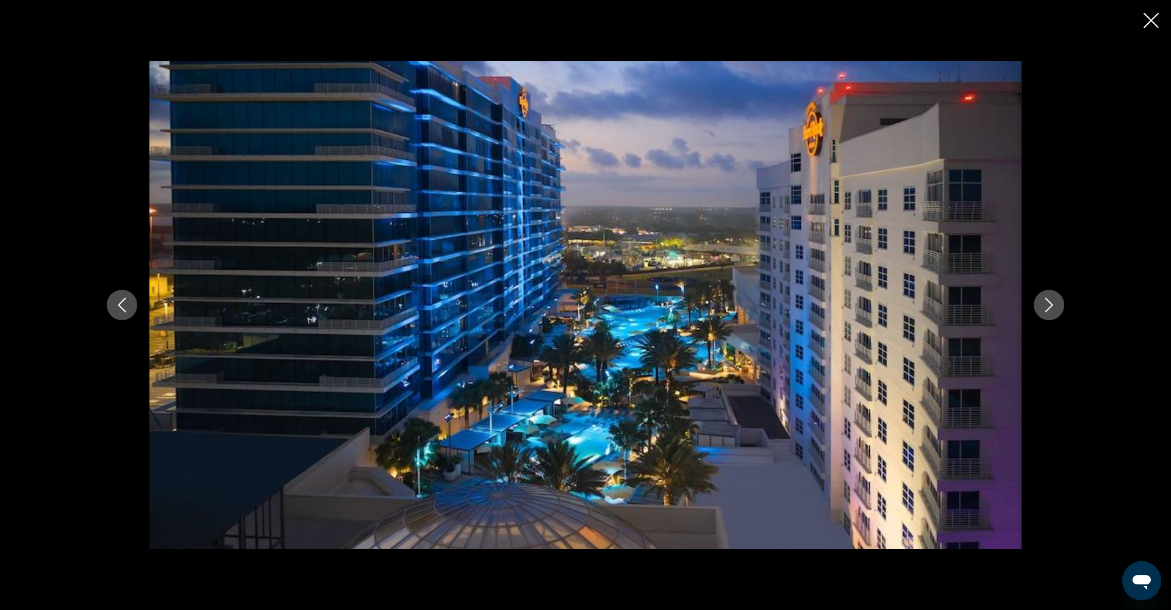
scroll to position [528, 0]
click at [1051, 312] on button "Next image" at bounding box center [1049, 305] width 31 height 31
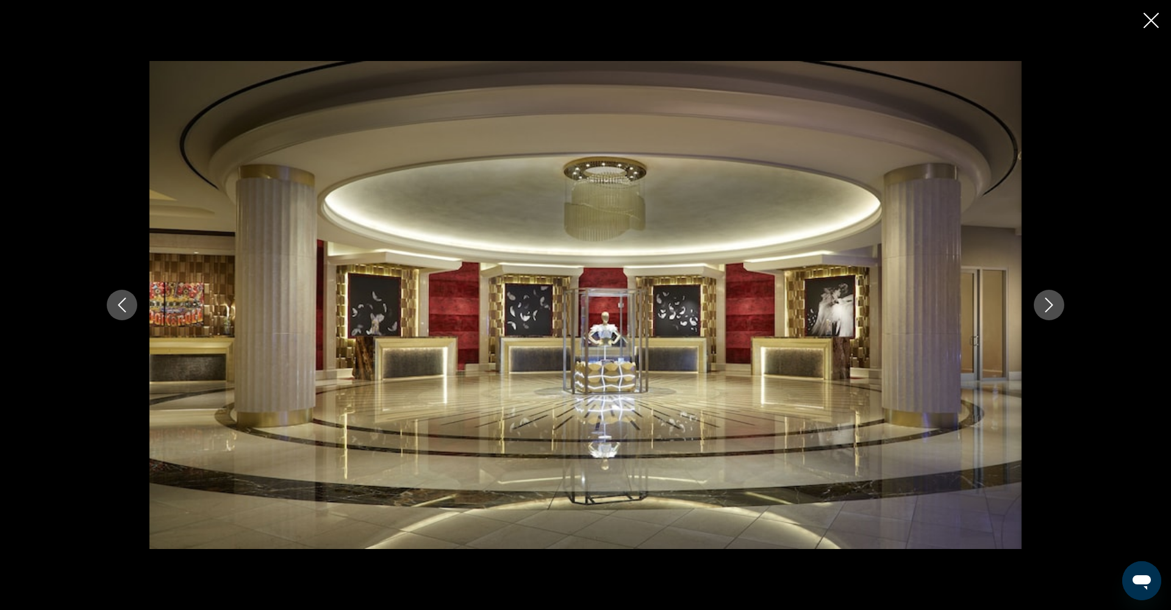
click at [1051, 312] on button "Next image" at bounding box center [1049, 305] width 31 height 31
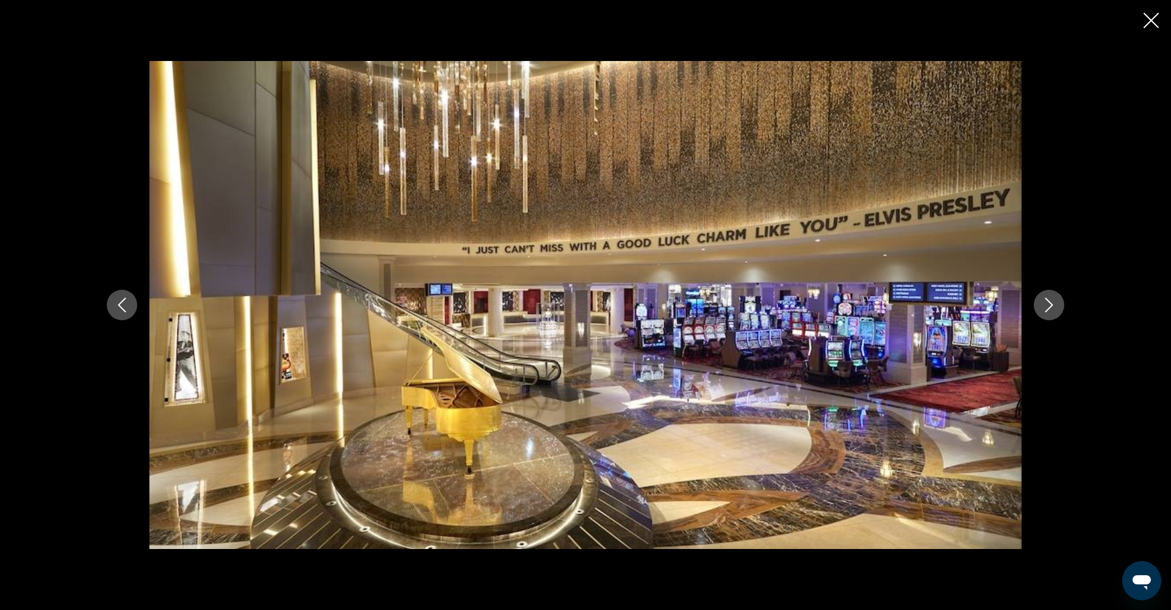
click at [1051, 312] on button "Next image" at bounding box center [1049, 305] width 31 height 31
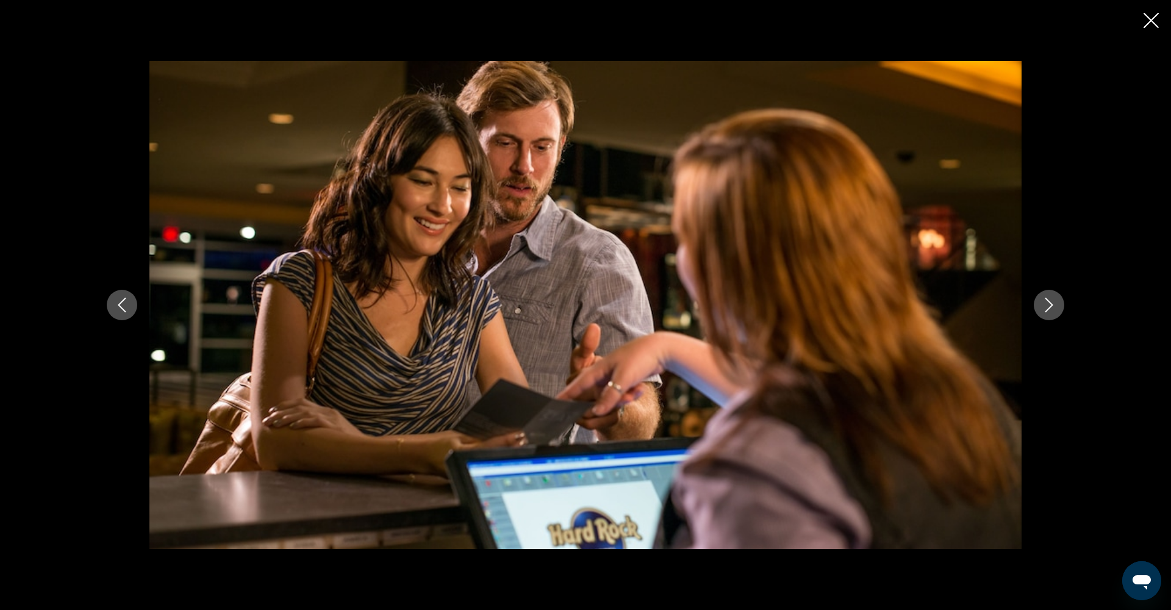
click at [1051, 312] on button "Next image" at bounding box center [1049, 305] width 31 height 31
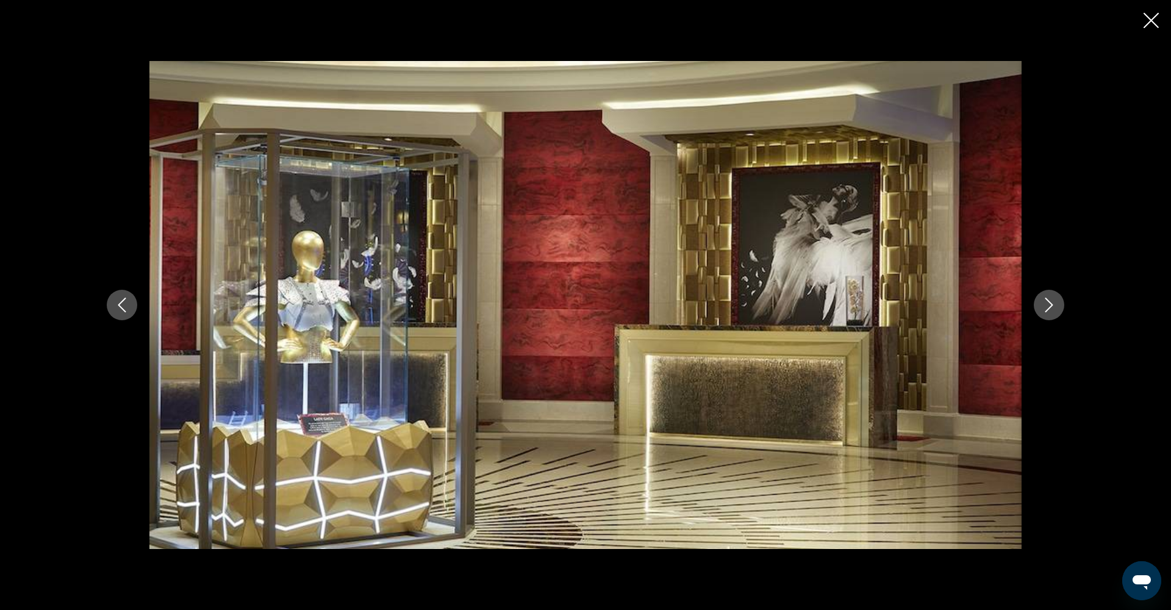
click at [1051, 312] on button "Next image" at bounding box center [1049, 305] width 31 height 31
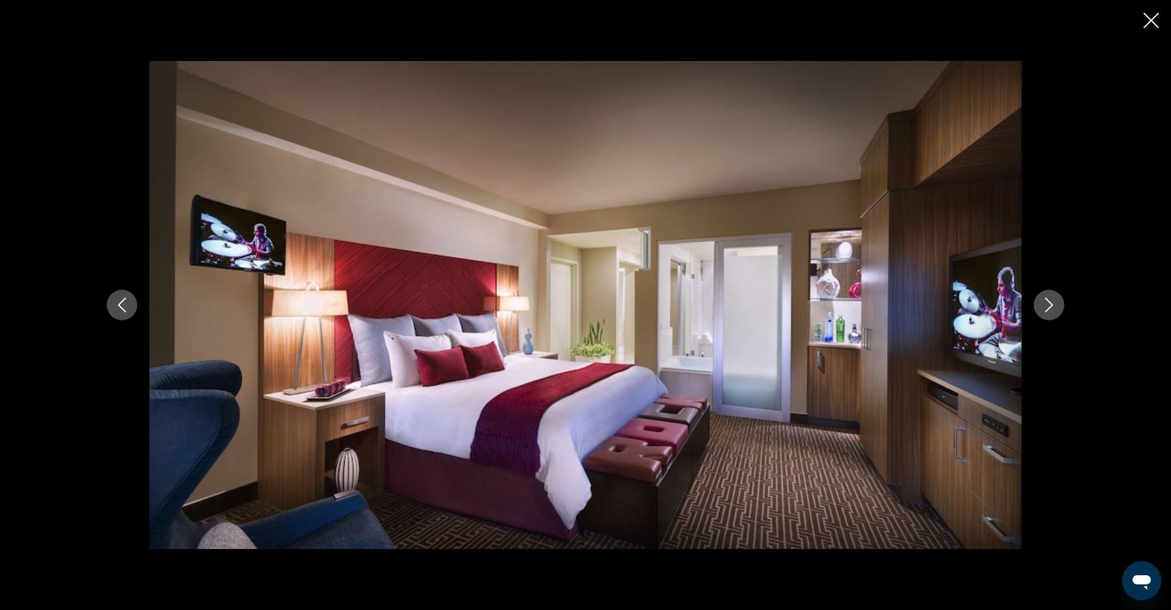
click at [1051, 312] on button "Next image" at bounding box center [1049, 305] width 31 height 31
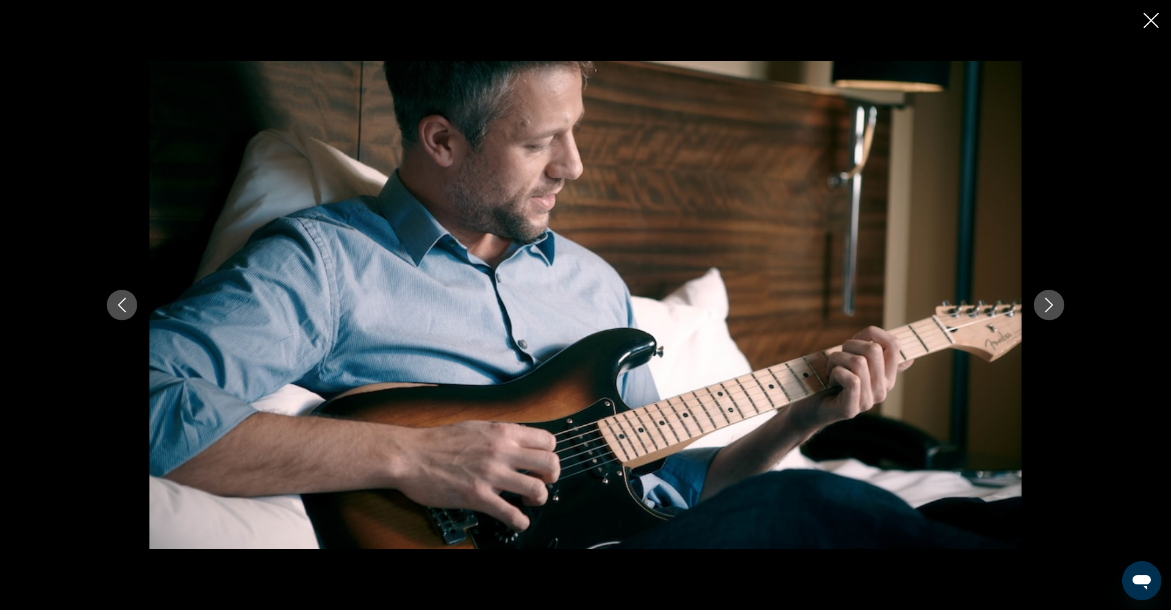
click at [1051, 312] on button "Next image" at bounding box center [1049, 305] width 31 height 31
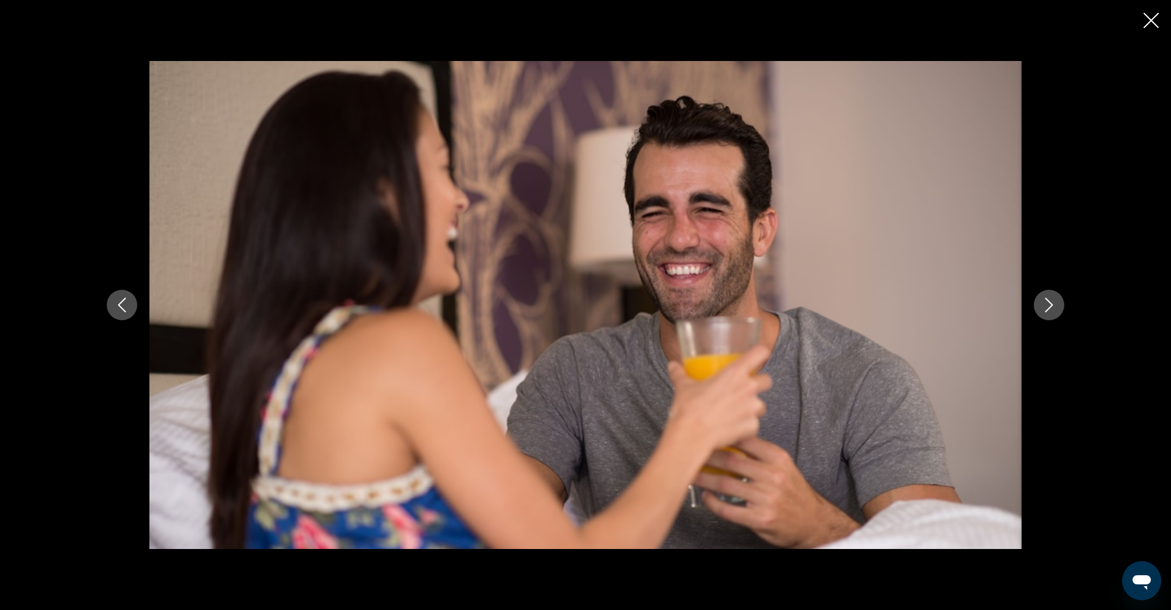
click at [1051, 312] on button "Next image" at bounding box center [1049, 305] width 31 height 31
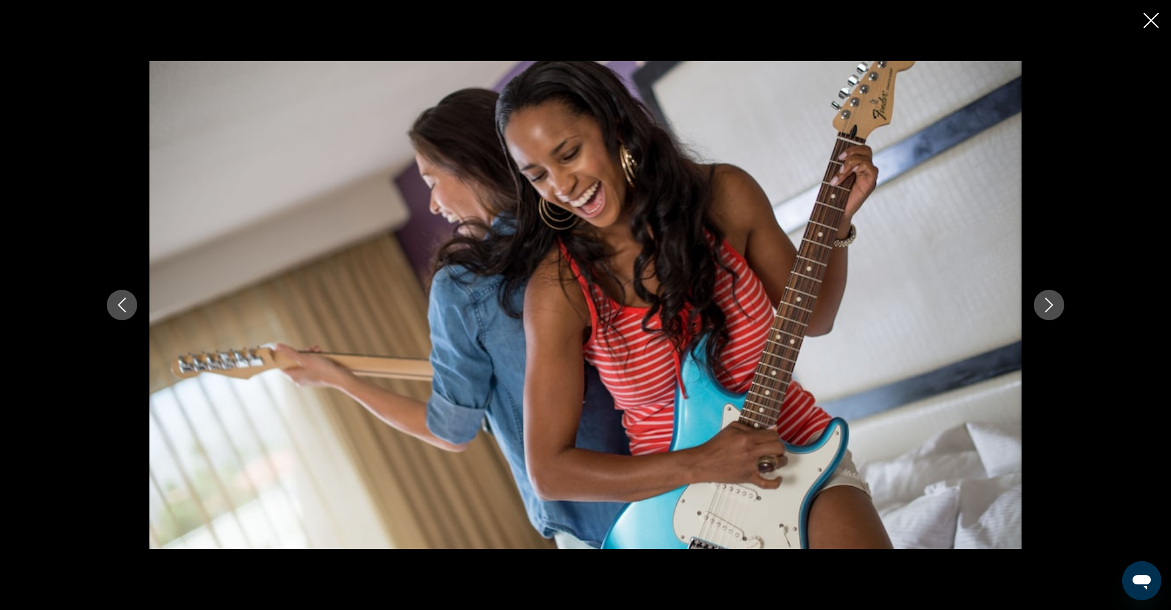
click at [1051, 312] on button "Next image" at bounding box center [1049, 305] width 31 height 31
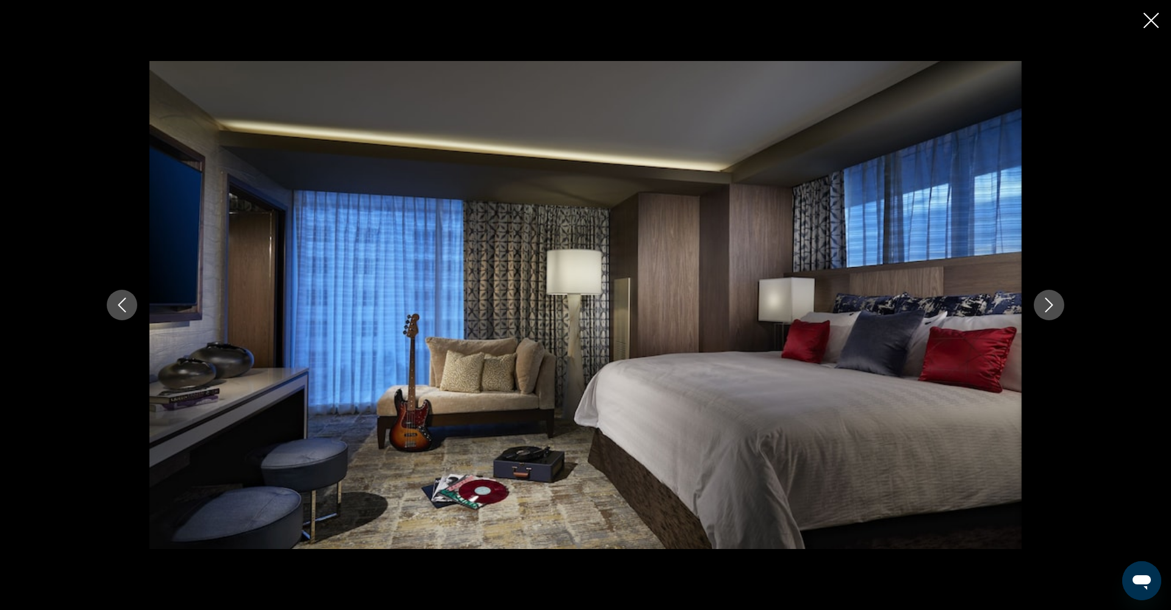
click at [1051, 312] on button "Next image" at bounding box center [1049, 305] width 31 height 31
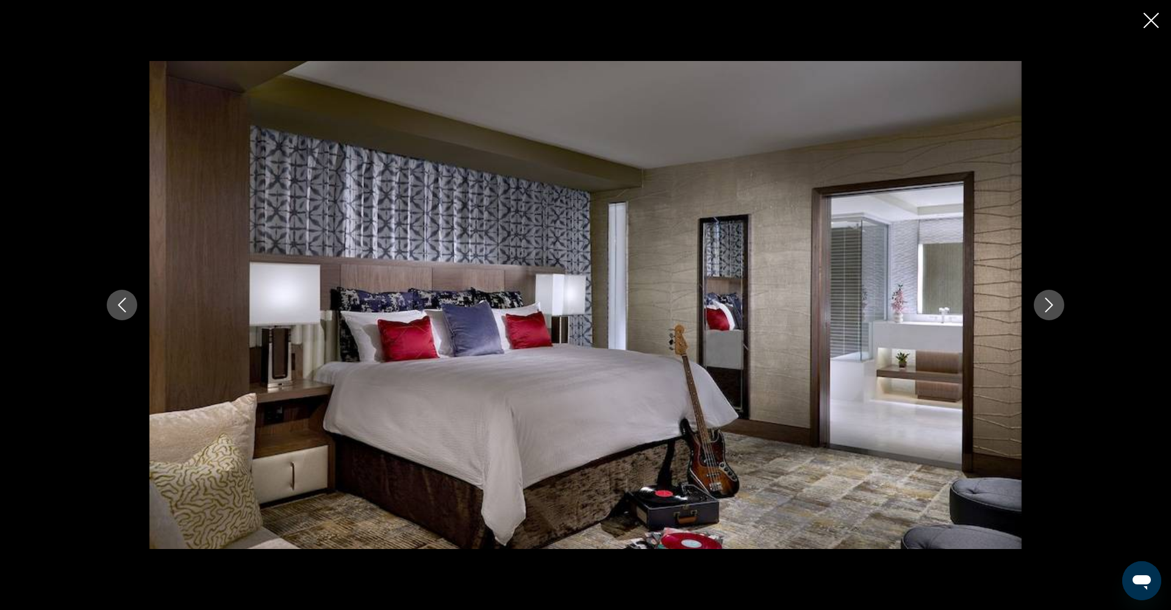
click at [1051, 312] on button "Next image" at bounding box center [1049, 305] width 31 height 31
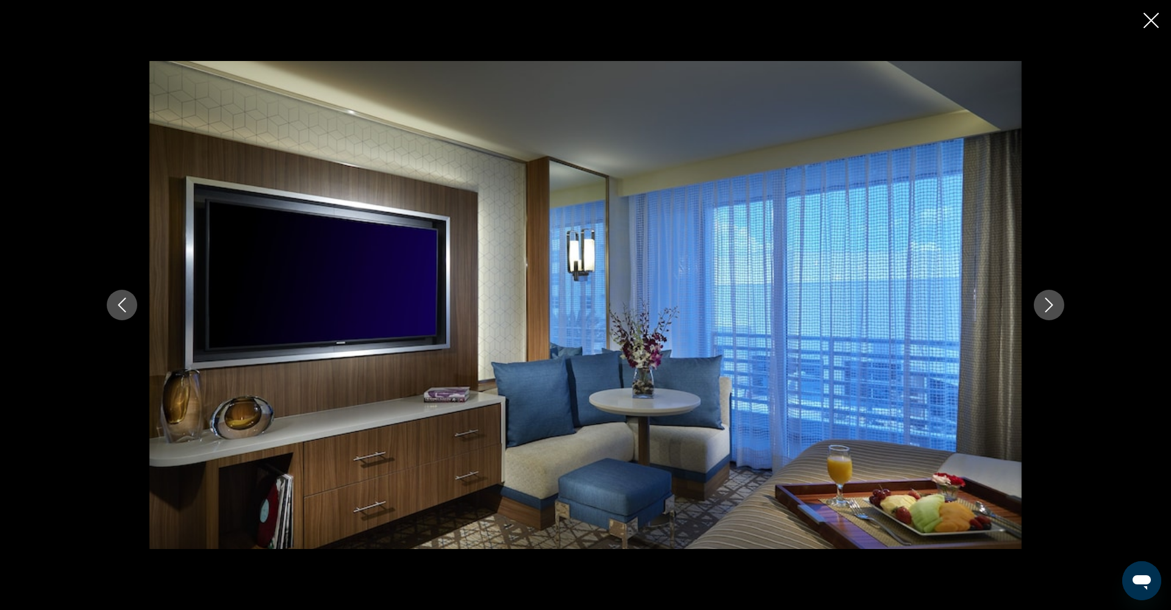
click at [1040, 311] on button "Next image" at bounding box center [1049, 305] width 31 height 31
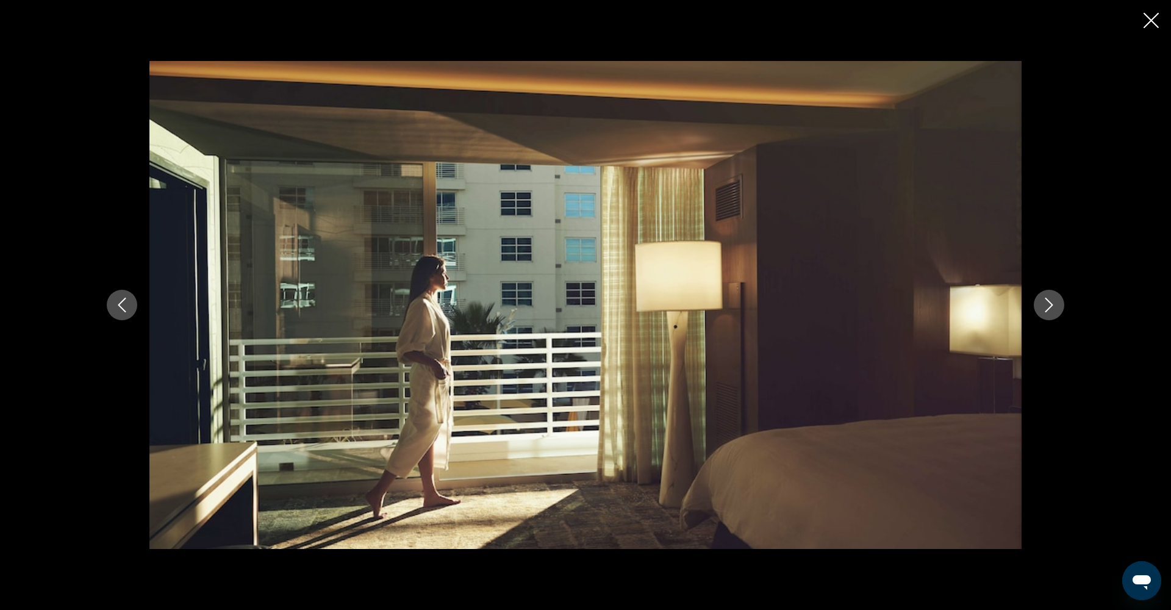
click at [1044, 310] on icon "Next image" at bounding box center [1049, 305] width 15 height 15
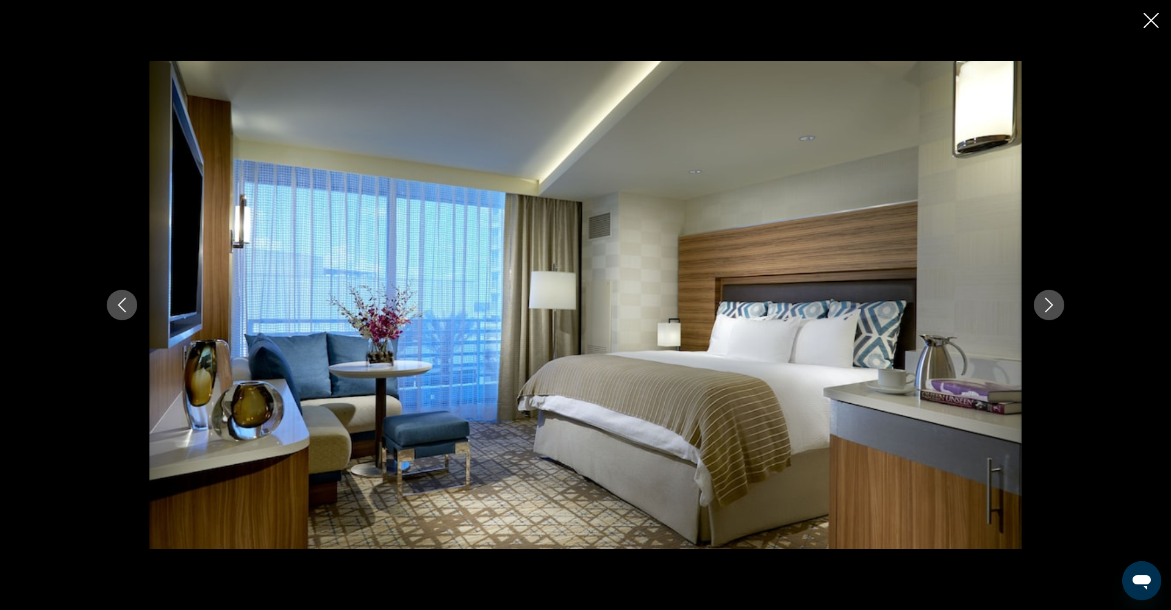
scroll to position [528, 0]
click at [1044, 310] on icon "Next image" at bounding box center [1049, 305] width 15 height 15
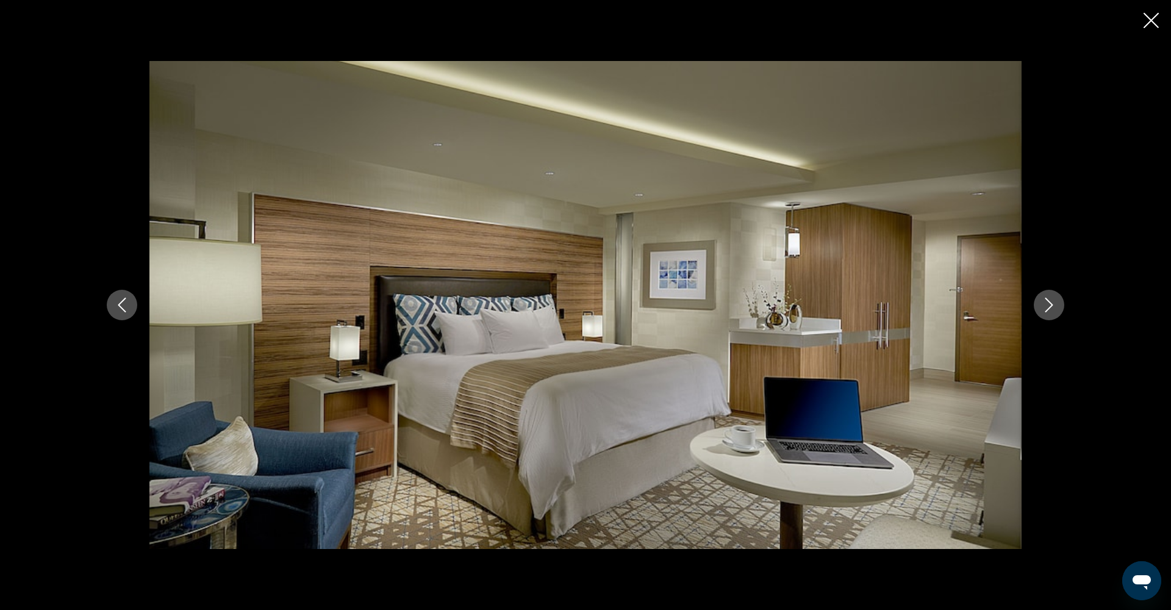
scroll to position [530, 0]
click at [1044, 310] on icon "Next image" at bounding box center [1049, 305] width 15 height 15
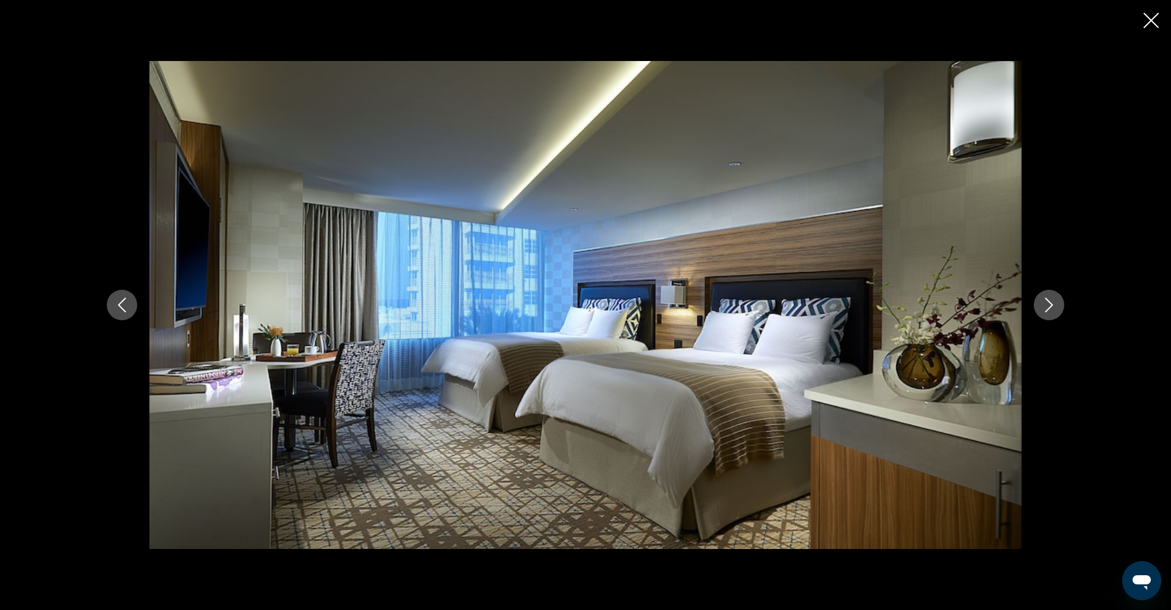
click at [1151, 23] on icon "Close slideshow" at bounding box center [1151, 20] width 15 height 15
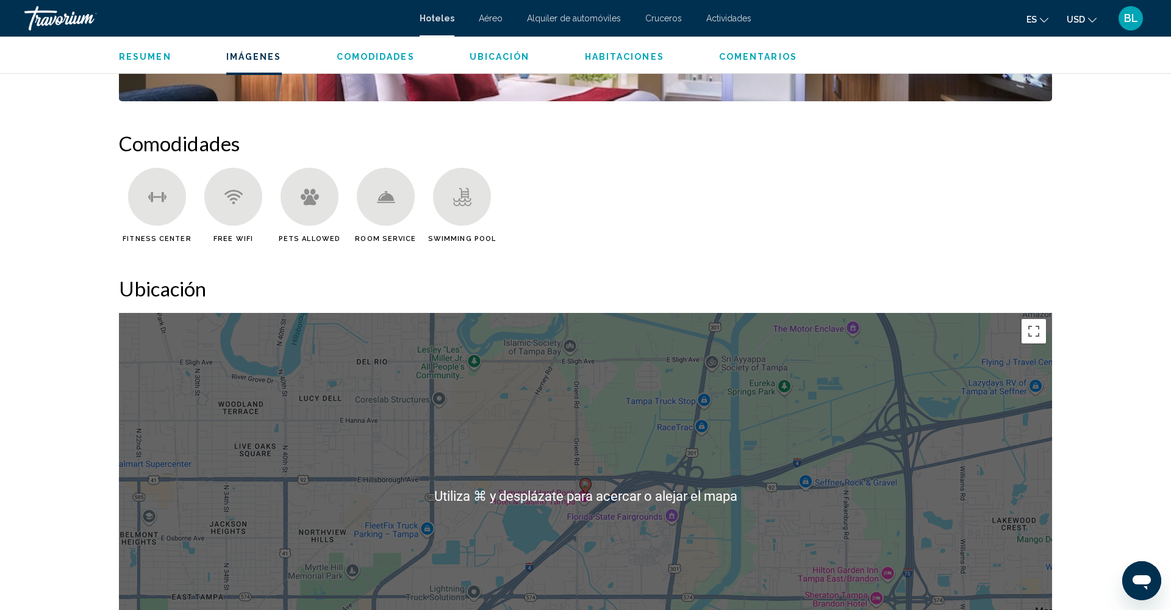
scroll to position [909, 0]
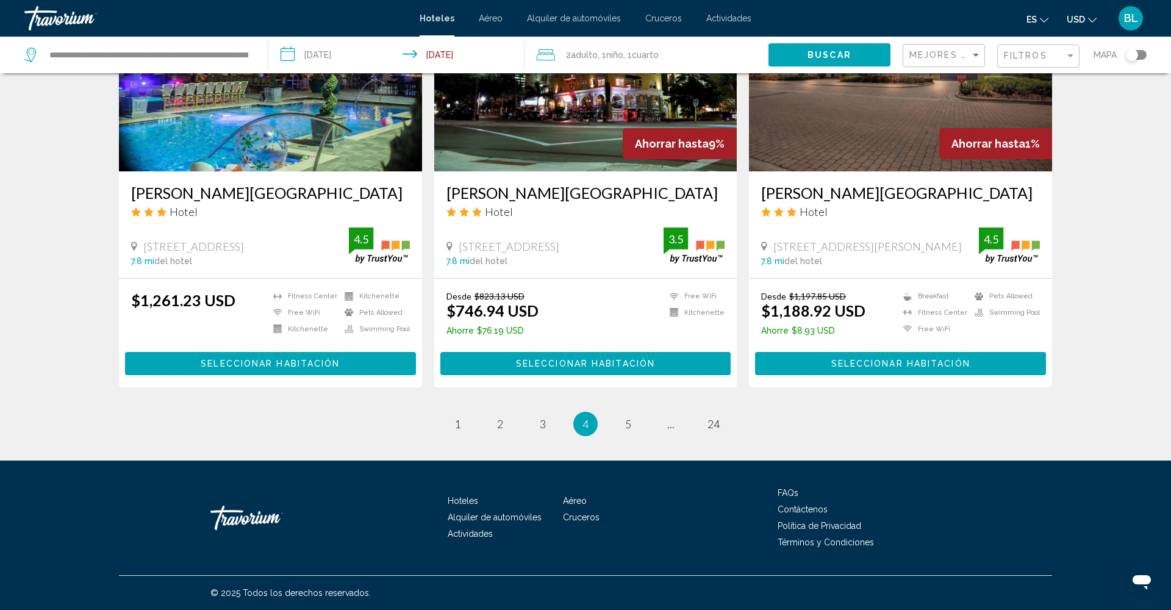
scroll to position [1488, 0]
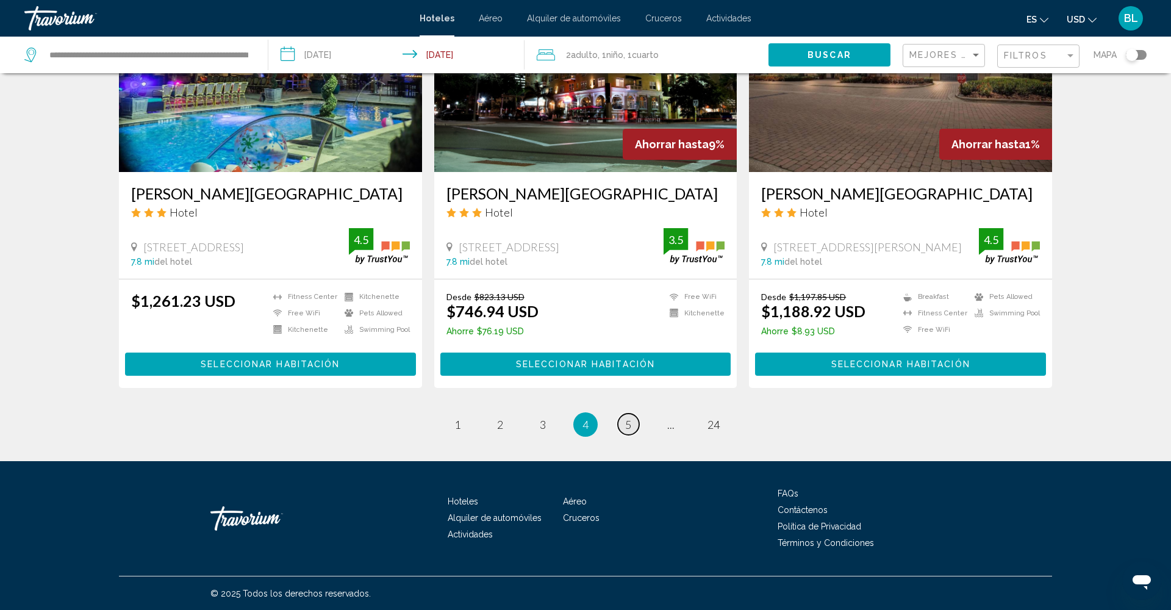
click at [627, 428] on span "5" at bounding box center [628, 424] width 6 height 13
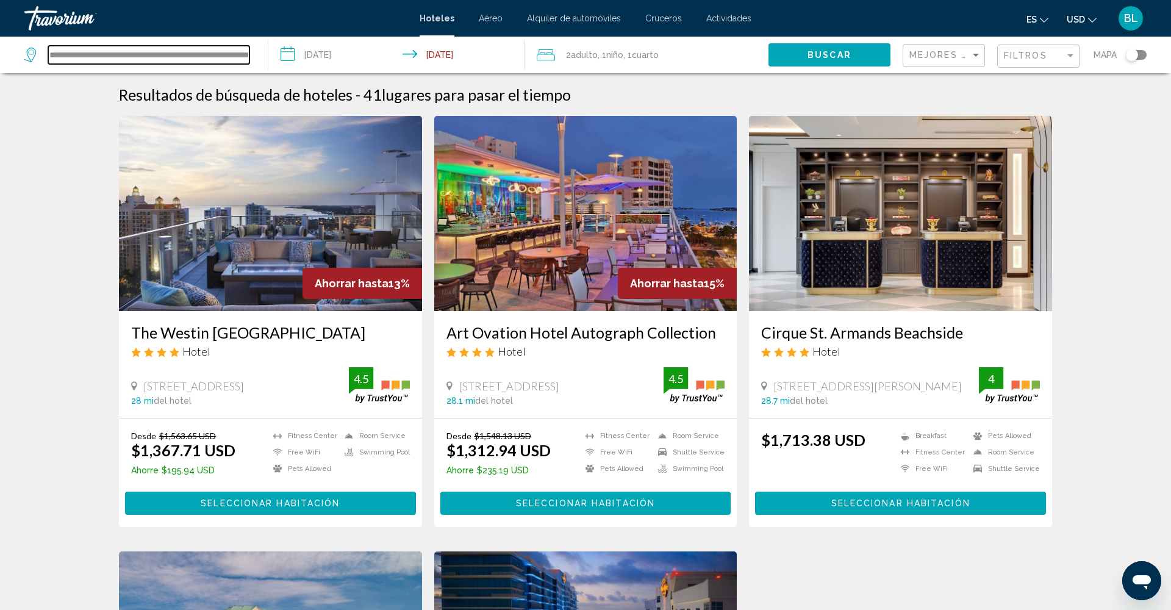
click at [121, 57] on input "**********" at bounding box center [148, 55] width 201 height 18
drag, startPoint x: 49, startPoint y: 54, endPoint x: 280, endPoint y: 59, distance: 231.3
click at [280, 59] on div "**********" at bounding box center [585, 55] width 1171 height 37
click at [197, 52] on input "Search widget" at bounding box center [148, 55] width 201 height 18
click at [87, 57] on input "Search widget" at bounding box center [148, 55] width 201 height 18
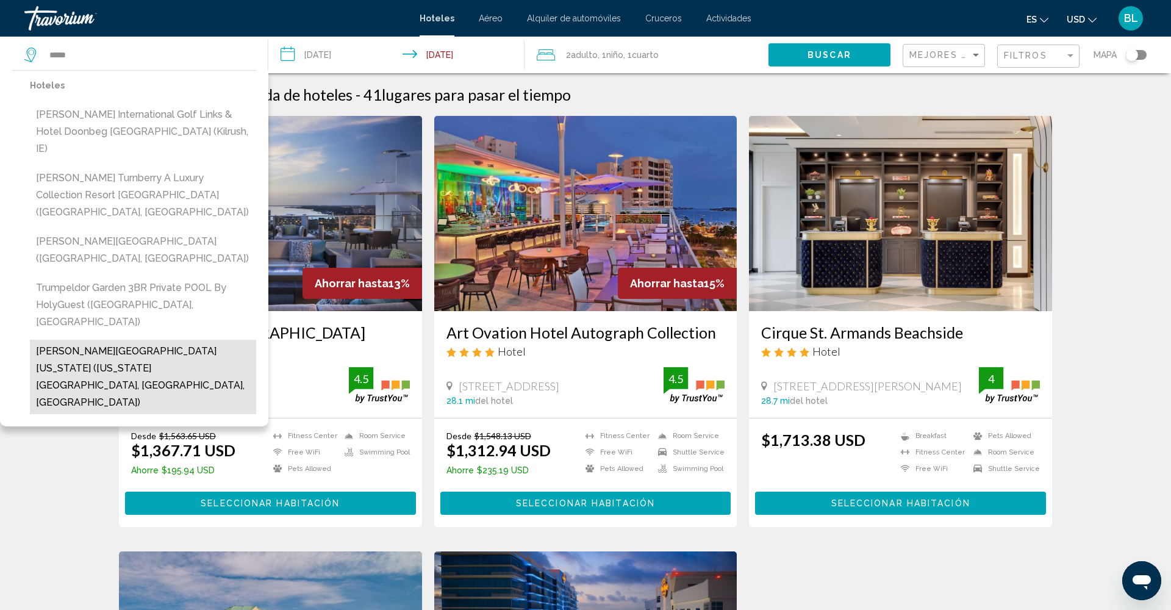
click at [154, 340] on button "[PERSON_NAME][GEOGRAPHIC_DATA] [US_STATE] ([US_STATE][GEOGRAPHIC_DATA], [GEOGRA…" at bounding box center [143, 377] width 226 height 74
type input "**********"
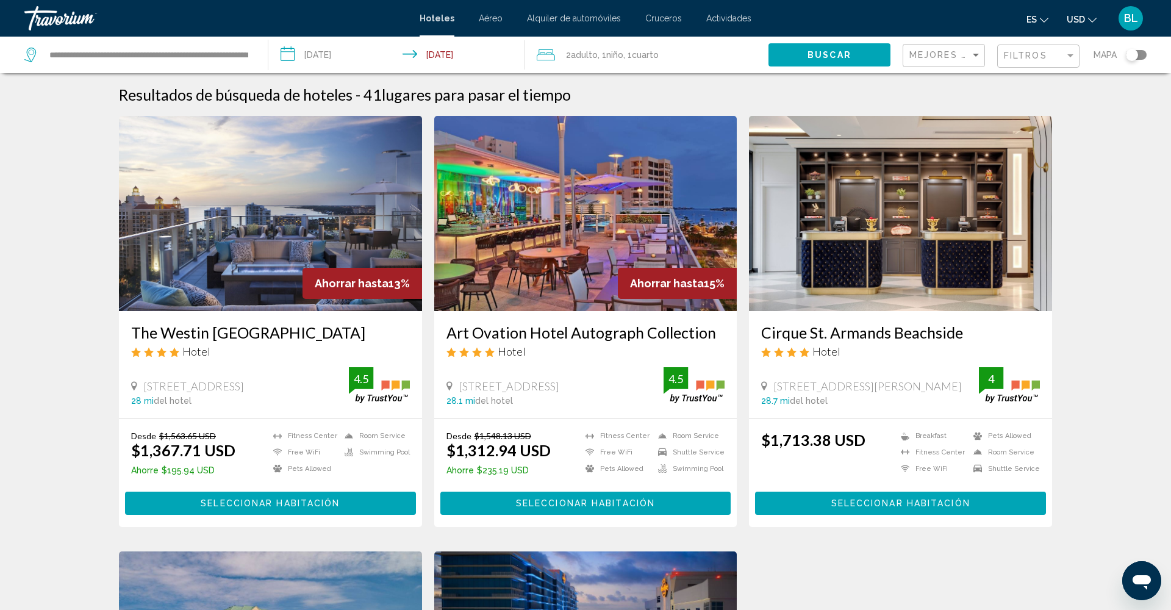
click at [821, 60] on span "Buscar" at bounding box center [830, 56] width 44 height 10
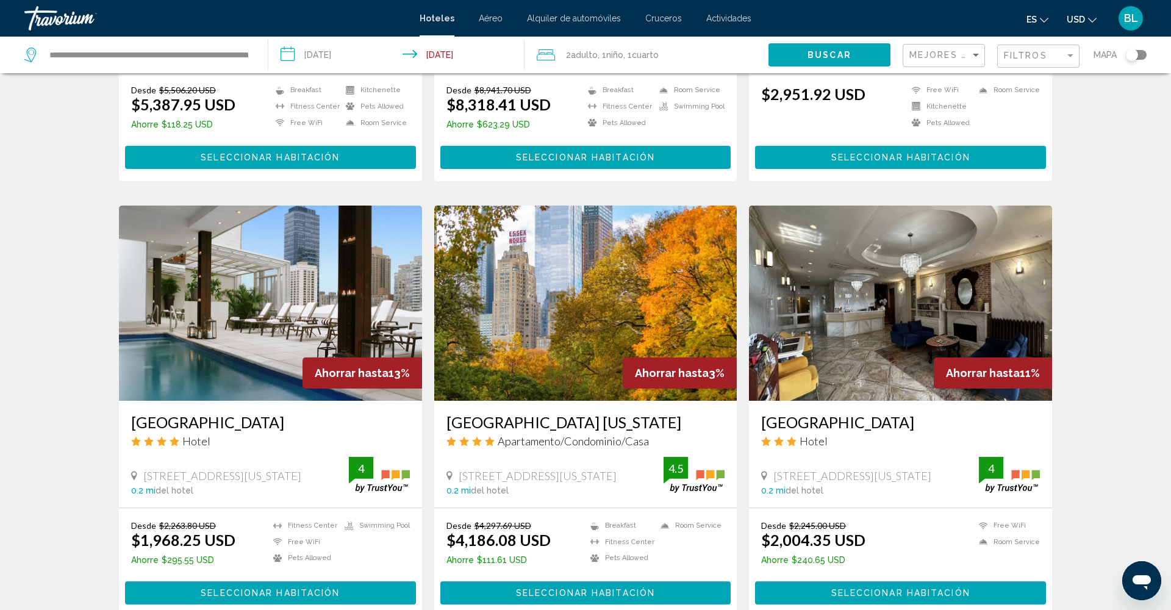
scroll to position [362, 0]
